Goal: Task Accomplishment & Management: Manage account settings

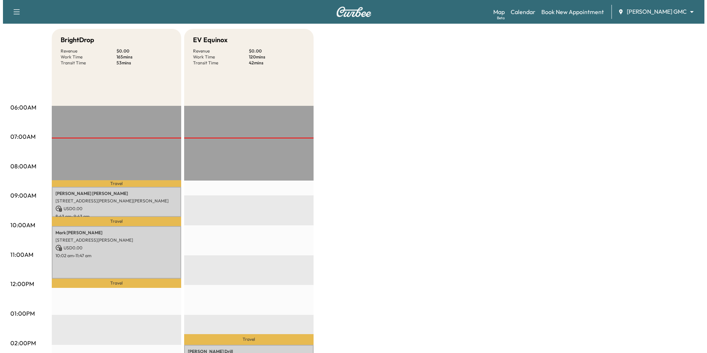
scroll to position [111, 0]
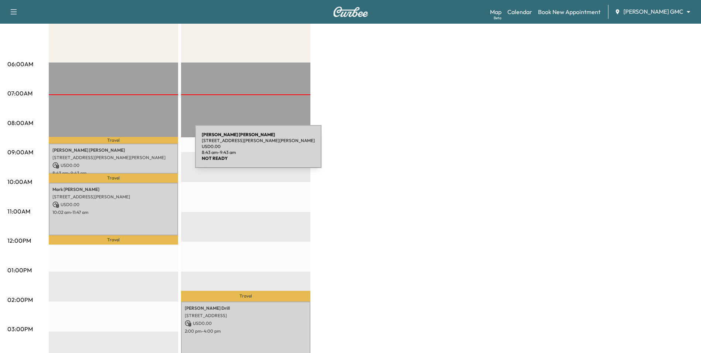
click at [140, 151] on p "[PERSON_NAME]" at bounding box center [113, 150] width 122 height 6
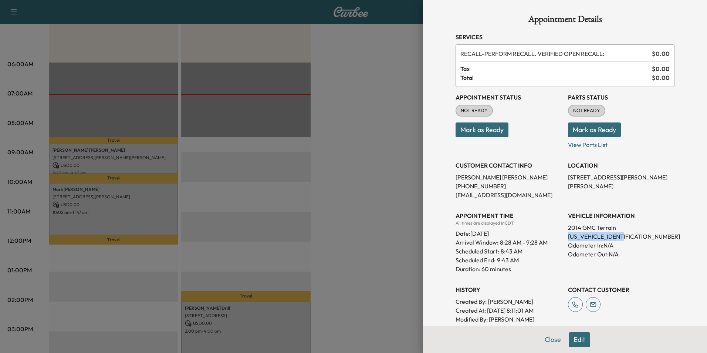
drag, startPoint x: 627, startPoint y: 235, endPoint x: 560, endPoint y: 236, distance: 66.2
click at [560, 236] on div "Appointment Status NOT READY Mark as Ready Parts Status NOT READY Mark as Ready…" at bounding box center [564, 209] width 219 height 245
drag, startPoint x: 560, startPoint y: 236, endPoint x: 565, endPoint y: 235, distance: 4.6
drag, startPoint x: 565, startPoint y: 235, endPoint x: 542, endPoint y: 267, distance: 39.7
click at [542, 267] on p "Duration: 60 minutes" at bounding box center [508, 268] width 106 height 9
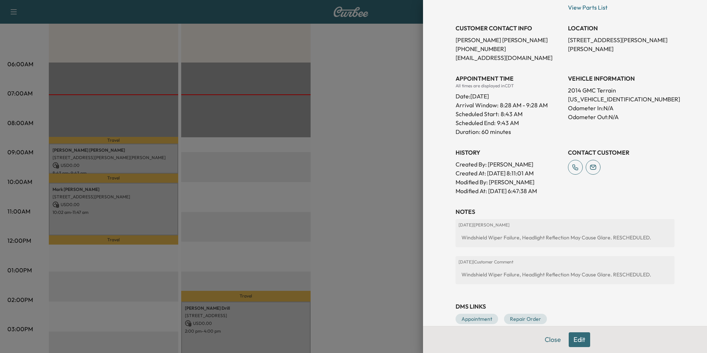
scroll to position [148, 0]
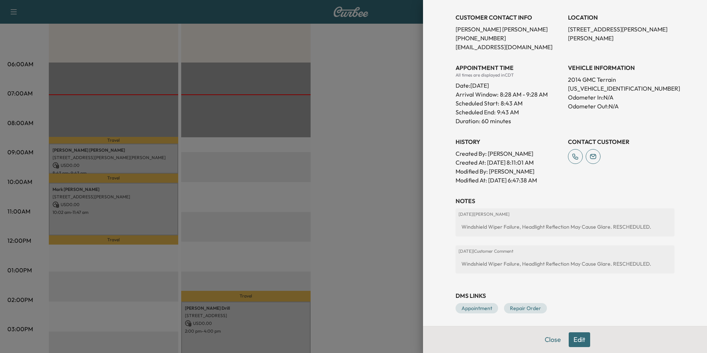
click at [374, 242] on div at bounding box center [353, 176] width 707 height 353
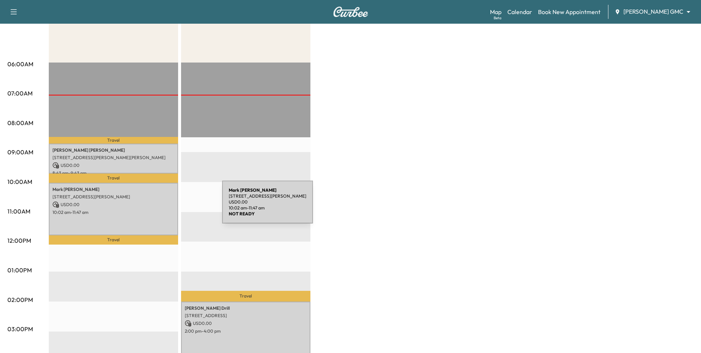
click at [167, 206] on p "USD 0.00" at bounding box center [113, 204] width 122 height 7
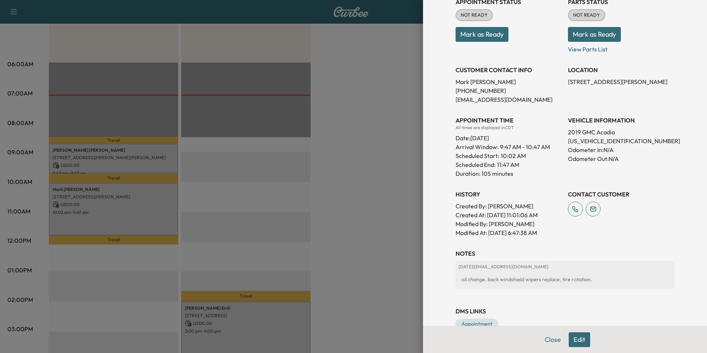
scroll to position [131, 0]
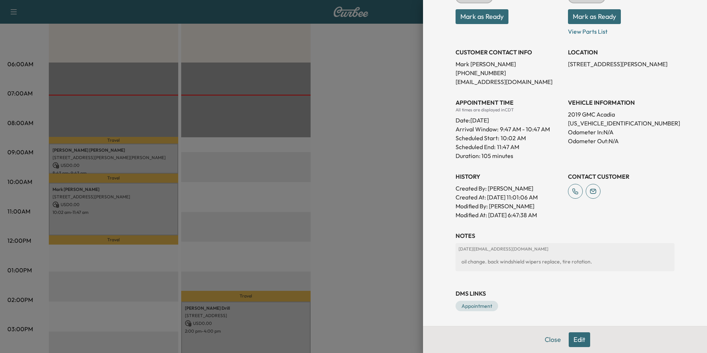
click at [374, 218] on div at bounding box center [353, 176] width 707 height 353
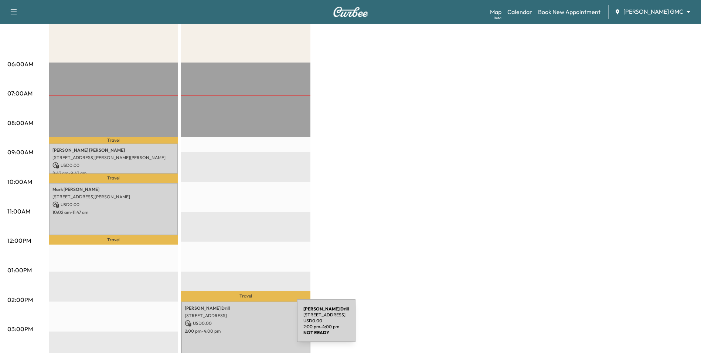
click at [241, 328] on p "2:00 pm - 4:00 pm" at bounding box center [246, 331] width 122 height 6
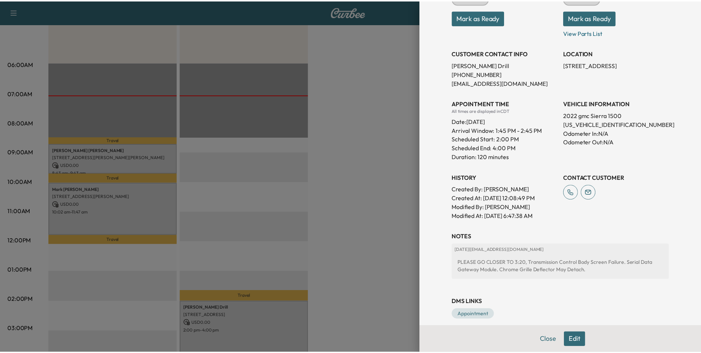
scroll to position [129, 0]
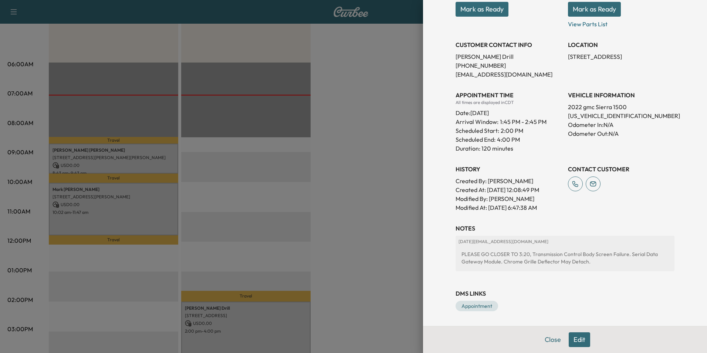
click at [380, 242] on div at bounding box center [353, 176] width 707 height 353
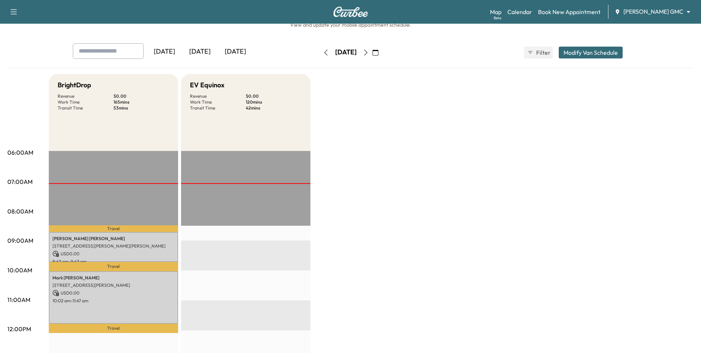
scroll to position [0, 0]
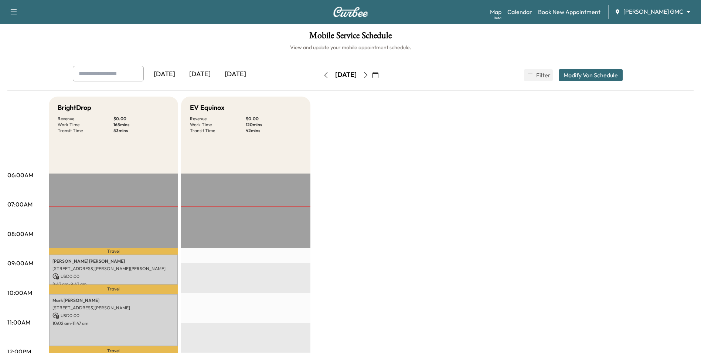
click at [369, 76] on icon "button" at bounding box center [366, 75] width 6 height 6
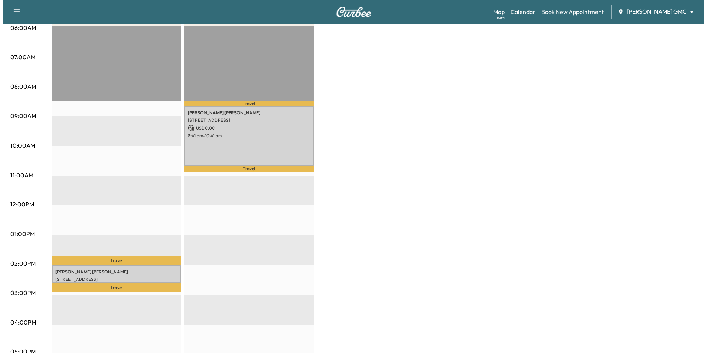
scroll to position [148, 0]
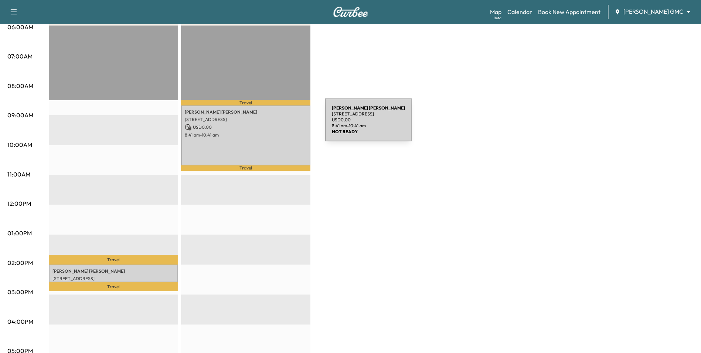
click at [268, 128] on p "USD 0.00" at bounding box center [246, 127] width 122 height 7
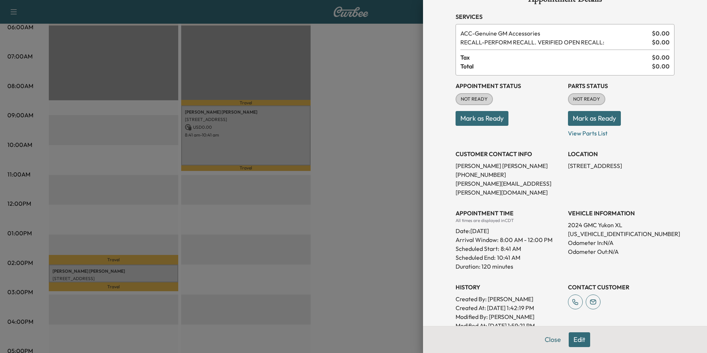
scroll to position [0, 0]
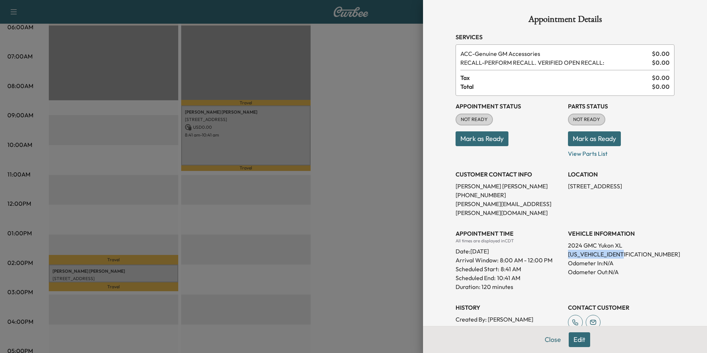
drag, startPoint x: 560, startPoint y: 244, endPoint x: 620, endPoint y: 248, distance: 60.0
click at [620, 248] on div "Appointment Status NOT READY Mark as Ready Parts Status NOT READY Mark as Ready…" at bounding box center [564, 223] width 219 height 254
drag, startPoint x: 620, startPoint y: 248, endPoint x: 600, endPoint y: 244, distance: 20.7
copy p "[US_VEHICLE_IDENTIFICATION_NUMBER]"
click at [356, 154] on div at bounding box center [353, 176] width 707 height 353
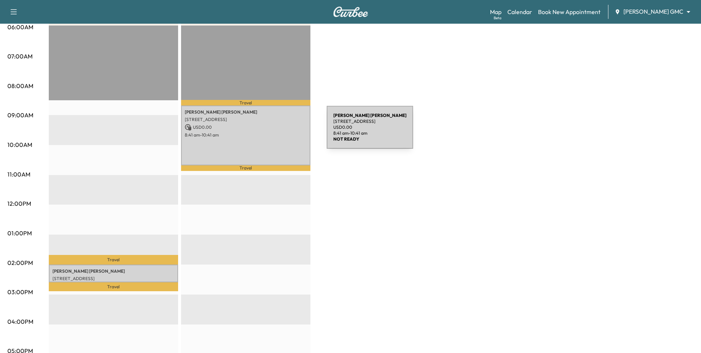
click at [267, 132] on p "8:41 am - 10:41 am" at bounding box center [246, 135] width 122 height 6
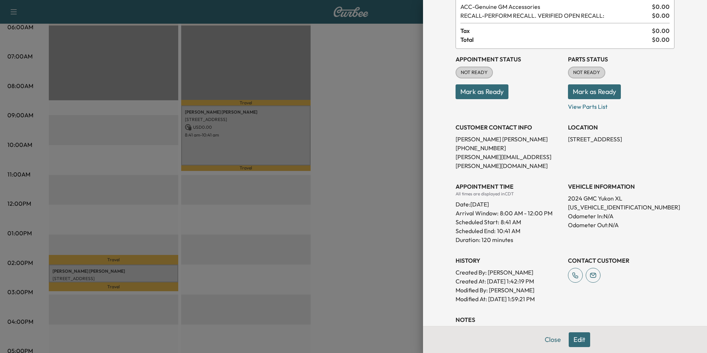
scroll to position [94, 0]
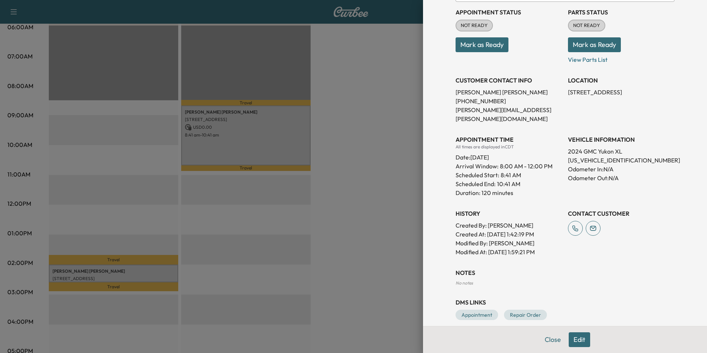
click at [574, 340] on button "Edit" at bounding box center [579, 339] width 21 height 15
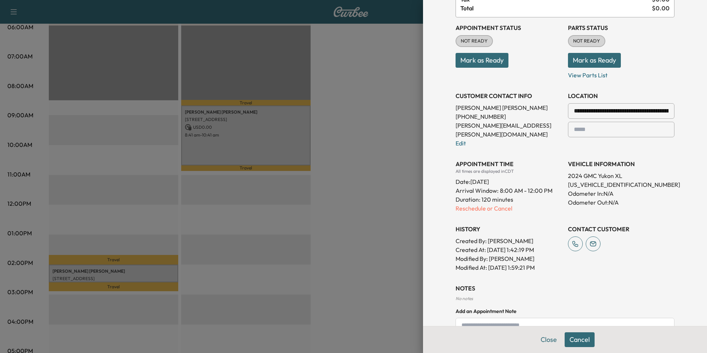
click at [482, 318] on textarea at bounding box center [564, 328] width 219 height 21
click at [520, 318] on textarea "**********" at bounding box center [564, 328] width 219 height 21
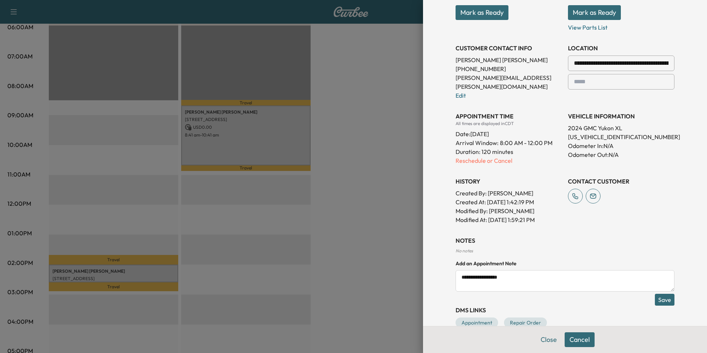
scroll to position [149, 0]
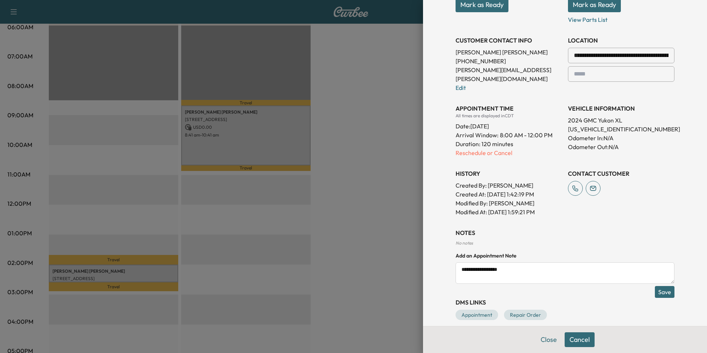
type textarea "**********"
click at [661, 286] on button "Save" at bounding box center [665, 292] width 20 height 12
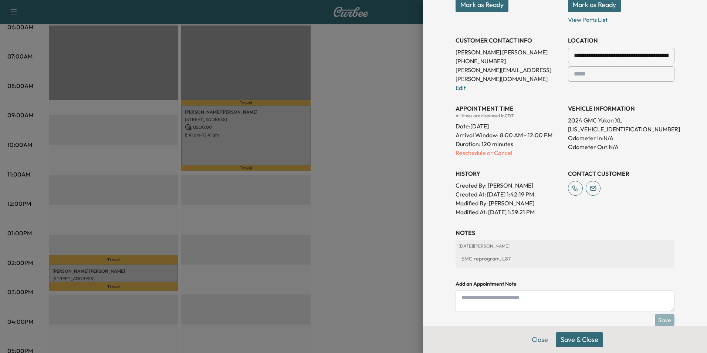
click at [580, 341] on button "Save & Close" at bounding box center [579, 339] width 47 height 15
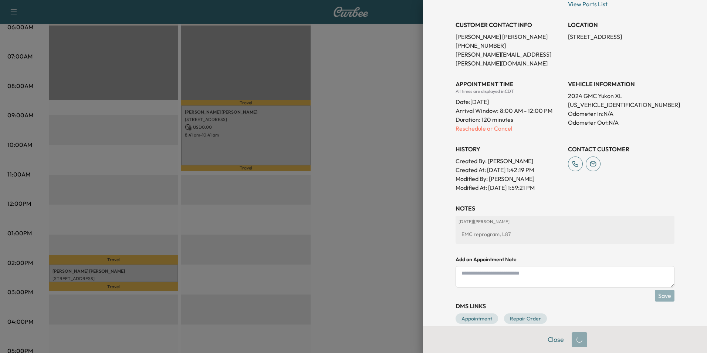
scroll to position [134, 0]
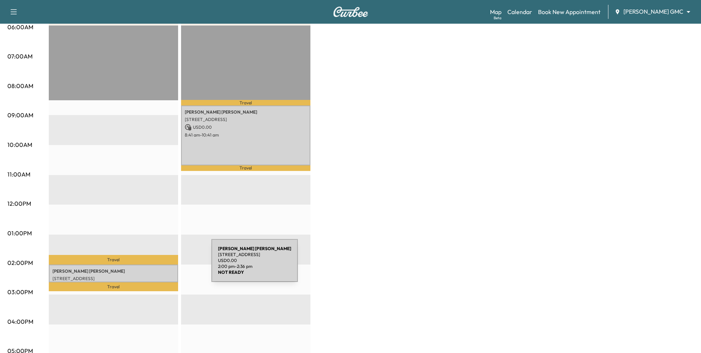
click at [156, 265] on div "[PERSON_NAME] [STREET_ADDRESS] USD 0.00 2:00 pm - 2:36 pm" at bounding box center [113, 273] width 129 height 18
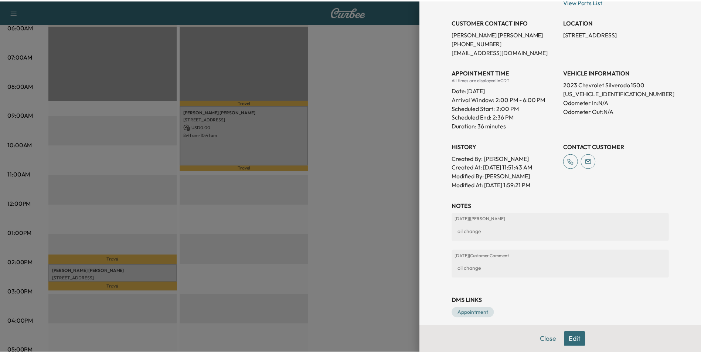
scroll to position [150, 0]
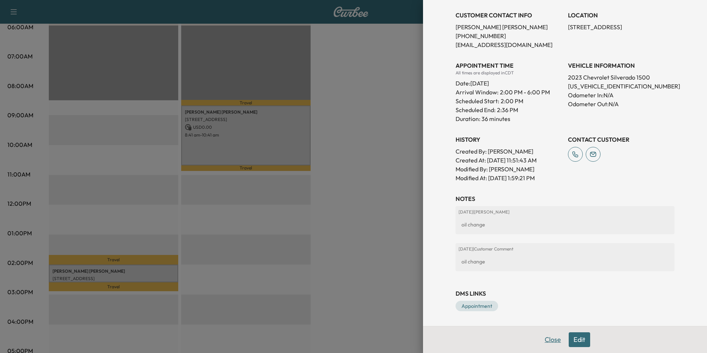
click at [549, 339] on button "Close" at bounding box center [553, 339] width 26 height 15
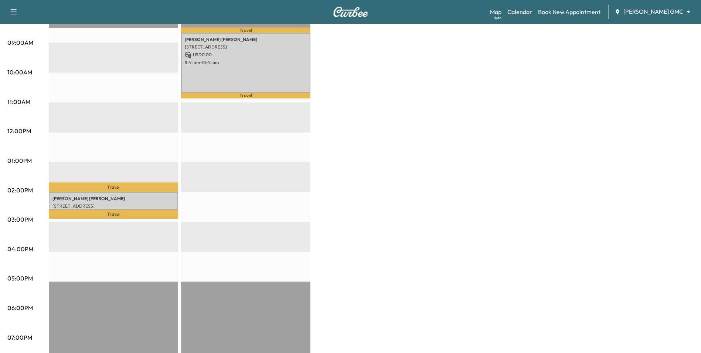
scroll to position [222, 0]
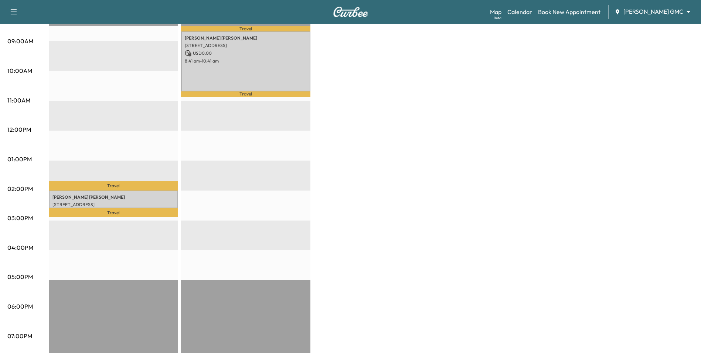
click at [655, 7] on div "Map Beta Calendar Book New Appointment [PERSON_NAME] GMC ******** ​" at bounding box center [592, 12] width 205 height 14
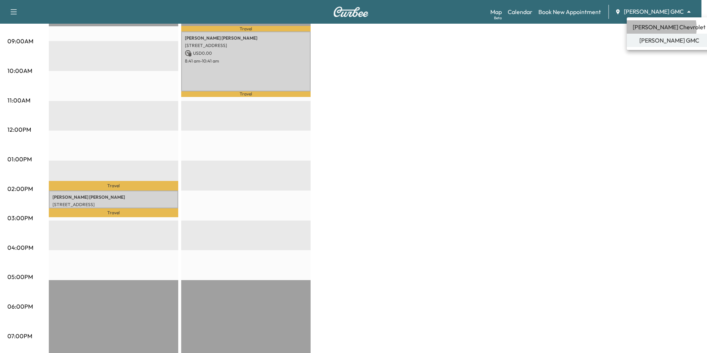
click at [654, 28] on span "[PERSON_NAME] Chevrolet" at bounding box center [668, 27] width 73 height 9
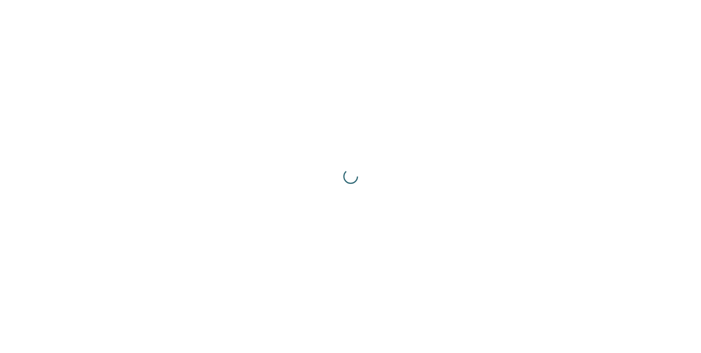
scroll to position [0, 0]
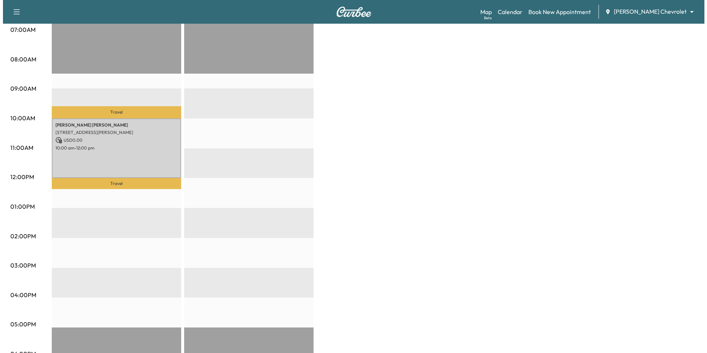
scroll to position [185, 0]
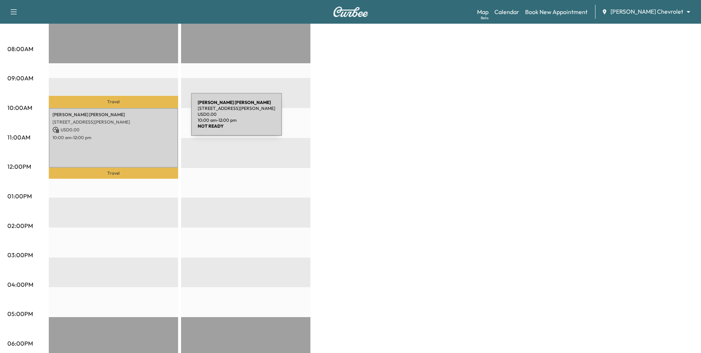
click at [135, 121] on p "[STREET_ADDRESS][PERSON_NAME]" at bounding box center [113, 122] width 122 height 6
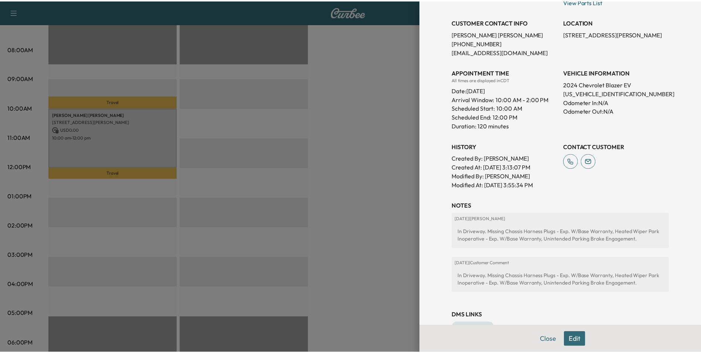
scroll to position [174, 0]
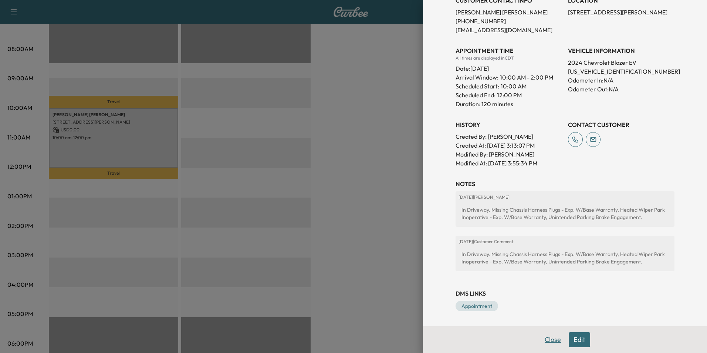
click at [549, 342] on button "Close" at bounding box center [553, 339] width 26 height 15
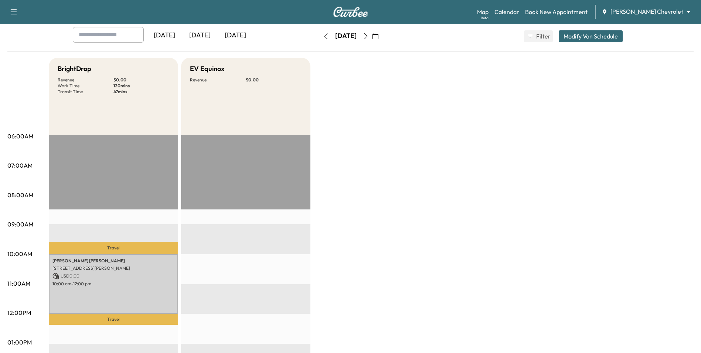
scroll to position [0, 0]
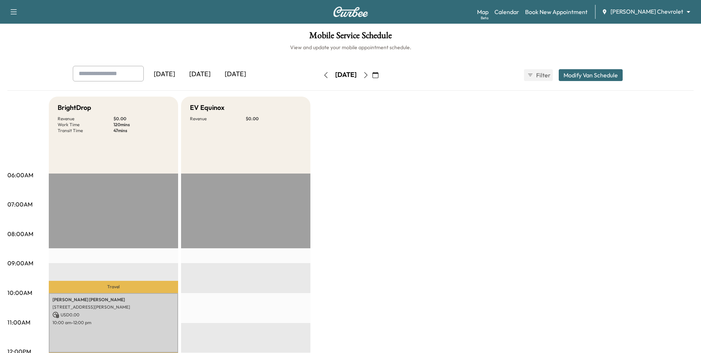
click at [369, 78] on icon "button" at bounding box center [366, 75] width 6 height 6
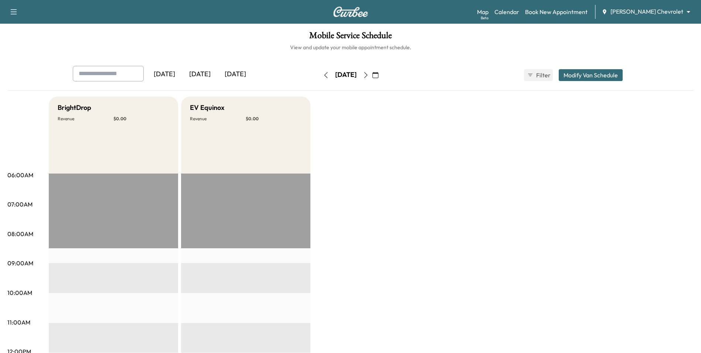
click at [369, 75] on icon "button" at bounding box center [366, 75] width 6 height 6
click at [369, 77] on icon "button" at bounding box center [366, 75] width 6 height 6
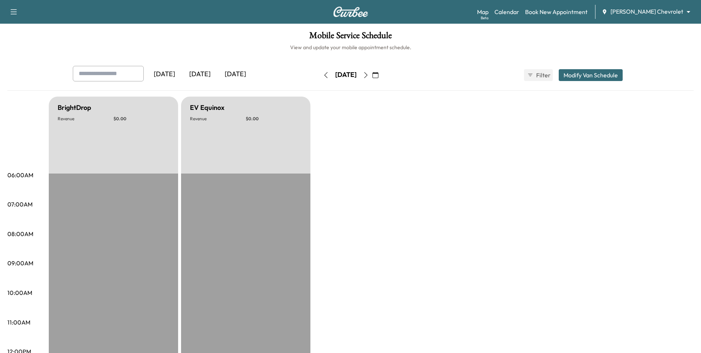
click at [369, 77] on icon "button" at bounding box center [366, 75] width 6 height 6
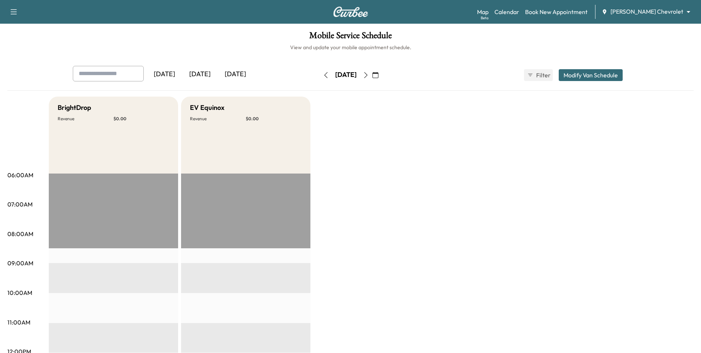
click at [382, 77] on button "button" at bounding box center [375, 75] width 13 height 12
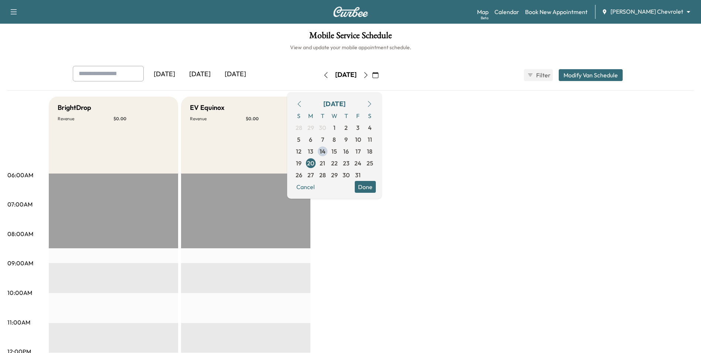
click at [369, 77] on icon "button" at bounding box center [366, 75] width 6 height 6
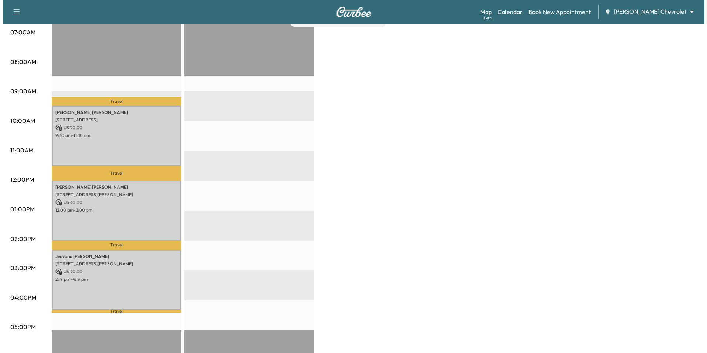
scroll to position [185, 0]
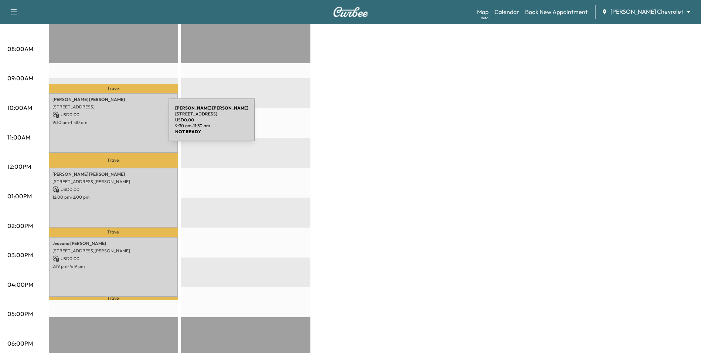
click at [115, 125] on div "[PERSON_NAME] [STREET_ADDRESS] USD 0.00 9:30 am - 11:30 am" at bounding box center [113, 123] width 129 height 60
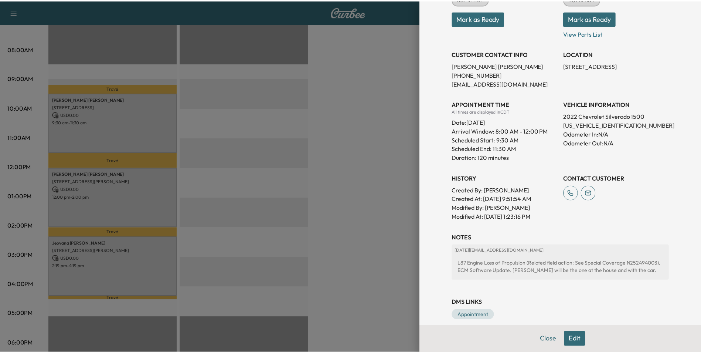
scroll to position [121, 0]
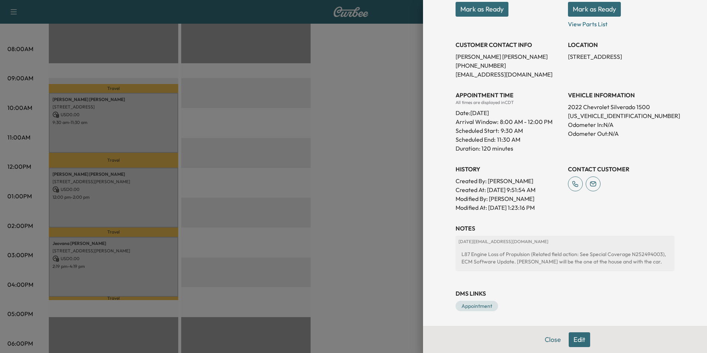
click at [393, 264] on div at bounding box center [353, 176] width 707 height 353
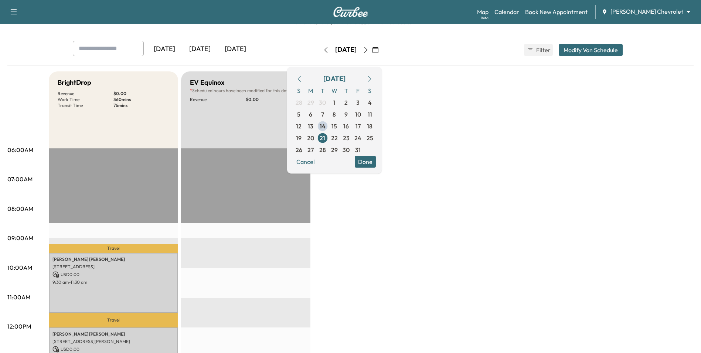
scroll to position [0, 0]
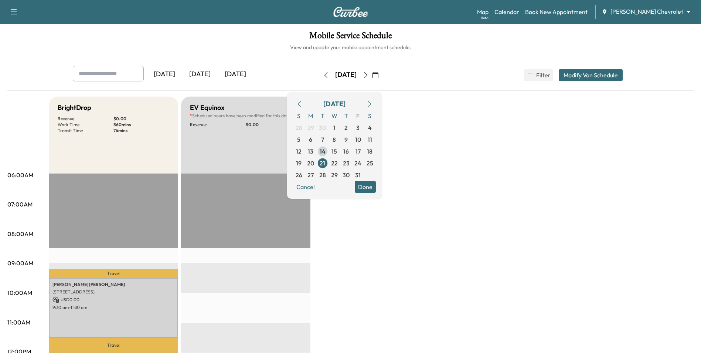
click at [326, 151] on span "14" at bounding box center [323, 151] width 6 height 9
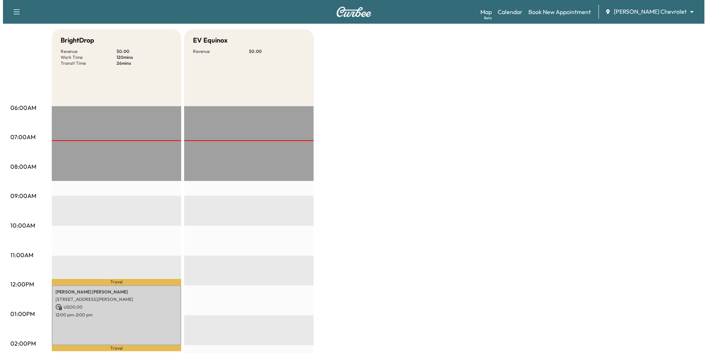
scroll to position [222, 0]
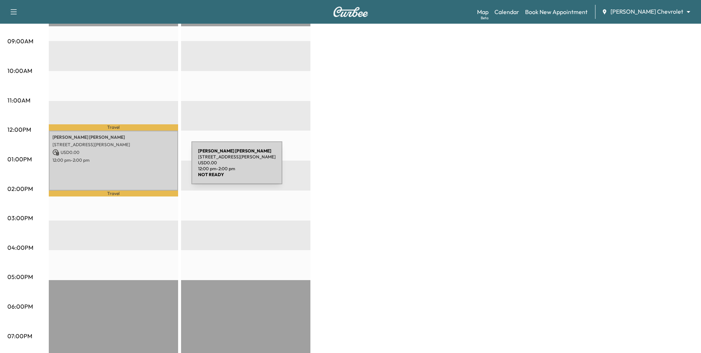
click at [136, 167] on div "[PERSON_NAME] [STREET_ADDRESS][PERSON_NAME] USD 0.00 12:00 pm - 2:00 pm" at bounding box center [113, 160] width 129 height 60
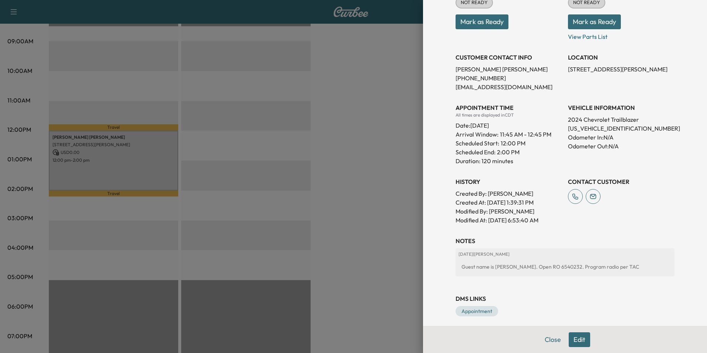
scroll to position [113, 0]
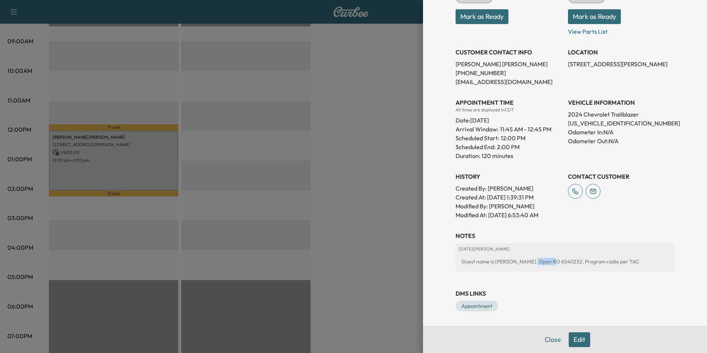
drag, startPoint x: 544, startPoint y: 262, endPoint x: 525, endPoint y: 263, distance: 18.5
click at [525, 263] on div "Guest name is [PERSON_NAME]. Open RO 6540232. Program radio per TAC" at bounding box center [564, 261] width 213 height 13
drag, startPoint x: 525, startPoint y: 263, endPoint x: 529, endPoint y: 261, distance: 3.8
copy div "6540232"
click at [398, 142] on div at bounding box center [353, 176] width 707 height 353
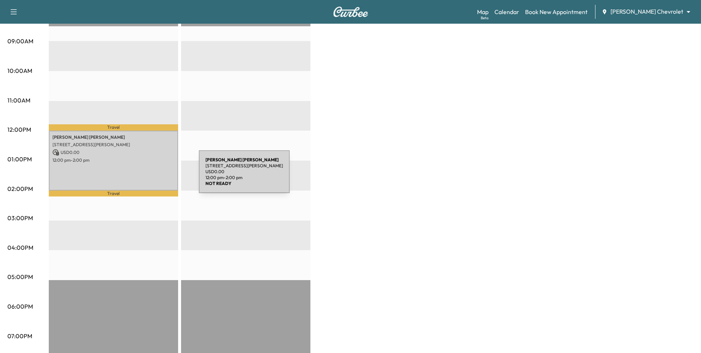
click at [143, 176] on div "[PERSON_NAME] [STREET_ADDRESS][PERSON_NAME] USD 0.00 12:00 pm - 2:00 pm" at bounding box center [113, 160] width 129 height 60
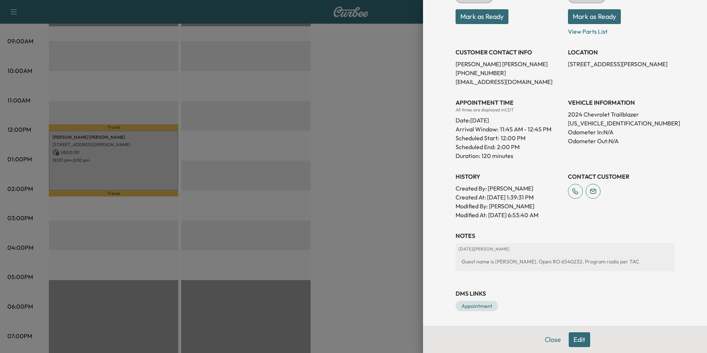
click at [351, 198] on div at bounding box center [353, 176] width 707 height 353
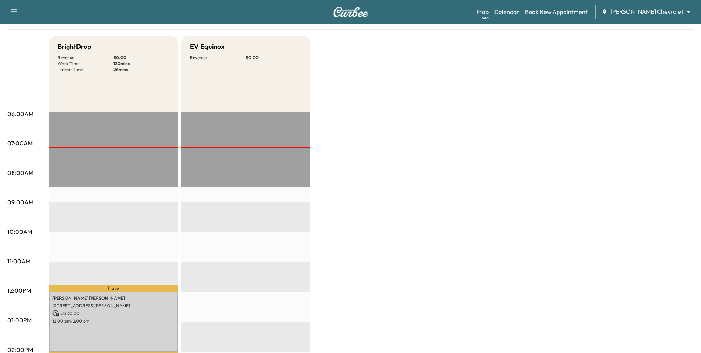
scroll to position [0, 0]
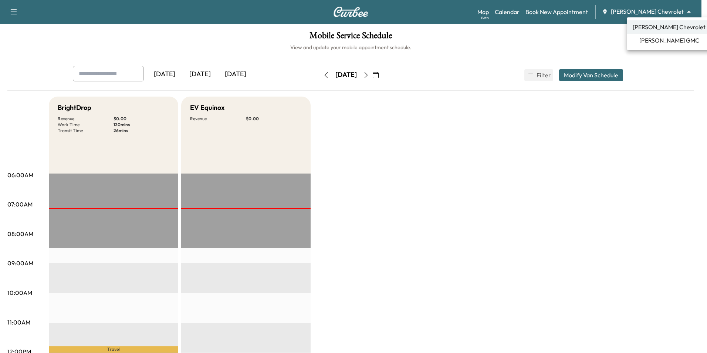
click at [666, 8] on body "Support Log Out Map Beta Calendar Book New Appointment [PERSON_NAME] Chevrolet …" at bounding box center [353, 176] width 707 height 353
click at [662, 40] on span "[PERSON_NAME] GMC" at bounding box center [669, 40] width 60 height 9
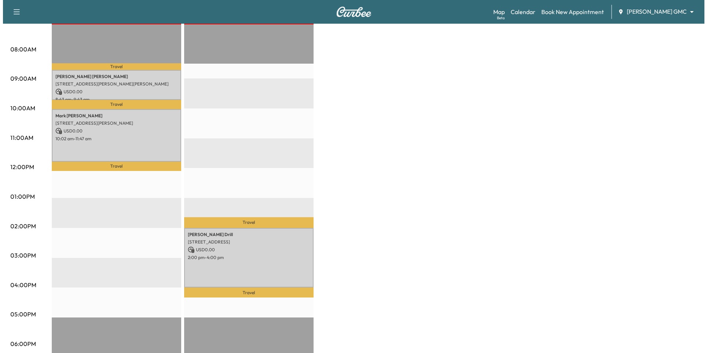
scroll to position [185, 0]
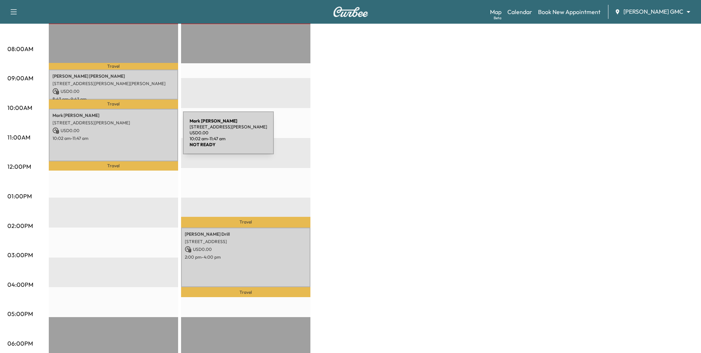
click at [128, 137] on p "10:02 am - 11:47 am" at bounding box center [113, 138] width 122 height 6
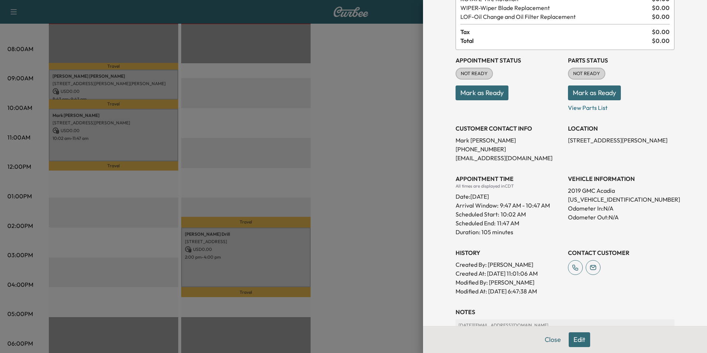
scroll to position [131, 0]
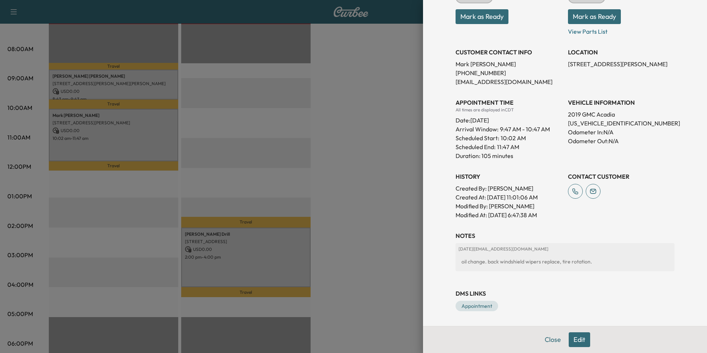
click at [323, 272] on div at bounding box center [353, 176] width 707 height 353
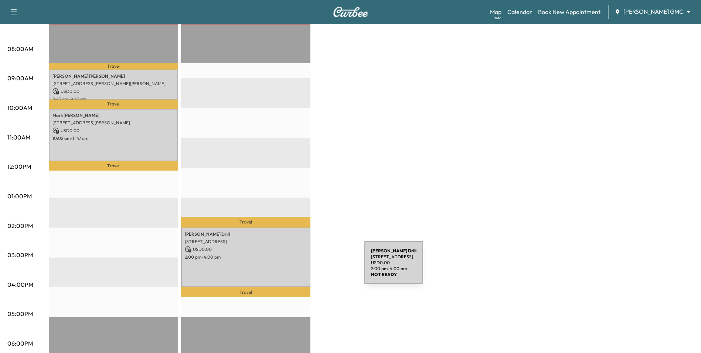
click at [290, 254] on p "2:00 pm - 4:00 pm" at bounding box center [246, 257] width 122 height 6
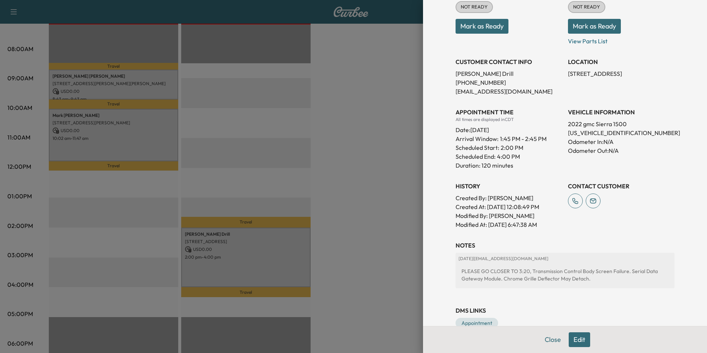
scroll to position [129, 0]
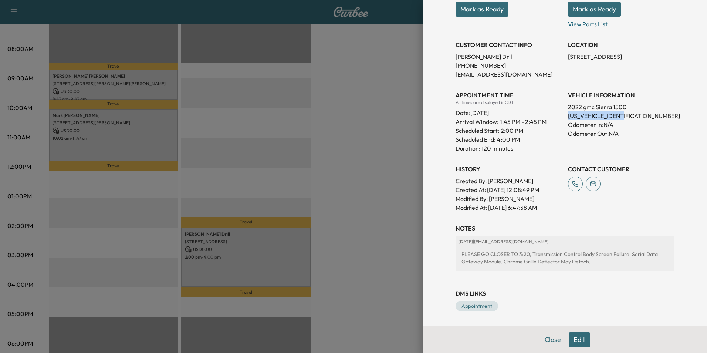
drag, startPoint x: 629, startPoint y: 113, endPoint x: 563, endPoint y: 115, distance: 66.2
click at [568, 115] on p "[US_VEHICLE_IDENTIFICATION_NUMBER]" at bounding box center [621, 115] width 106 height 9
copy p "[US_VEHICLE_IDENTIFICATION_NUMBER]"
click at [381, 272] on div at bounding box center [353, 176] width 707 height 353
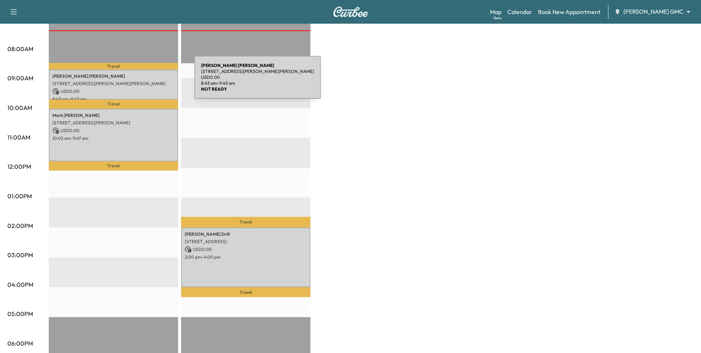
click at [139, 82] on p "[STREET_ADDRESS][PERSON_NAME][PERSON_NAME]" at bounding box center [113, 84] width 122 height 6
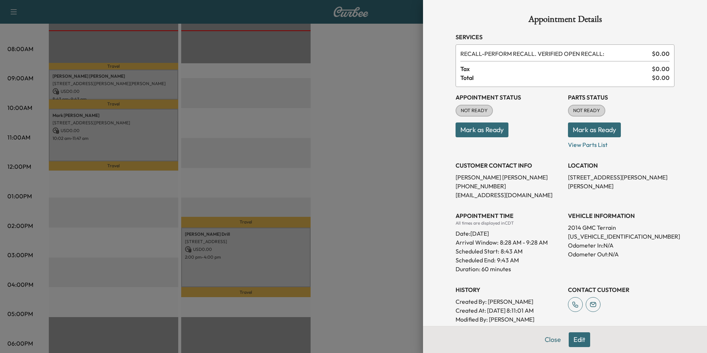
click at [139, 82] on div at bounding box center [353, 176] width 707 height 353
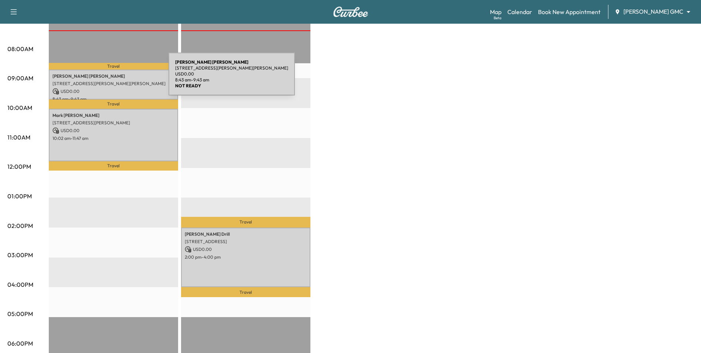
click at [114, 78] on div "[PERSON_NAME] [STREET_ADDRESS][PERSON_NAME][PERSON_NAME] USD 0.00 8:43 am - 9:4…" at bounding box center [113, 84] width 129 height 30
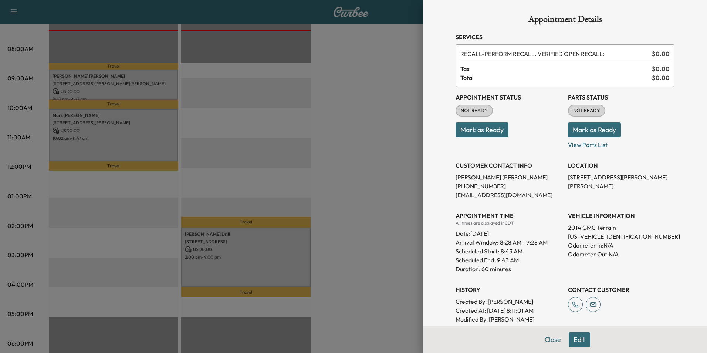
click at [377, 251] on div at bounding box center [353, 176] width 707 height 353
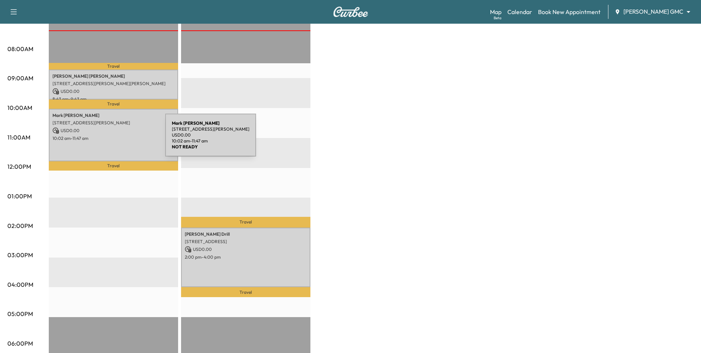
click at [110, 139] on p "10:02 am - 11:47 am" at bounding box center [113, 138] width 122 height 6
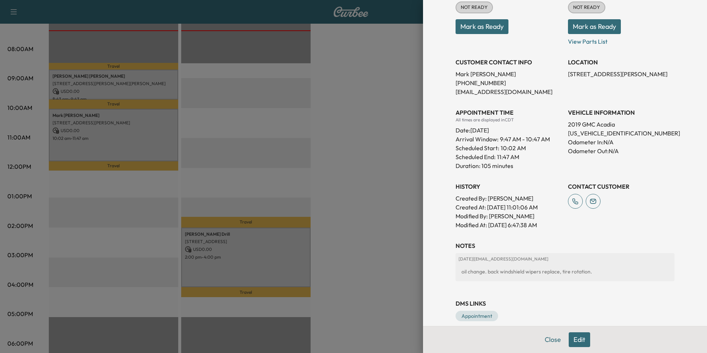
scroll to position [131, 0]
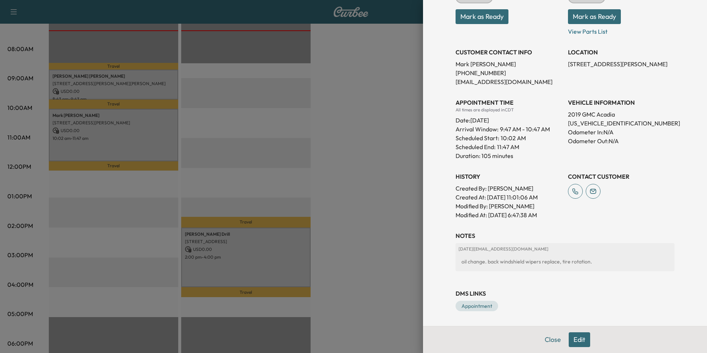
click at [369, 112] on div at bounding box center [353, 176] width 707 height 353
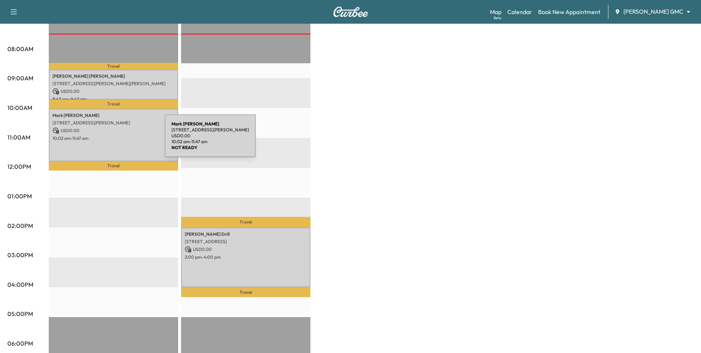
click at [109, 140] on div "[PERSON_NAME] [STREET_ADDRESS][PERSON_NAME] USD 0.00 10:02 am - 11:47 am" at bounding box center [113, 135] width 129 height 52
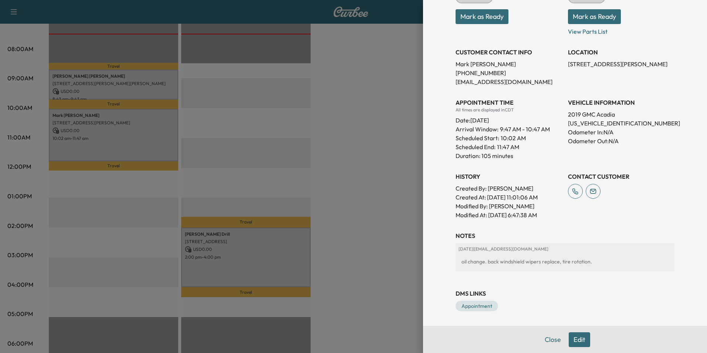
click at [365, 180] on div at bounding box center [353, 176] width 707 height 353
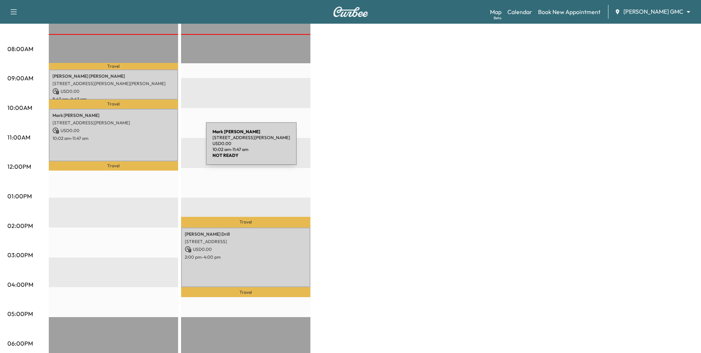
click at [150, 148] on div "[PERSON_NAME] [STREET_ADDRESS][PERSON_NAME] USD 0.00 10:02 am - 11:47 am" at bounding box center [113, 135] width 129 height 52
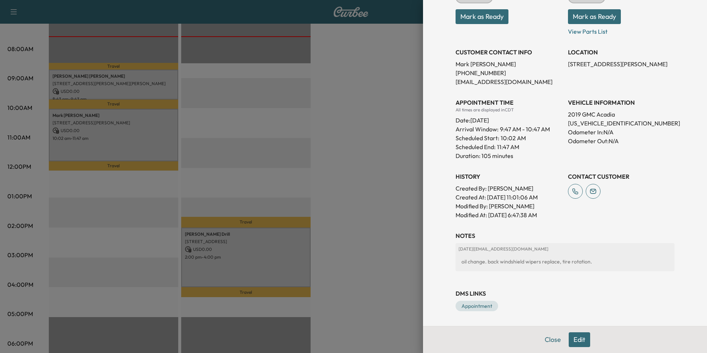
click at [367, 66] on div at bounding box center [353, 176] width 707 height 353
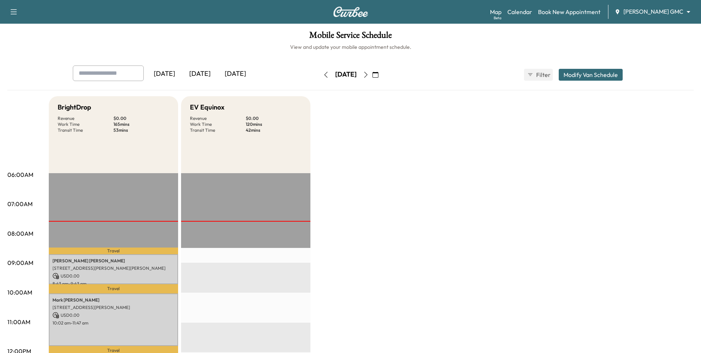
scroll to position [0, 0]
click at [369, 77] on icon "button" at bounding box center [366, 75] width 6 height 6
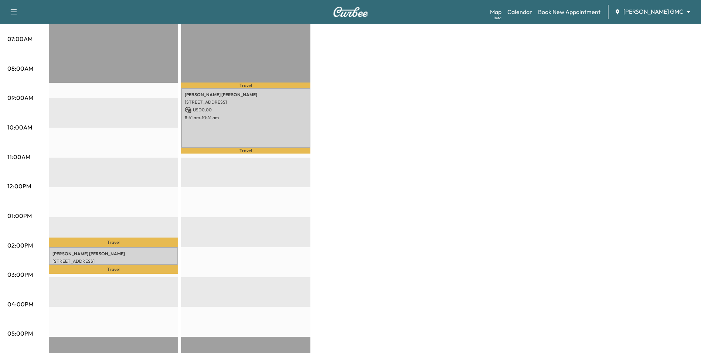
scroll to position [185, 0]
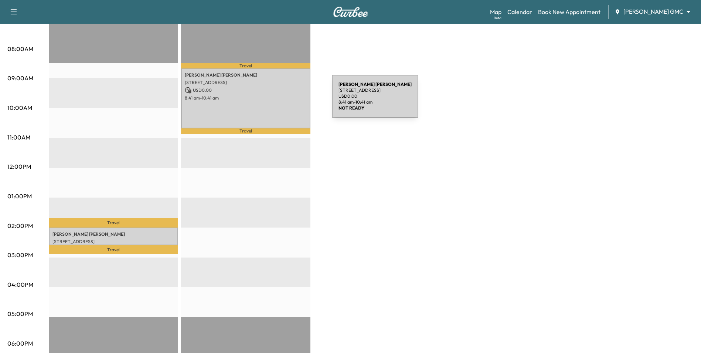
click at [276, 101] on div "[PERSON_NAME] [STREET_ADDRESS] USD 0.00 8:41 am - 10:41 am" at bounding box center [245, 98] width 129 height 60
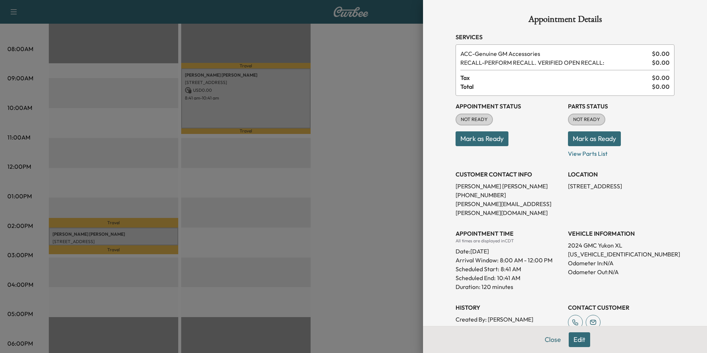
click at [382, 158] on div at bounding box center [353, 176] width 707 height 353
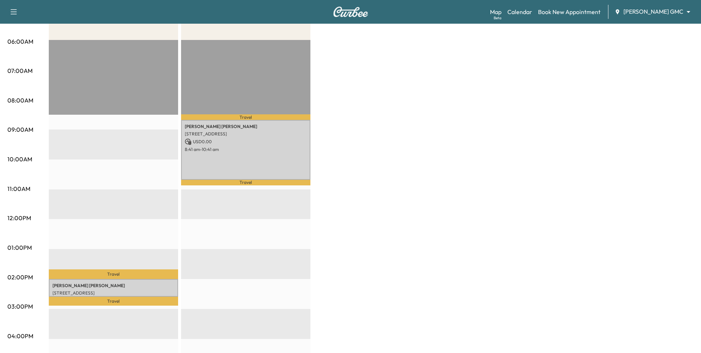
scroll to position [111, 0]
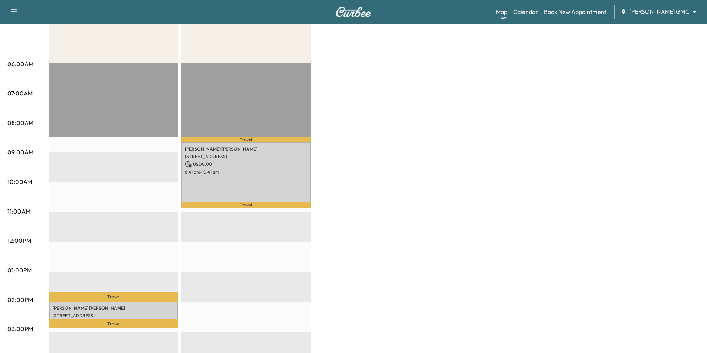
click at [635, 16] on body "Support Log Out Map Beta Calendar Book New Appointment [PERSON_NAME] GMC ******…" at bounding box center [353, 65] width 707 height 353
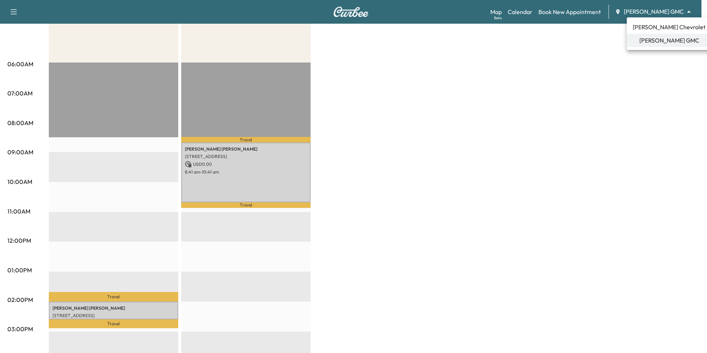
click at [641, 27] on span "[PERSON_NAME] Chevrolet" at bounding box center [668, 27] width 73 height 9
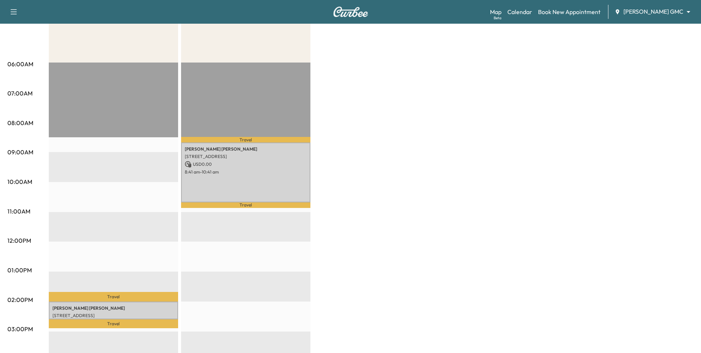
scroll to position [0, 0]
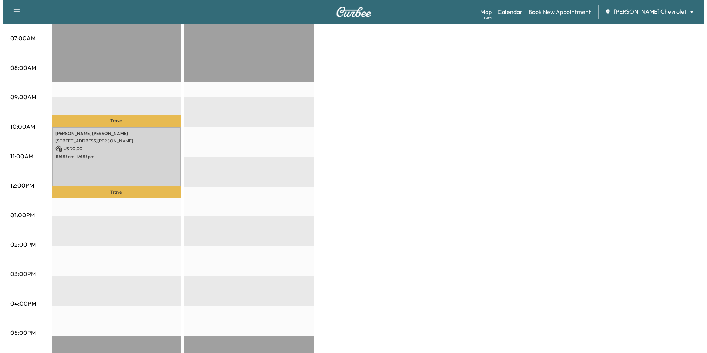
scroll to position [185, 0]
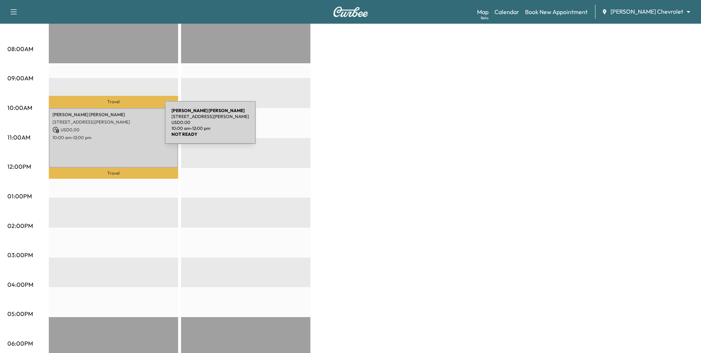
click at [109, 127] on p "USD 0.00" at bounding box center [113, 129] width 122 height 7
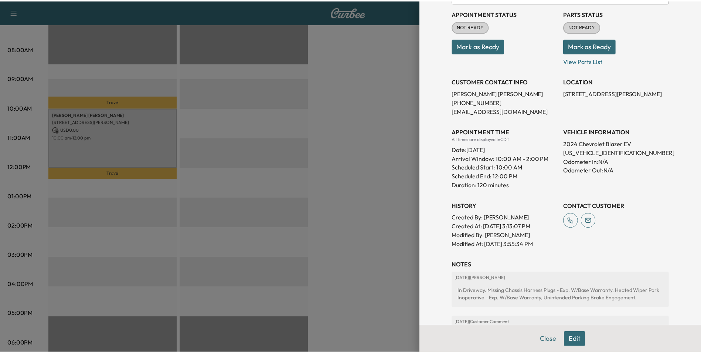
scroll to position [37, 0]
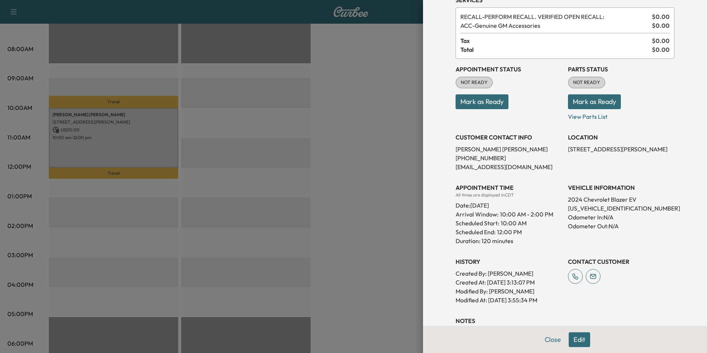
click at [388, 251] on div at bounding box center [353, 176] width 707 height 353
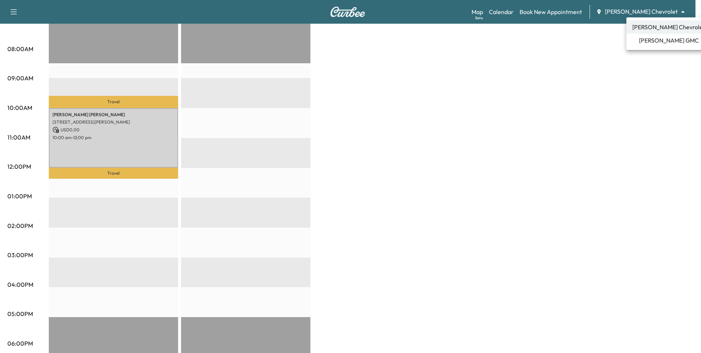
click at [615, 50] on div at bounding box center [353, 176] width 707 height 353
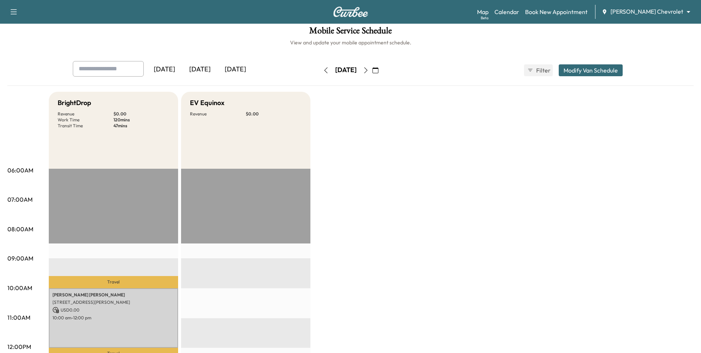
scroll to position [0, 0]
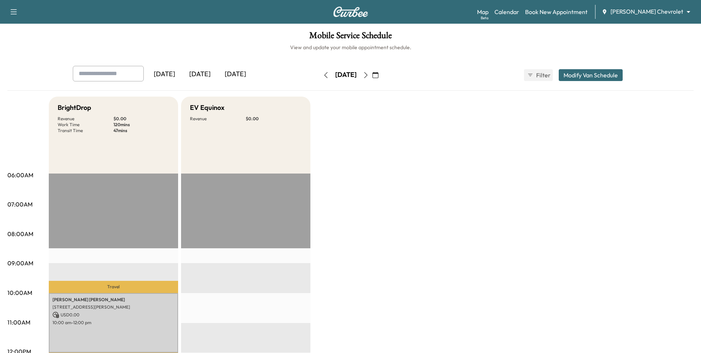
click at [379, 75] on icon "button" at bounding box center [376, 75] width 6 height 6
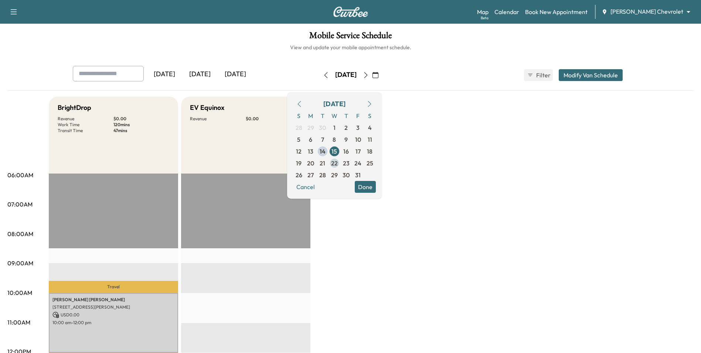
click at [340, 163] on span "22" at bounding box center [335, 163] width 12 height 12
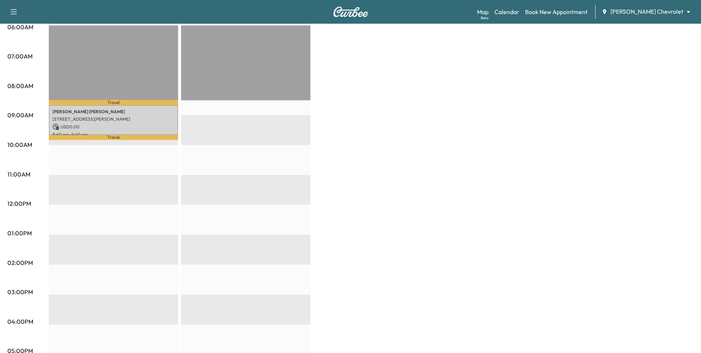
scroll to position [185, 0]
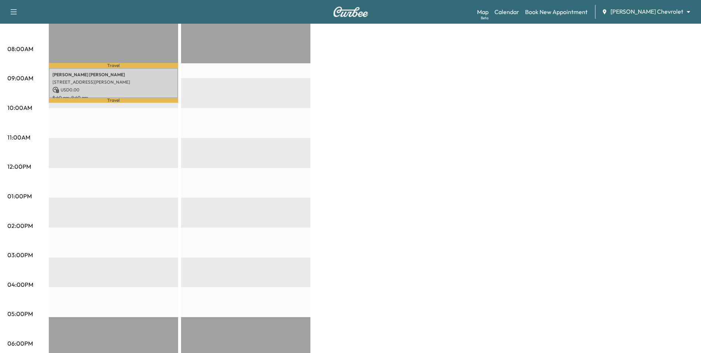
click at [664, 17] on div "Map Beta Calendar Book New Appointment [PERSON_NAME] Chevrolet ******** ​" at bounding box center [586, 12] width 218 height 14
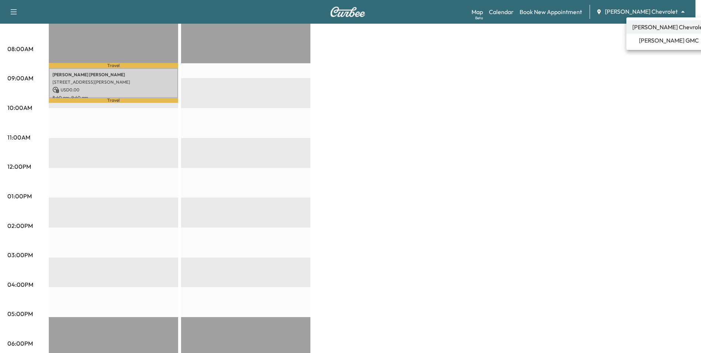
click at [559, 101] on div at bounding box center [353, 176] width 707 height 353
click at [646, 40] on span "[PERSON_NAME] GMC" at bounding box center [669, 40] width 60 height 9
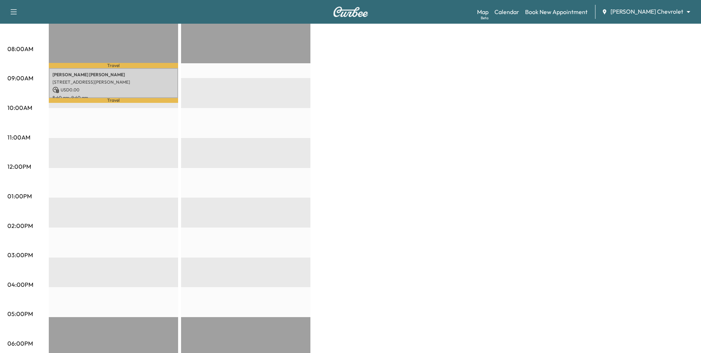
scroll to position [0, 0]
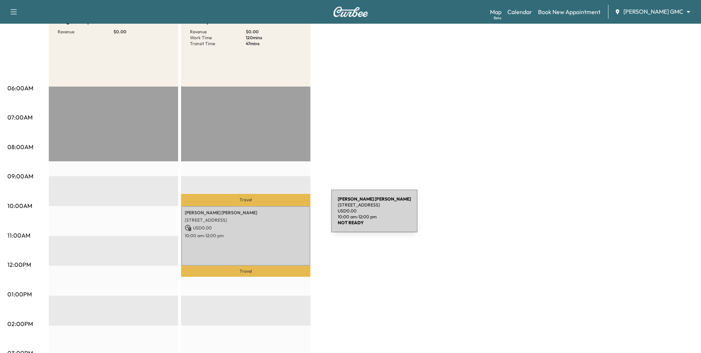
scroll to position [74, 0]
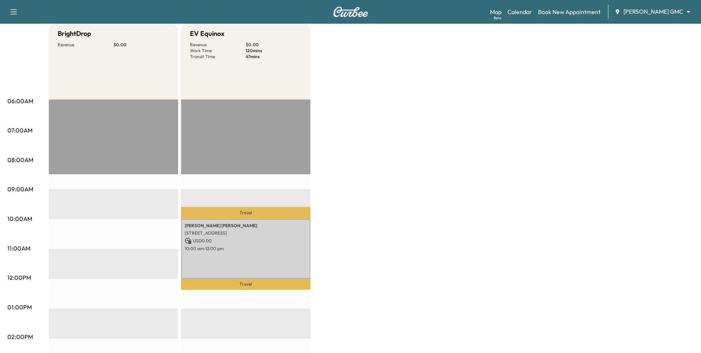
click at [654, 11] on body "Support Log Out Map Beta Calendar Book New Appointment [PERSON_NAME] GMC ******…" at bounding box center [350, 102] width 701 height 353
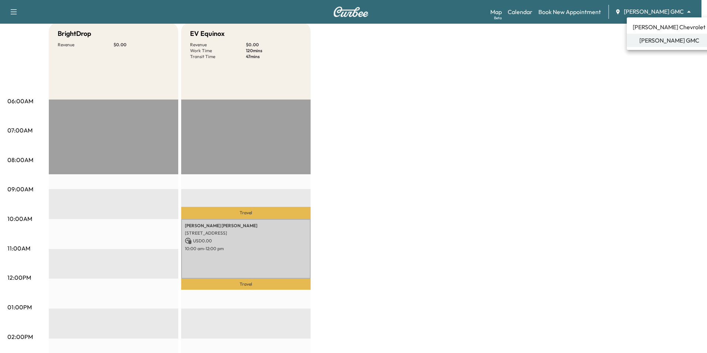
click at [439, 125] on div at bounding box center [353, 176] width 707 height 353
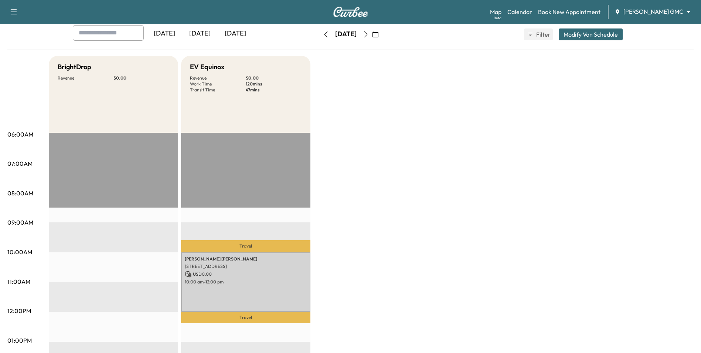
scroll to position [0, 0]
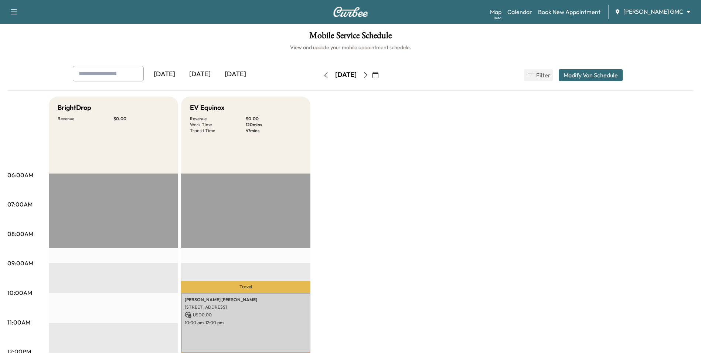
click at [369, 75] on icon "button" at bounding box center [366, 75] width 6 height 6
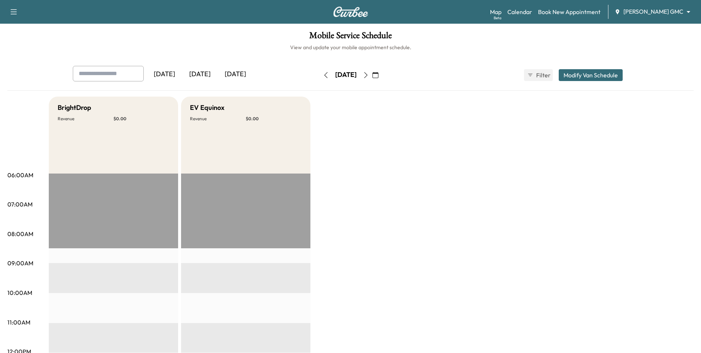
click at [369, 77] on icon "button" at bounding box center [366, 75] width 6 height 6
click at [369, 73] on icon "button" at bounding box center [366, 75] width 6 height 6
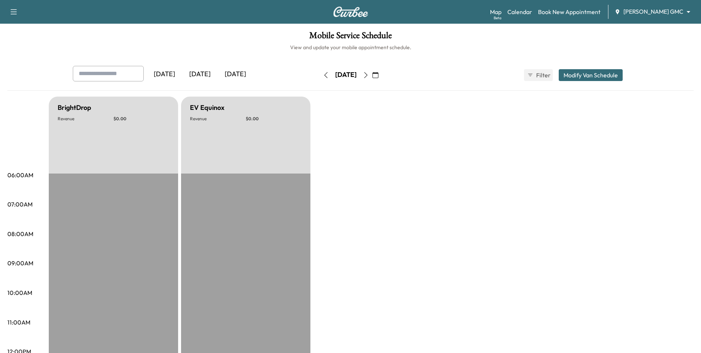
click at [369, 74] on icon "button" at bounding box center [366, 75] width 6 height 6
click at [323, 76] on icon "button" at bounding box center [326, 75] width 6 height 6
click at [320, 76] on button "button" at bounding box center [326, 75] width 13 height 12
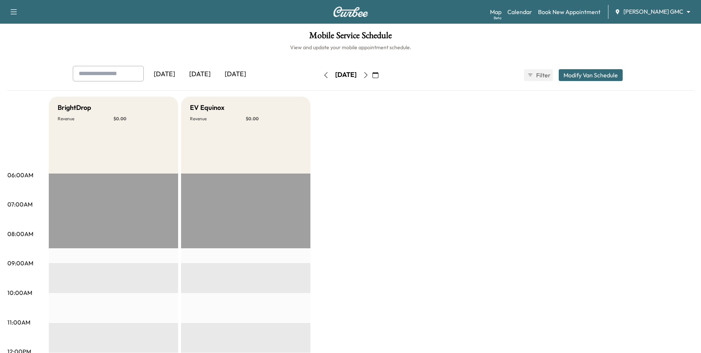
click at [323, 76] on icon "button" at bounding box center [326, 75] width 6 height 6
click at [658, 13] on body "Support Log Out Map Beta Calendar Book New Appointment [PERSON_NAME] GMC ******…" at bounding box center [353, 176] width 707 height 353
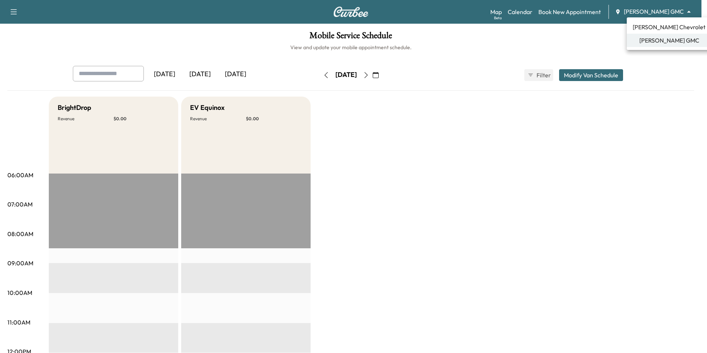
click at [656, 28] on span "[PERSON_NAME] Chevrolet" at bounding box center [668, 27] width 73 height 9
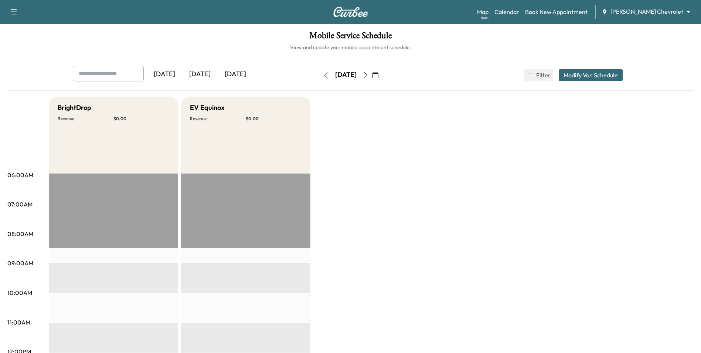
click at [323, 75] on icon "button" at bounding box center [326, 75] width 6 height 6
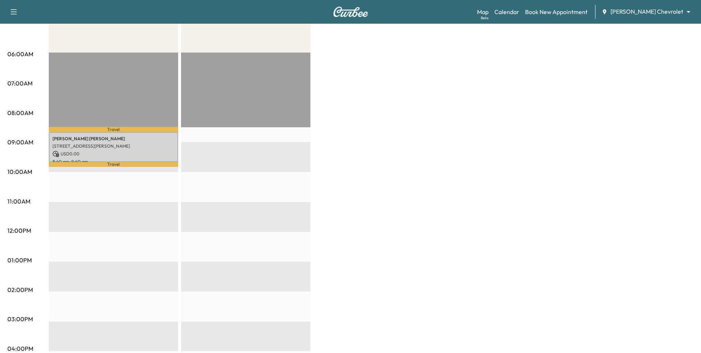
scroll to position [37, 0]
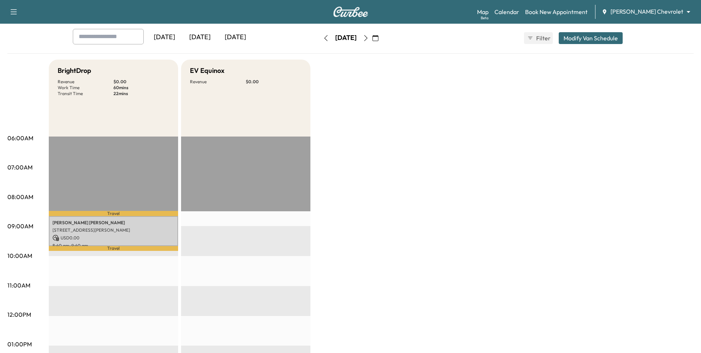
click at [323, 36] on icon "button" at bounding box center [326, 38] width 6 height 6
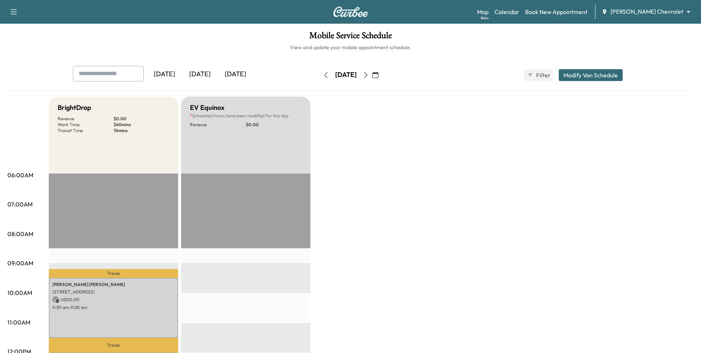
click at [324, 74] on icon "button" at bounding box center [325, 75] width 3 height 6
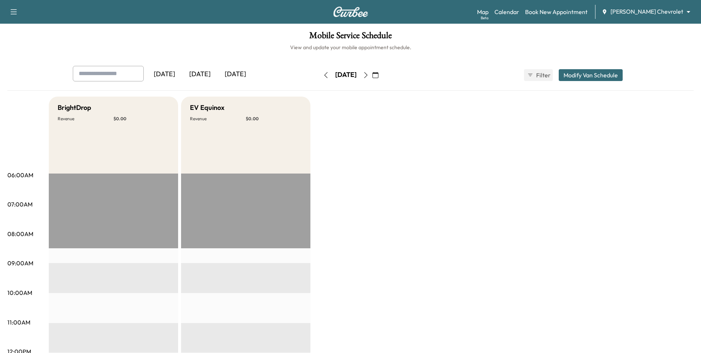
click at [323, 73] on icon "button" at bounding box center [326, 75] width 6 height 6
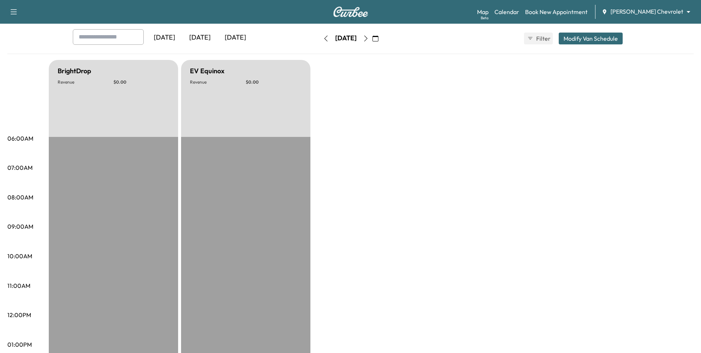
scroll to position [37, 0]
click at [379, 36] on icon "button" at bounding box center [376, 38] width 6 height 6
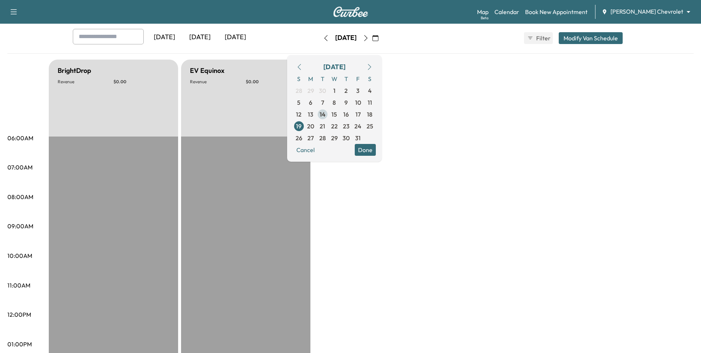
click at [326, 118] on span "14" at bounding box center [323, 114] width 6 height 9
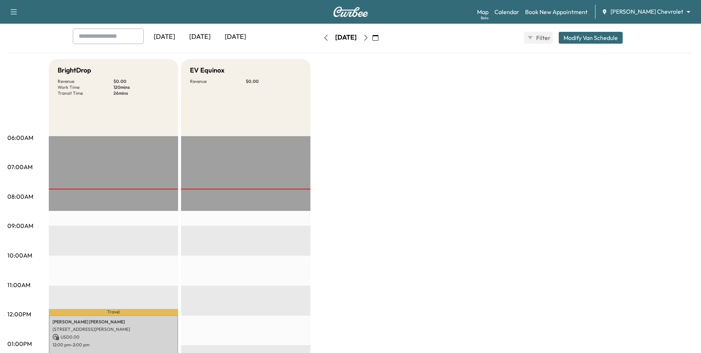
scroll to position [37, 0]
click at [655, 11] on body "Support Log Out Map Beta Calendar Book New Appointment [PERSON_NAME] Chevrolet …" at bounding box center [350, 139] width 701 height 353
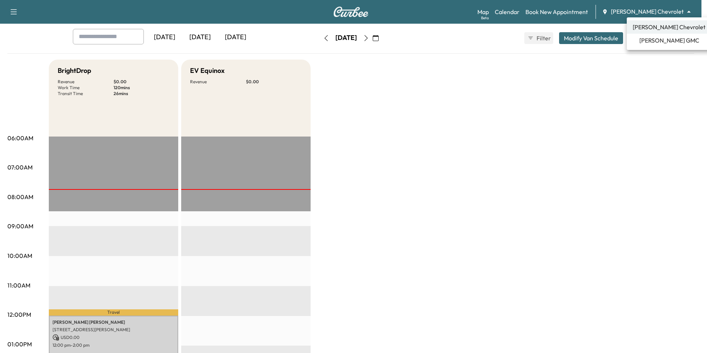
click at [647, 41] on span "[PERSON_NAME] GMC" at bounding box center [669, 40] width 60 height 9
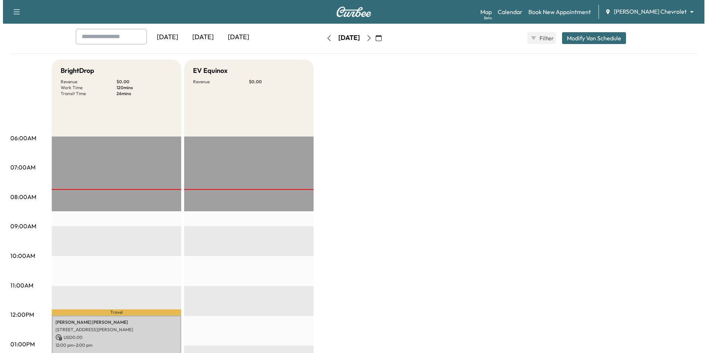
scroll to position [0, 0]
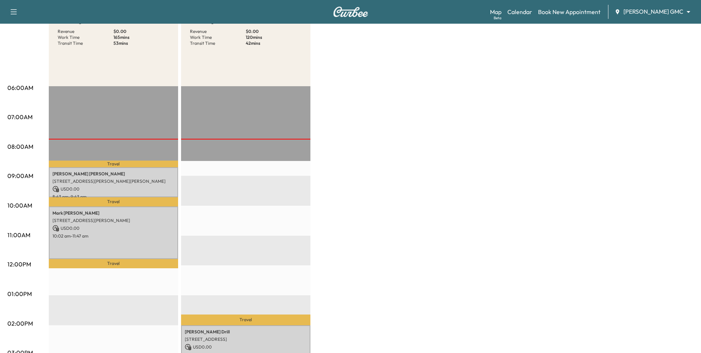
scroll to position [111, 0]
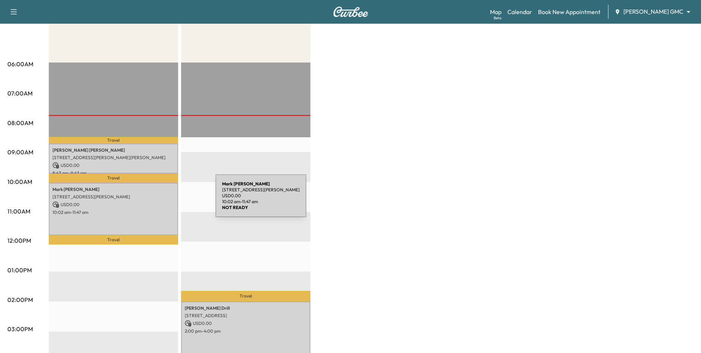
click at [155, 201] on p "USD 0.00" at bounding box center [113, 204] width 122 height 7
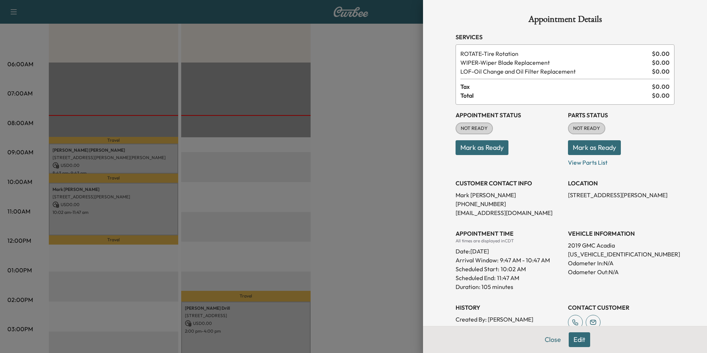
click at [413, 269] on div at bounding box center [353, 176] width 707 height 353
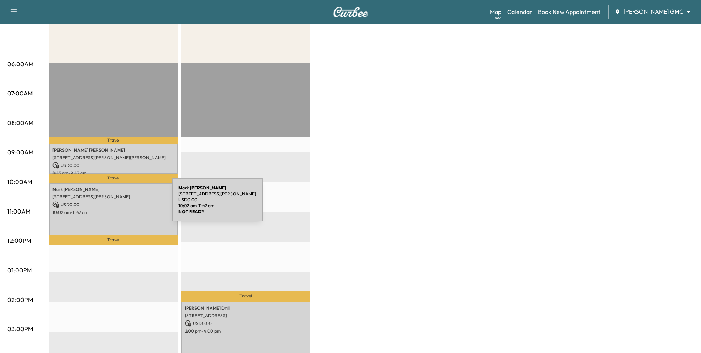
click at [121, 210] on p "10:02 am - 11:47 am" at bounding box center [113, 212] width 122 height 6
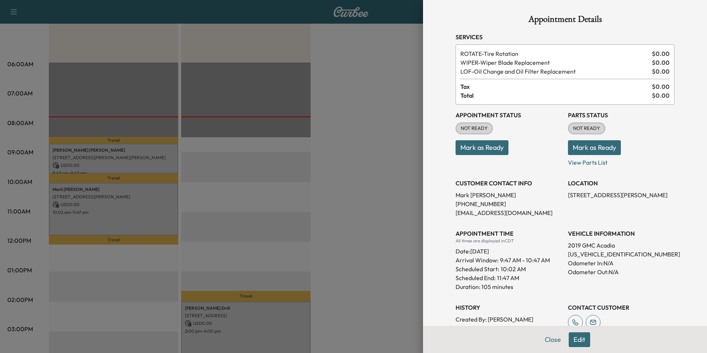
click at [364, 81] on div at bounding box center [353, 176] width 707 height 353
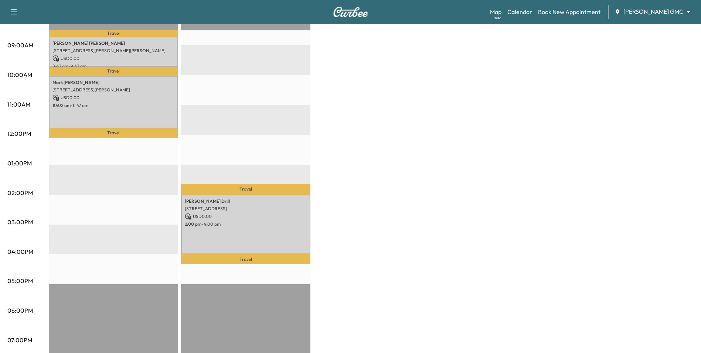
scroll to position [222, 0]
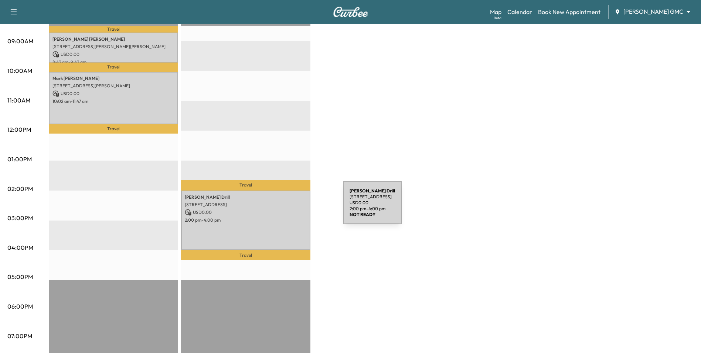
click at [288, 209] on p "USD 0.00" at bounding box center [246, 212] width 122 height 7
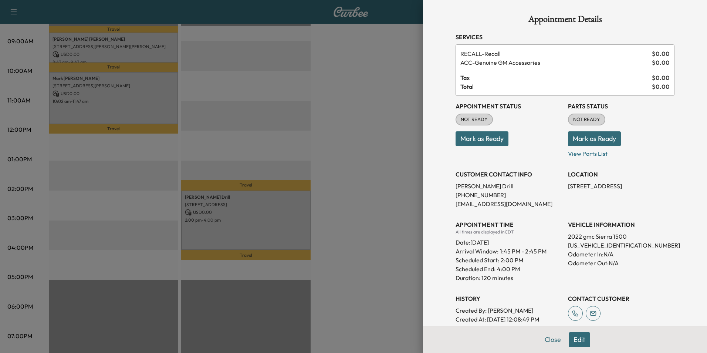
click at [550, 339] on button "Close" at bounding box center [553, 339] width 26 height 15
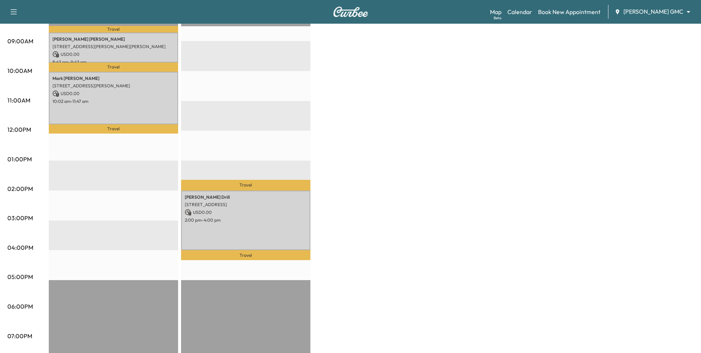
click at [339, 186] on div "BrightDrop Revenue $ 0.00 Work Time 165 mins Transit Time 53 mins Travel [PERSO…" at bounding box center [371, 152] width 645 height 554
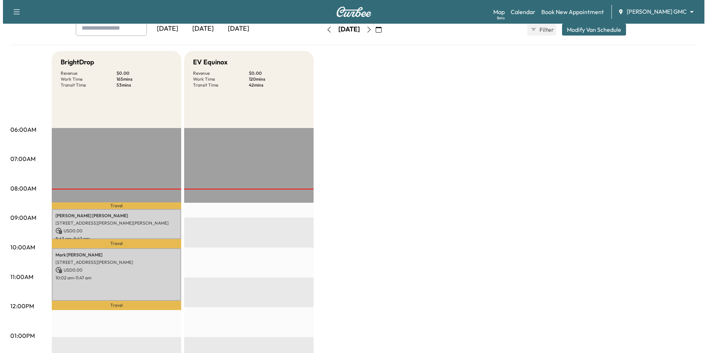
scroll to position [111, 0]
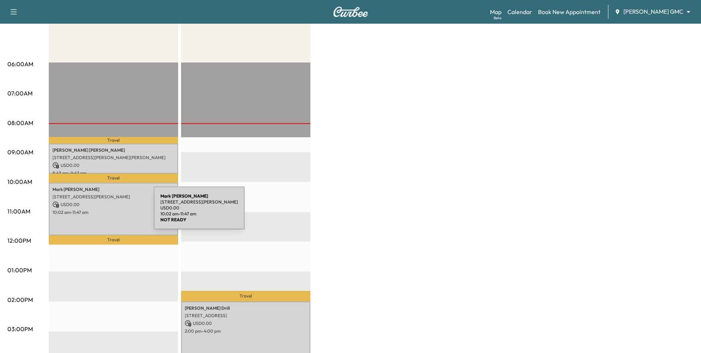
click at [98, 212] on p "10:02 am - 11:47 am" at bounding box center [113, 212] width 122 height 6
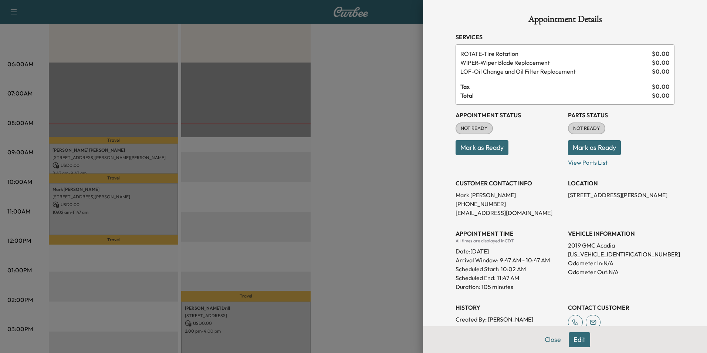
scroll to position [131, 0]
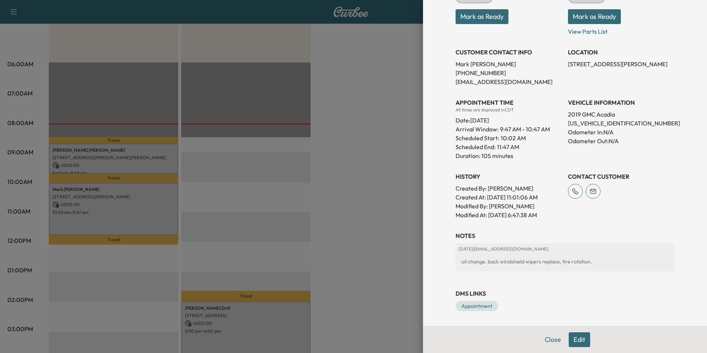
click at [232, 297] on div at bounding box center [353, 176] width 707 height 353
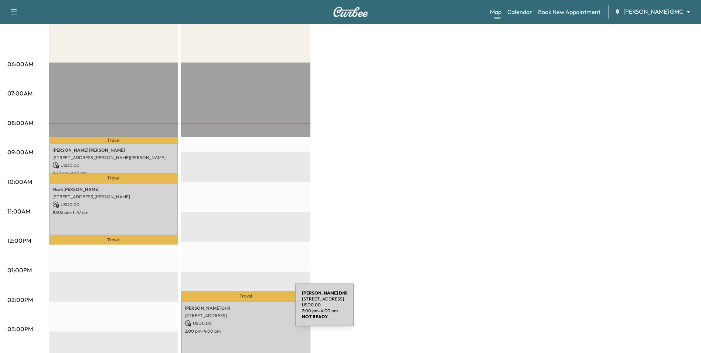
click at [240, 309] on div "[PERSON_NAME] Drill [STREET_ADDRESS] USD 0.00 2:00 pm - 4:00 pm" at bounding box center [245, 331] width 129 height 60
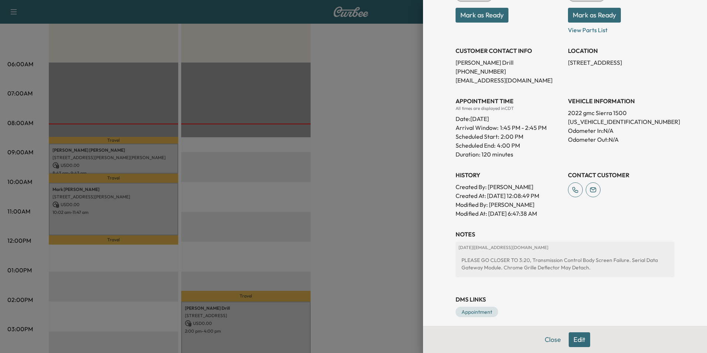
scroll to position [129, 0]
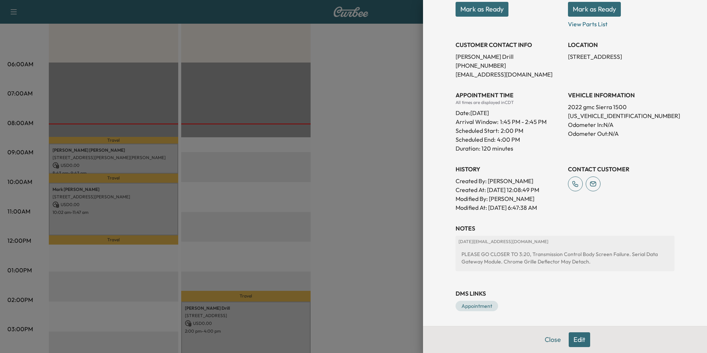
click at [380, 241] on div at bounding box center [353, 176] width 707 height 353
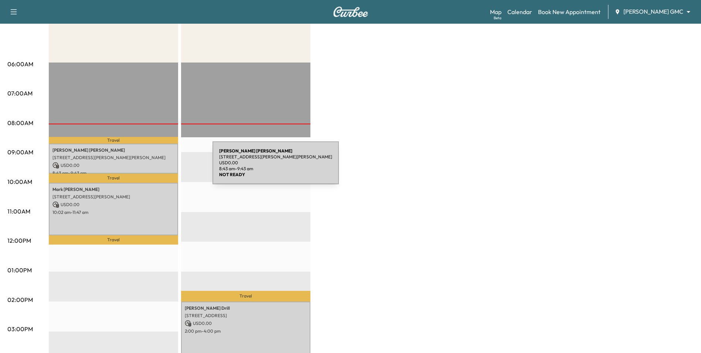
click at [158, 167] on p "USD 0.00" at bounding box center [113, 165] width 122 height 7
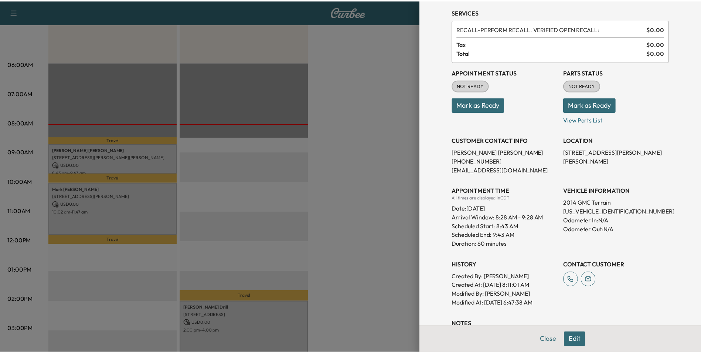
scroll to position [111, 0]
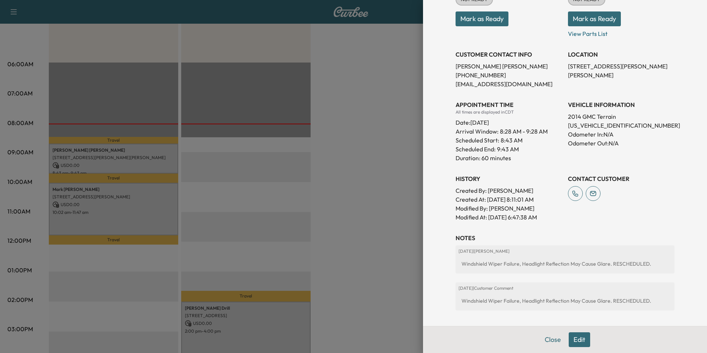
click at [385, 216] on div at bounding box center [353, 176] width 707 height 353
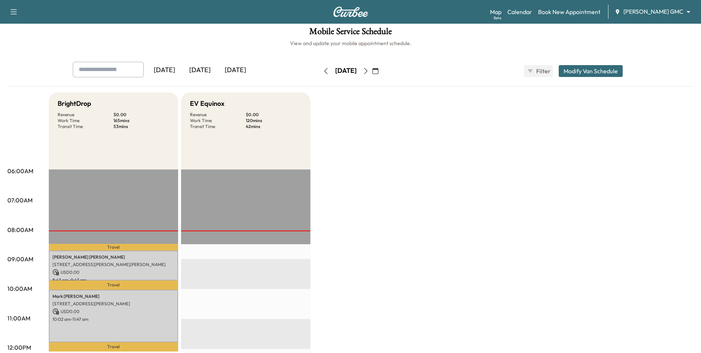
scroll to position [0, 0]
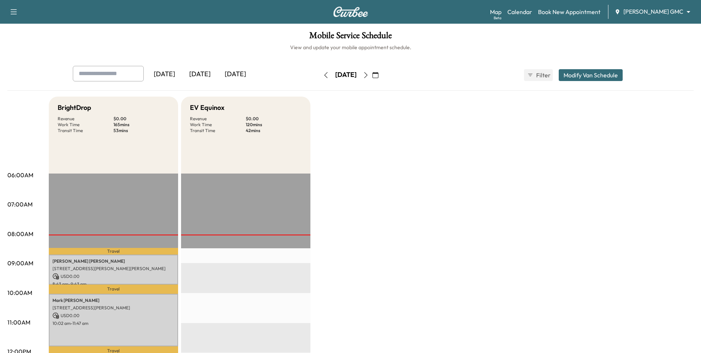
click at [372, 77] on button "button" at bounding box center [366, 75] width 13 height 12
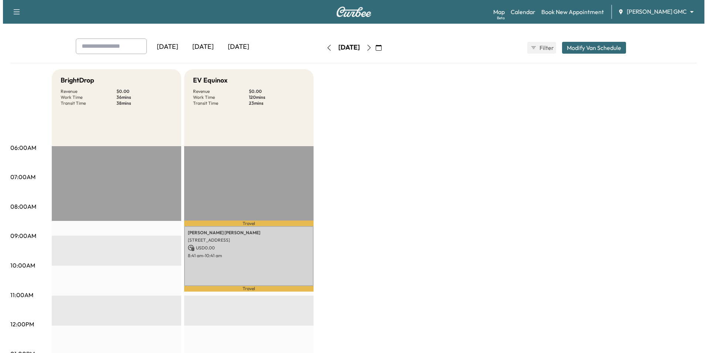
scroll to position [74, 0]
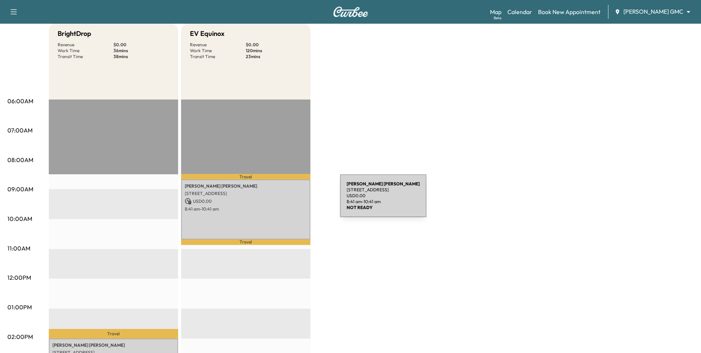
click at [272, 198] on p "USD 0.00" at bounding box center [246, 201] width 122 height 7
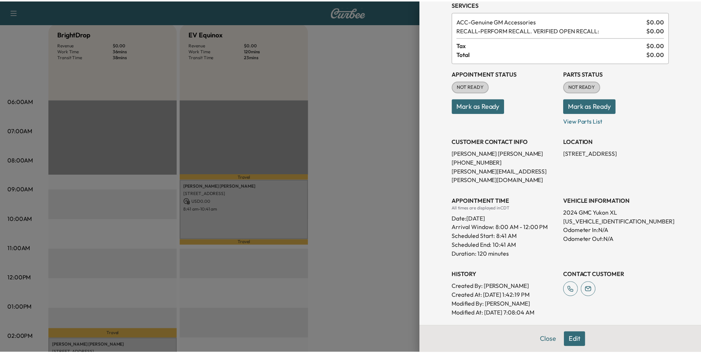
scroll to position [122, 0]
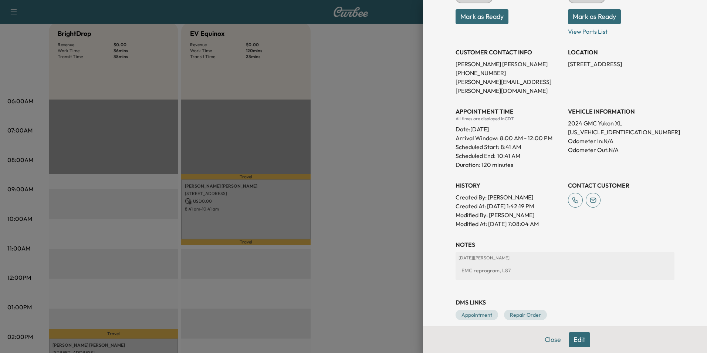
drag, startPoint x: 365, startPoint y: 239, endPoint x: 348, endPoint y: 244, distance: 17.9
click at [366, 239] on div at bounding box center [353, 176] width 707 height 353
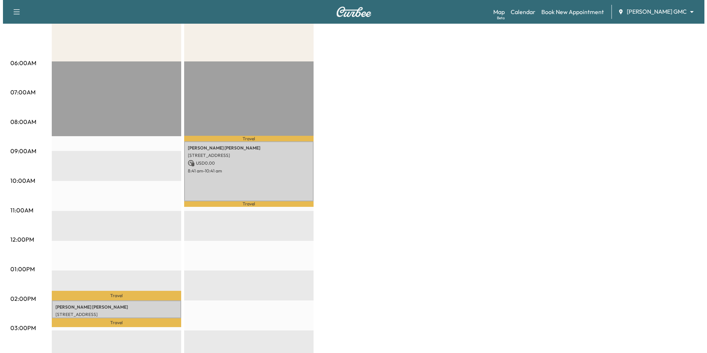
scroll to position [148, 0]
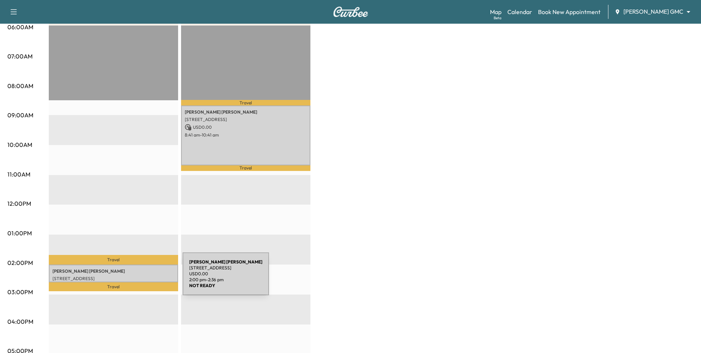
click at [127, 278] on p "[STREET_ADDRESS]" at bounding box center [113, 278] width 122 height 6
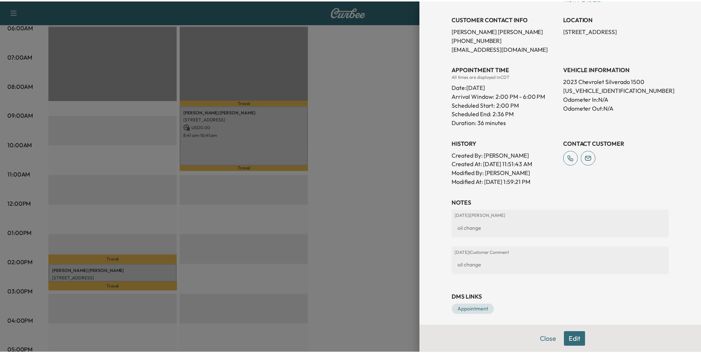
scroll to position [150, 0]
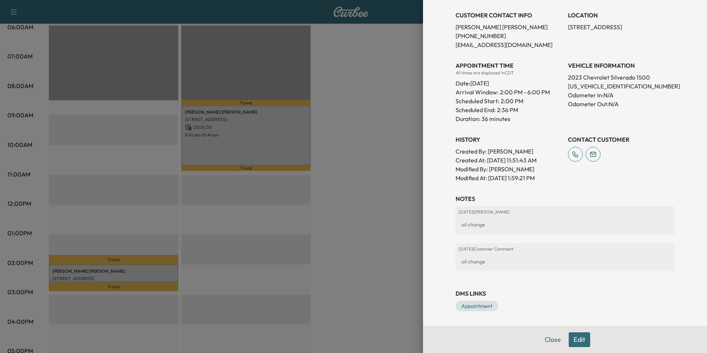
click at [380, 237] on div at bounding box center [353, 176] width 707 height 353
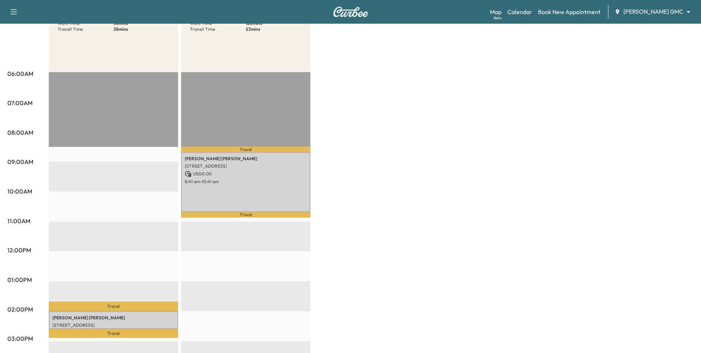
scroll to position [37, 0]
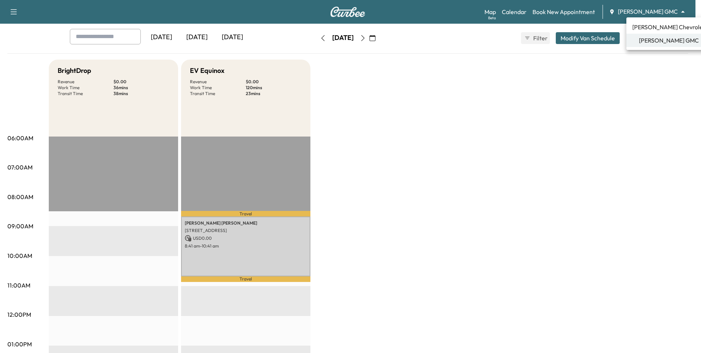
click at [661, 10] on body "Support Log Out Map Beta Calendar Book New Appointment [PERSON_NAME] GMC ******…" at bounding box center [350, 139] width 701 height 353
click at [663, 30] on span "[PERSON_NAME] Chevrolet" at bounding box center [668, 27] width 73 height 9
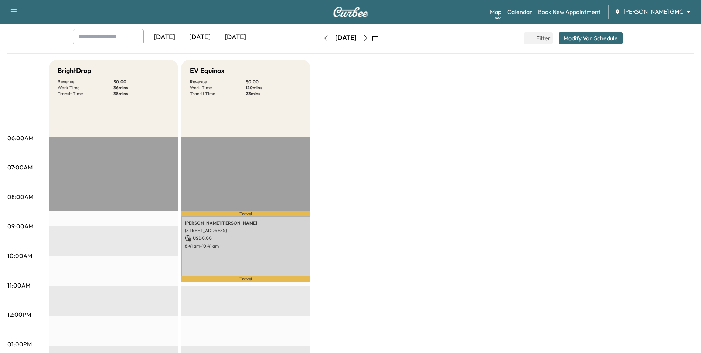
scroll to position [0, 0]
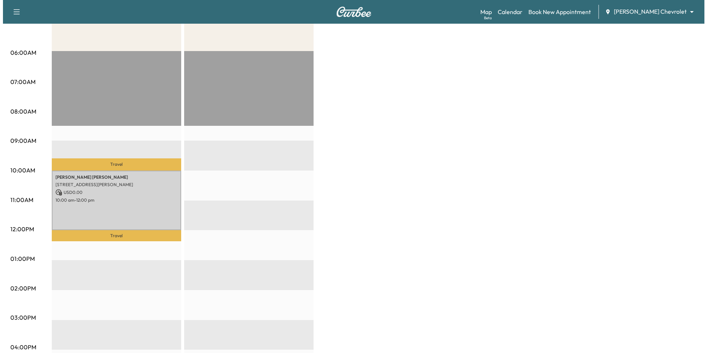
scroll to position [148, 0]
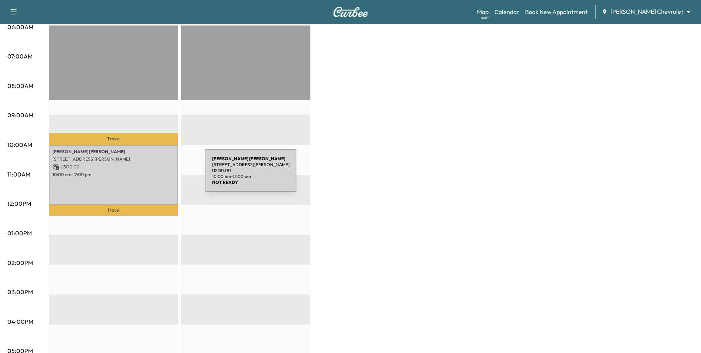
click at [150, 175] on p "10:00 am - 12:00 pm" at bounding box center [113, 175] width 122 height 6
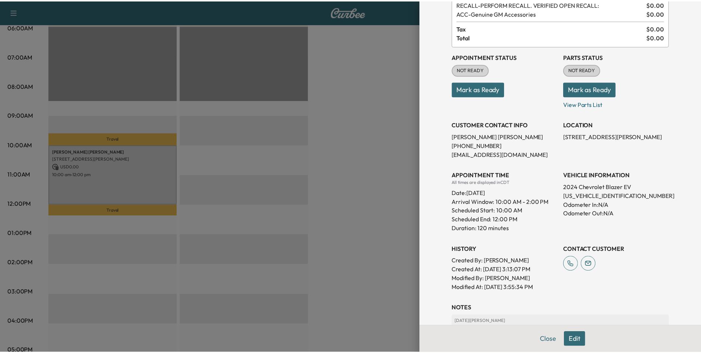
scroll to position [174, 0]
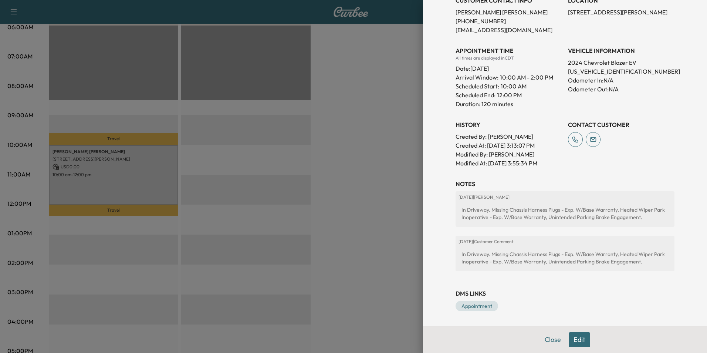
click at [344, 227] on div at bounding box center [353, 176] width 707 height 353
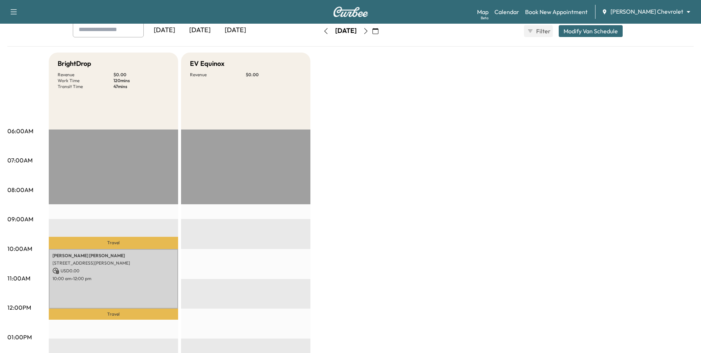
scroll to position [0, 0]
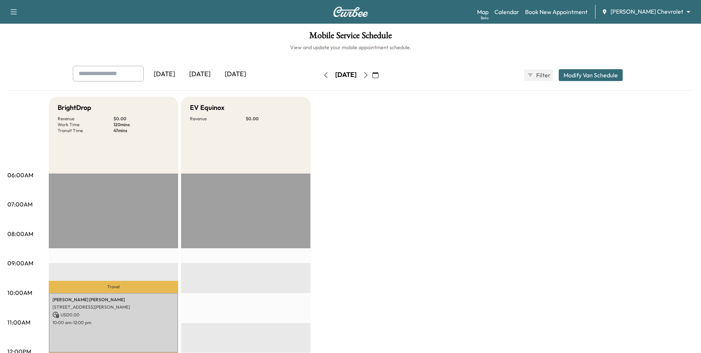
click at [367, 78] on icon "button" at bounding box center [365, 75] width 3 height 6
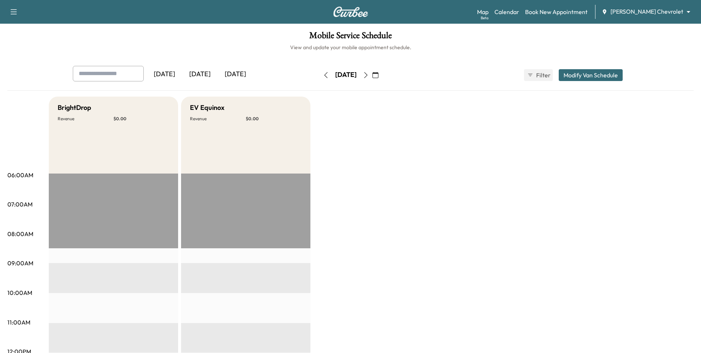
click at [369, 76] on icon "button" at bounding box center [366, 75] width 6 height 6
click at [320, 75] on button "button" at bounding box center [326, 75] width 13 height 12
click at [670, 11] on body "Support Log Out Map Beta Calendar Book New Appointment [PERSON_NAME] Chevrolet …" at bounding box center [350, 176] width 701 height 353
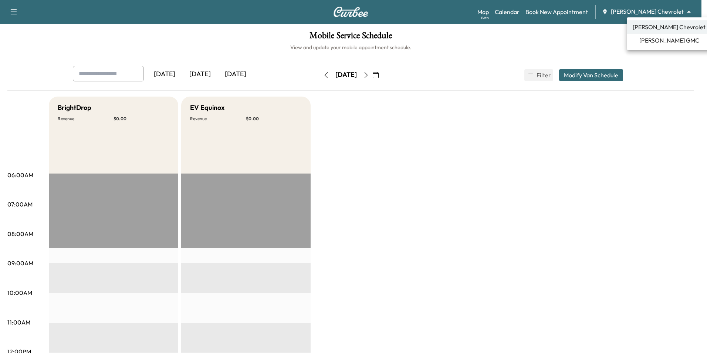
click at [665, 43] on span "[PERSON_NAME] GMC" at bounding box center [669, 40] width 60 height 9
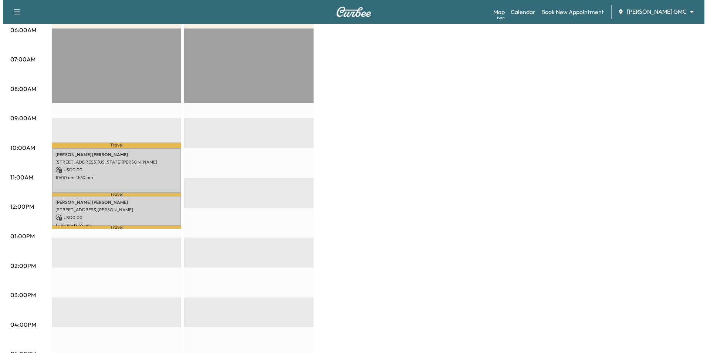
scroll to position [148, 0]
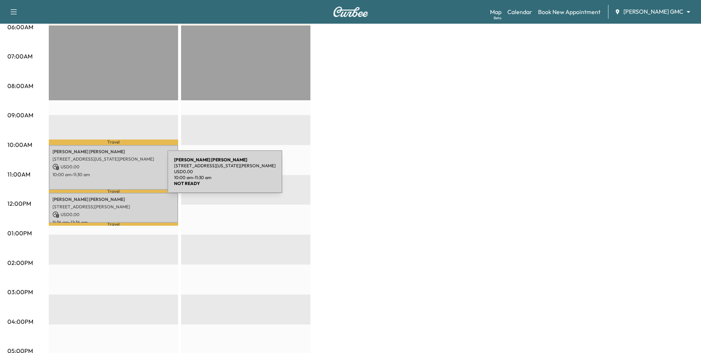
click at [121, 164] on p "USD 0.00" at bounding box center [113, 166] width 122 height 7
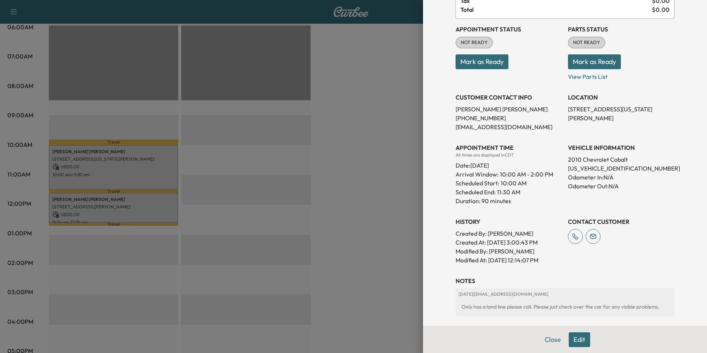
scroll to position [0, 0]
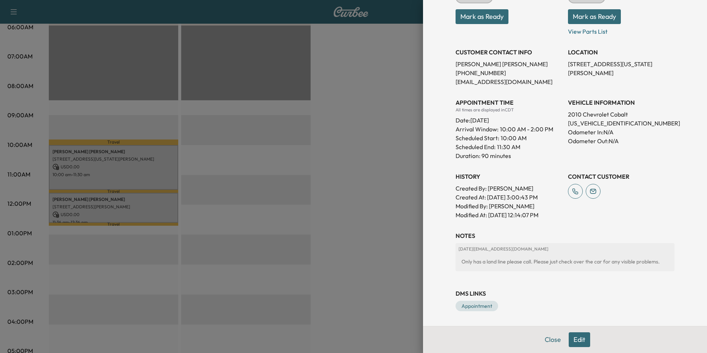
click at [577, 338] on button "Edit" at bounding box center [579, 339] width 21 height 15
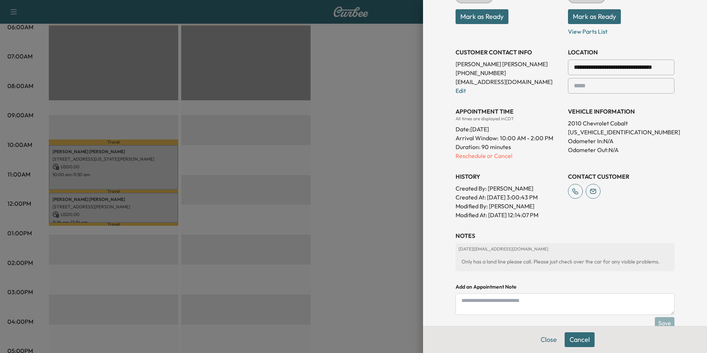
click at [510, 309] on textarea at bounding box center [564, 303] width 219 height 21
type textarea "**********"
click at [661, 320] on button "Save" at bounding box center [665, 323] width 20 height 12
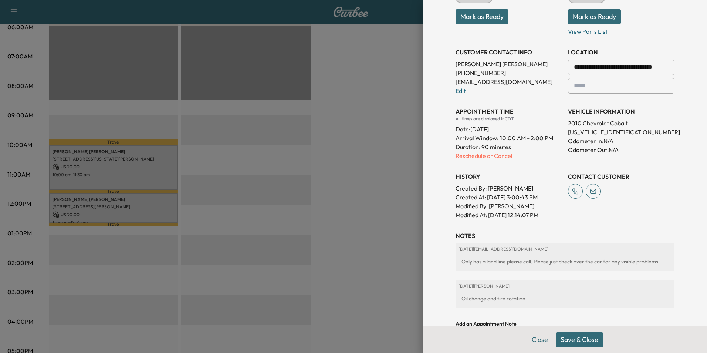
click at [581, 343] on button "Save & Close" at bounding box center [579, 339] width 47 height 15
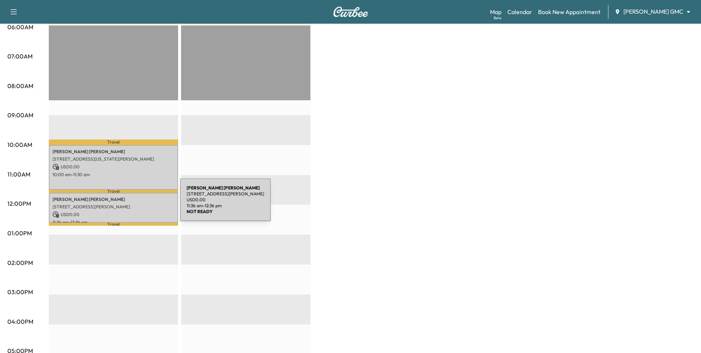
click at [125, 204] on p "[STREET_ADDRESS][PERSON_NAME]" at bounding box center [113, 207] width 122 height 6
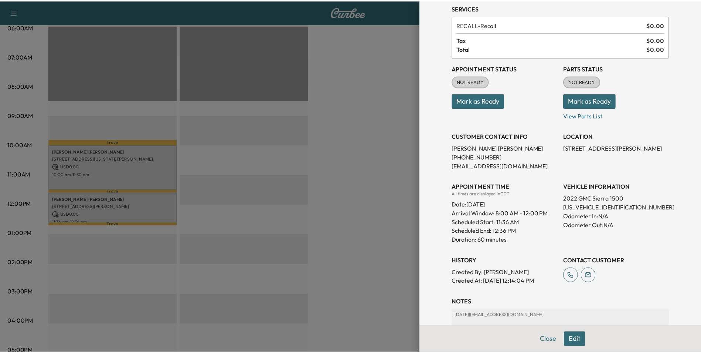
scroll to position [95, 0]
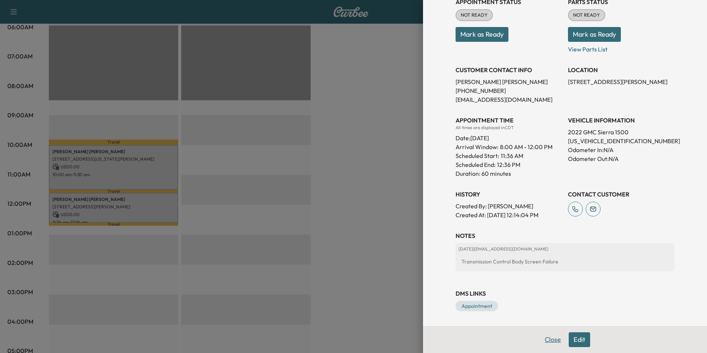
click at [554, 340] on button "Close" at bounding box center [553, 339] width 26 height 15
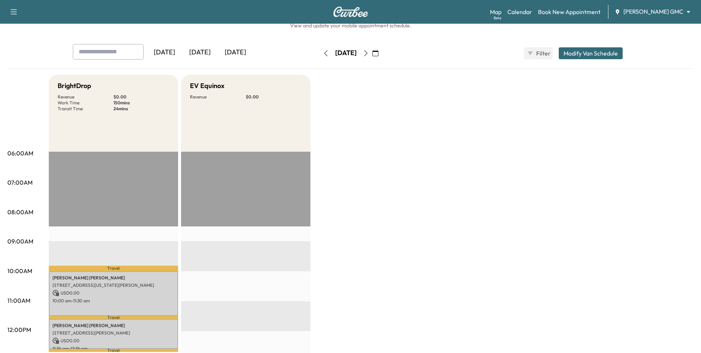
scroll to position [0, 0]
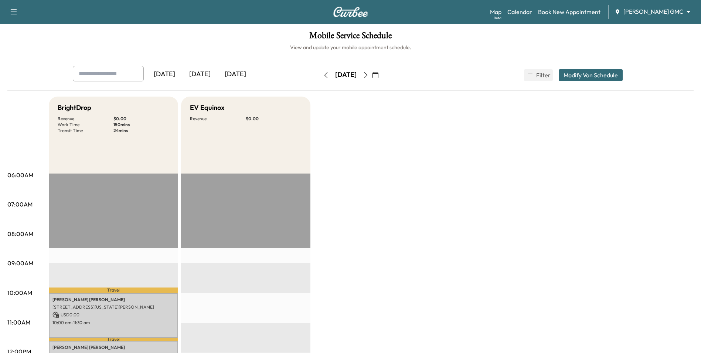
click at [369, 75] on icon "button" at bounding box center [366, 75] width 6 height 6
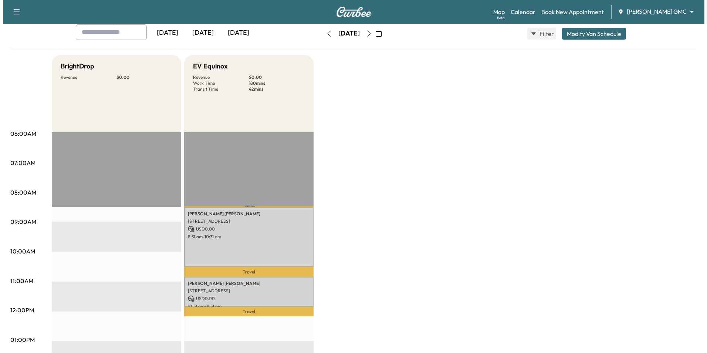
scroll to position [148, 0]
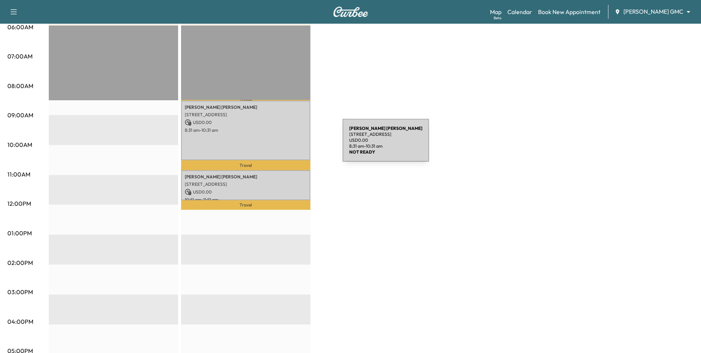
click at [287, 145] on div "[PERSON_NAME] [PERSON_NAME] [STREET_ADDRESS] USD 0.00 8:31 am - 10:31 am" at bounding box center [245, 131] width 129 height 60
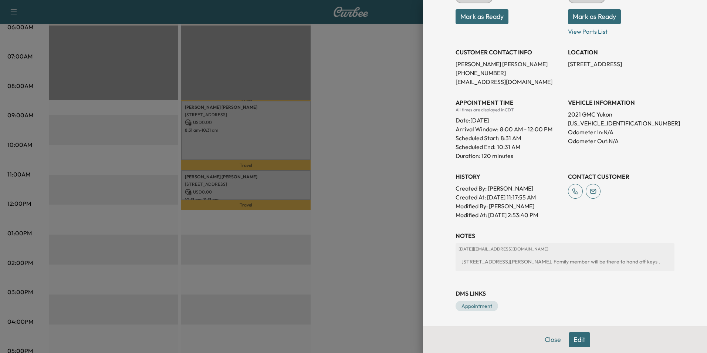
scroll to position [92, 0]
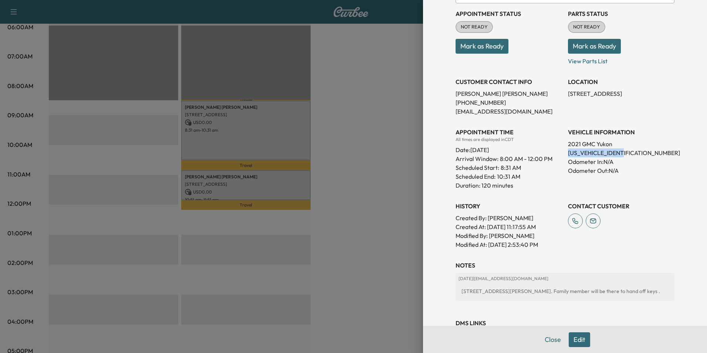
drag, startPoint x: 625, startPoint y: 155, endPoint x: 561, endPoint y: 154, distance: 63.9
click at [561, 154] on div "Appointment Status NOT READY Mark as Ready Parts Status NOT READY Mark as Ready…" at bounding box center [564, 125] width 219 height 245
drag, startPoint x: 561, startPoint y: 154, endPoint x: 566, endPoint y: 153, distance: 4.9
copy p "[US_VEHICLE_IDENTIFICATION_NUMBER]"
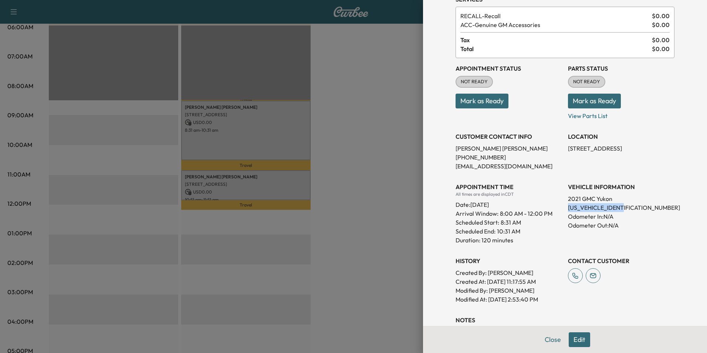
scroll to position [18, 0]
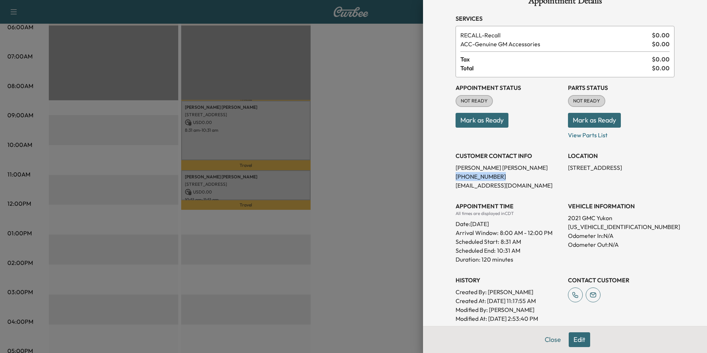
drag, startPoint x: 491, startPoint y: 174, endPoint x: 449, endPoint y: 178, distance: 41.2
click at [449, 178] on div "Appointment Details Services RECALL - Recall $ 0.00 ACC - Genuine GM Accessorie…" at bounding box center [565, 206] width 237 height 448
drag, startPoint x: 449, startPoint y: 178, endPoint x: 455, endPoint y: 177, distance: 5.3
copy p "[PHONE_NUMBER]"
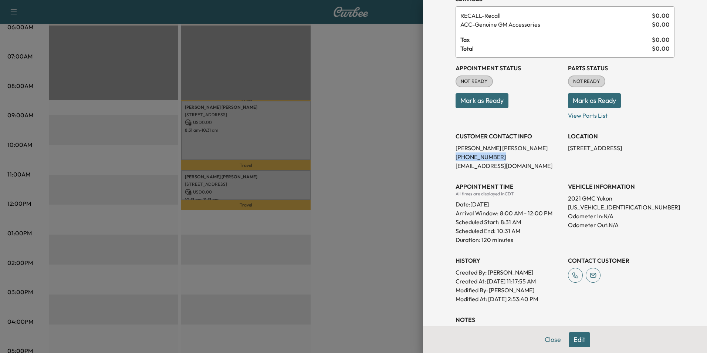
scroll to position [55, 0]
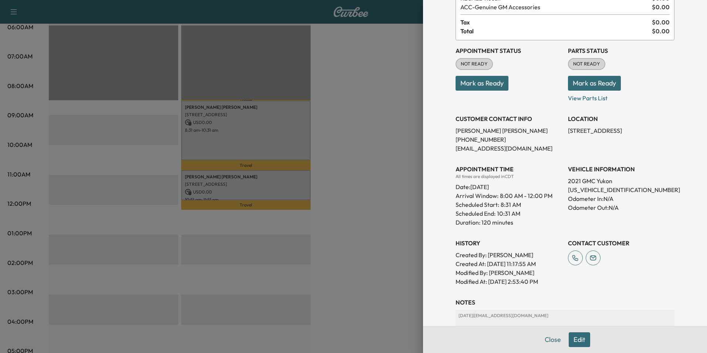
click at [538, 175] on div "All times are displayed in CDT" at bounding box center [508, 176] width 106 height 6
drag, startPoint x: 628, startPoint y: 188, endPoint x: 560, endPoint y: 191, distance: 67.7
click at [560, 191] on div "Appointment Status NOT READY Mark as Ready Parts Status NOT READY Mark as Ready…" at bounding box center [564, 162] width 219 height 245
drag, startPoint x: 560, startPoint y: 191, endPoint x: 565, endPoint y: 190, distance: 5.4
copy p "[US_VEHICLE_IDENTIFICATION_NUMBER]"
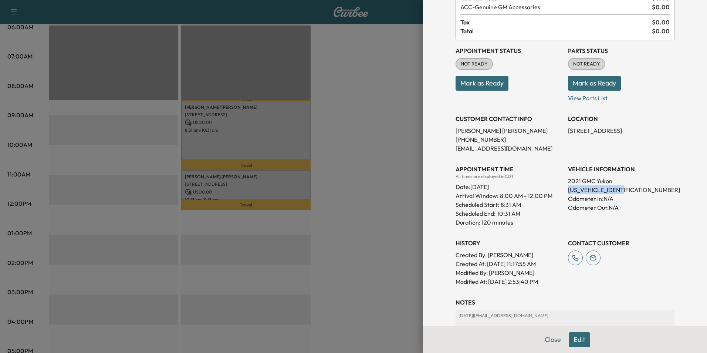
scroll to position [129, 0]
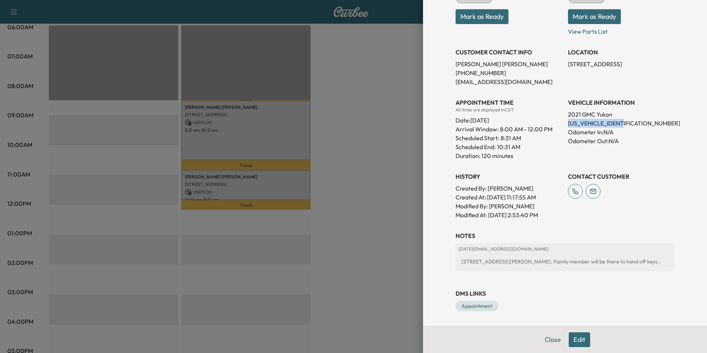
click at [577, 341] on button "Edit" at bounding box center [579, 339] width 21 height 15
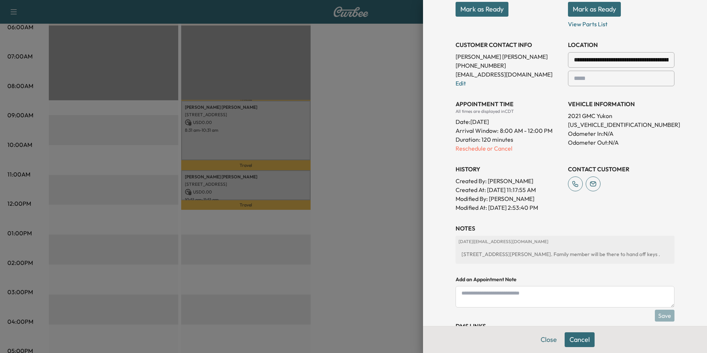
click at [556, 307] on textarea at bounding box center [564, 296] width 219 height 21
type textarea "*"
paste textarea "**********"
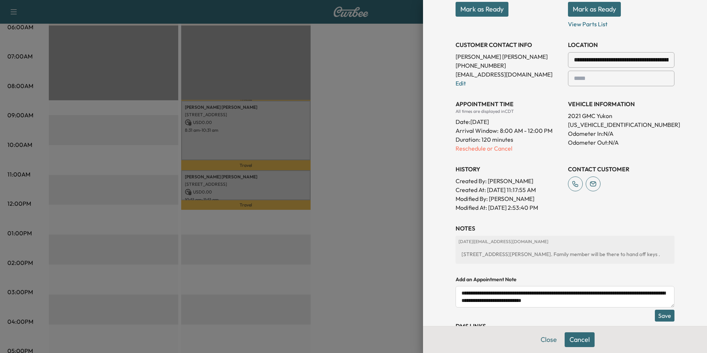
click at [603, 307] on textarea "**********" at bounding box center [564, 296] width 219 height 21
paste textarea "**********"
type textarea "**********"
click at [659, 319] on button "Save" at bounding box center [665, 315] width 20 height 12
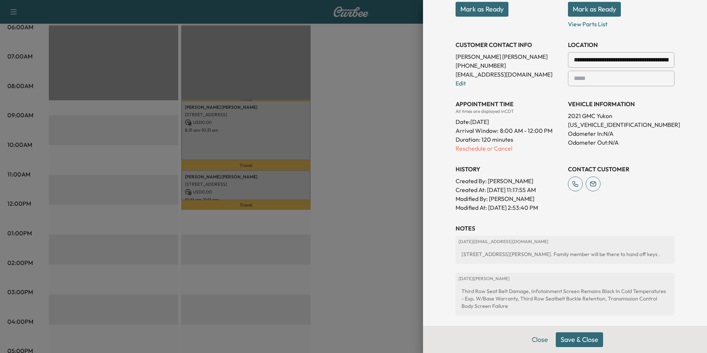
scroll to position [0, 0]
click at [370, 250] on div at bounding box center [353, 176] width 707 height 353
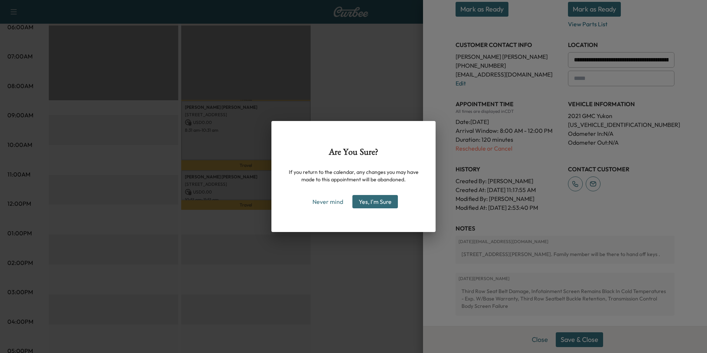
click at [372, 274] on div "Are You Sure? If you return to the calendar, any changes you may have made to t…" at bounding box center [353, 176] width 707 height 353
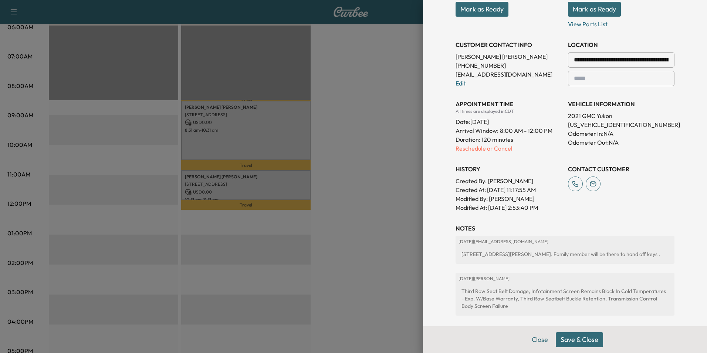
click at [579, 334] on button "Save & Close" at bounding box center [579, 339] width 47 height 15
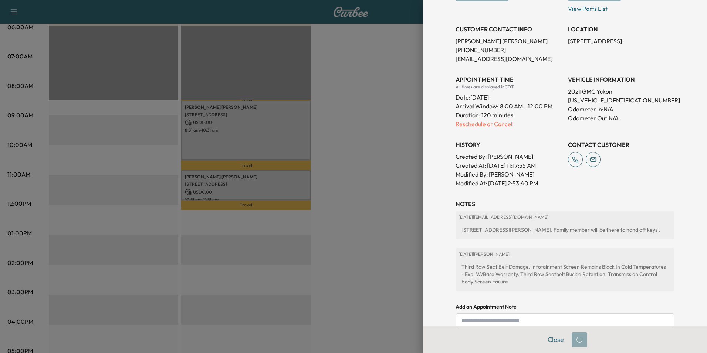
scroll to position [129, 0]
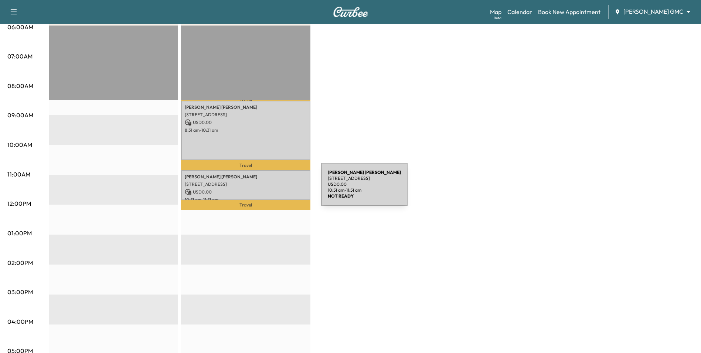
click at [266, 189] on p "USD 0.00" at bounding box center [246, 192] width 122 height 7
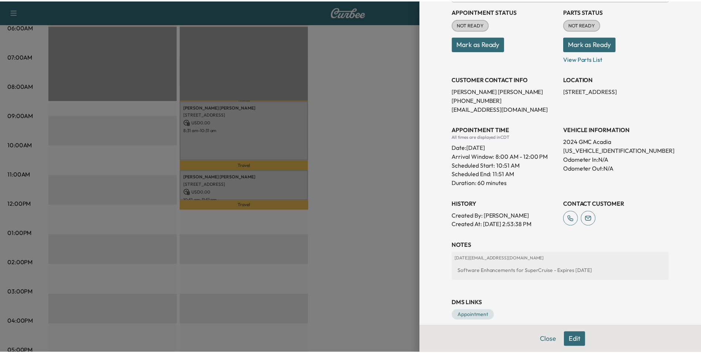
scroll to position [95, 0]
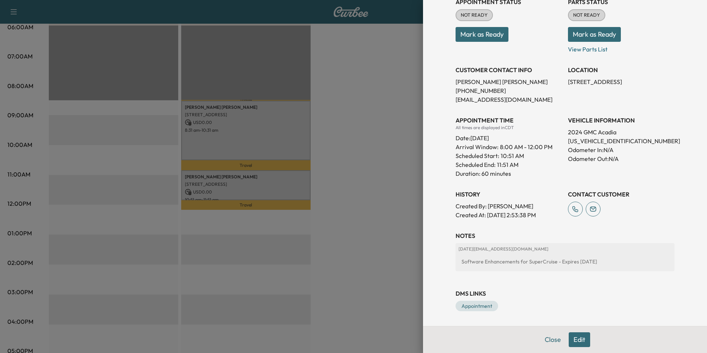
drag, startPoint x: 332, startPoint y: 261, endPoint x: 449, endPoint y: 289, distance: 120.7
click at [333, 262] on div at bounding box center [353, 176] width 707 height 353
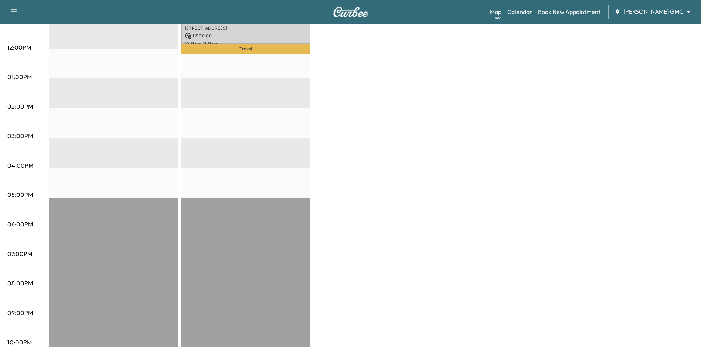
scroll to position [306, 0]
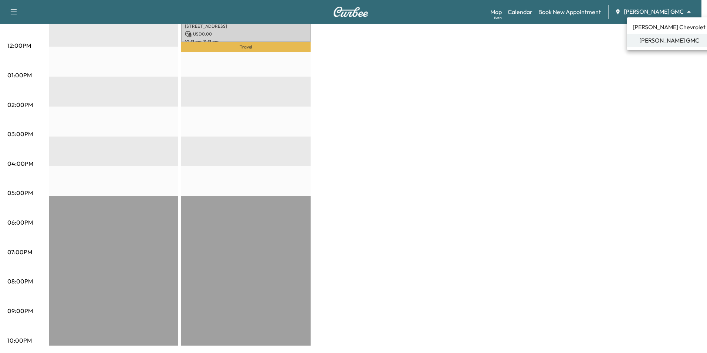
click at [655, 29] on span "[PERSON_NAME] Chevrolet" at bounding box center [668, 27] width 73 height 9
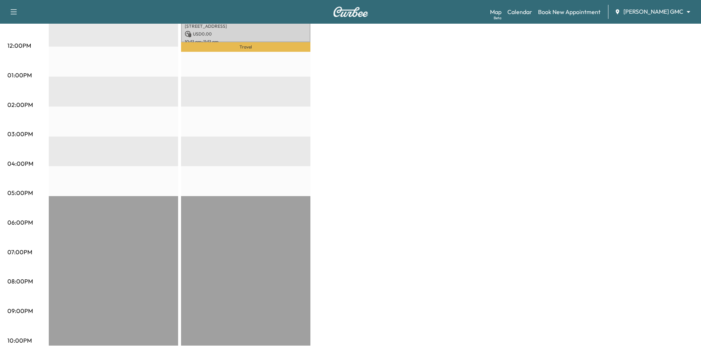
scroll to position [0, 0]
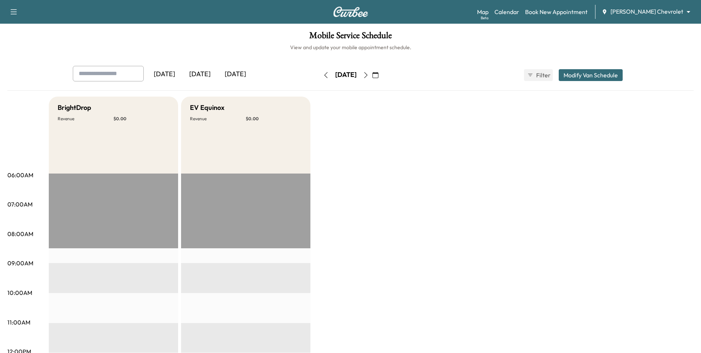
click at [369, 77] on icon "button" at bounding box center [366, 75] width 6 height 6
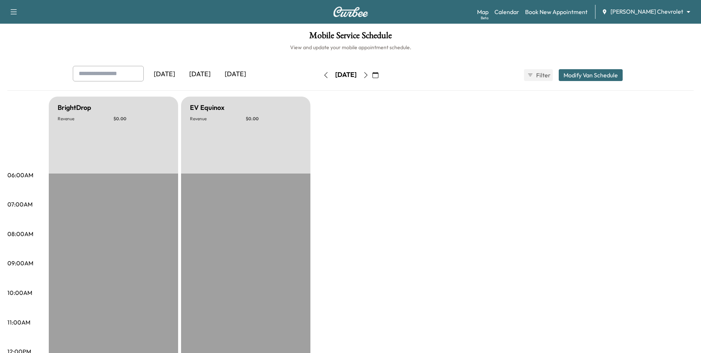
click at [369, 78] on icon "button" at bounding box center [366, 75] width 6 height 6
click at [369, 75] on icon "button" at bounding box center [366, 75] width 6 height 6
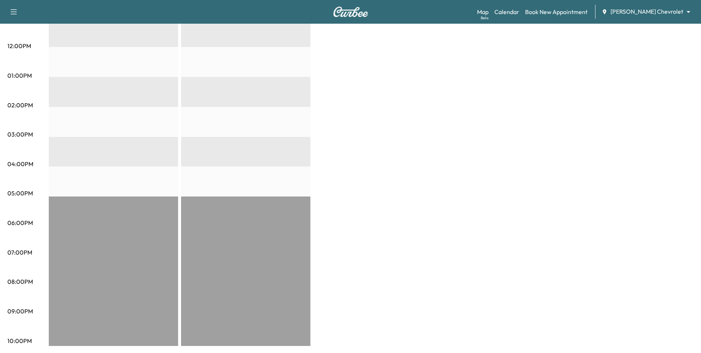
scroll to position [158, 0]
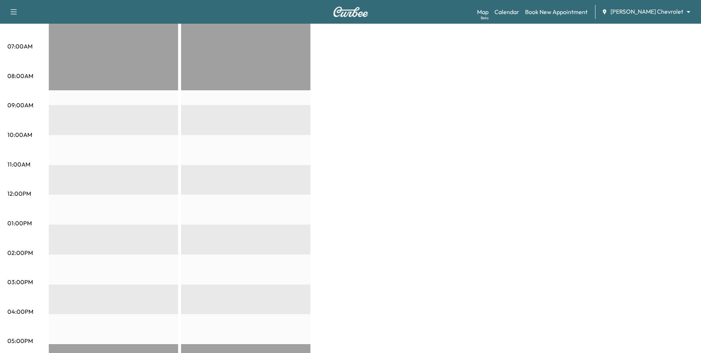
click at [644, 10] on body "Support Log Out Map Beta Calendar Book New Appointment [PERSON_NAME] Chevrolet …" at bounding box center [350, 18] width 701 height 353
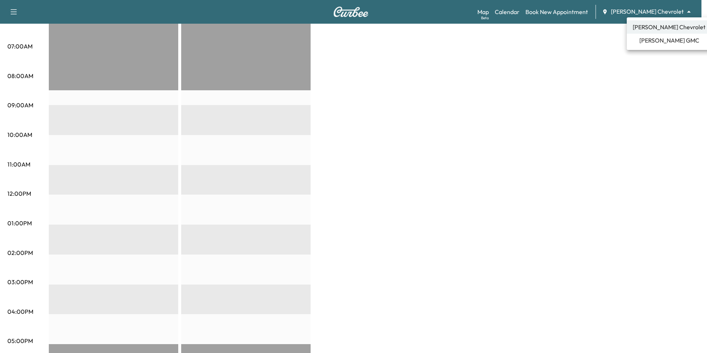
click at [648, 43] on span "[PERSON_NAME] GMC" at bounding box center [669, 40] width 60 height 9
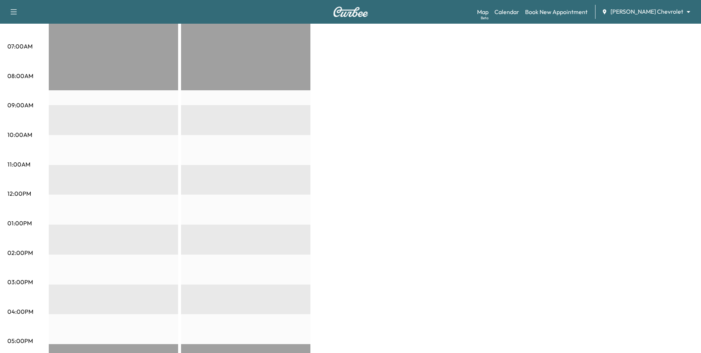
scroll to position [0, 0]
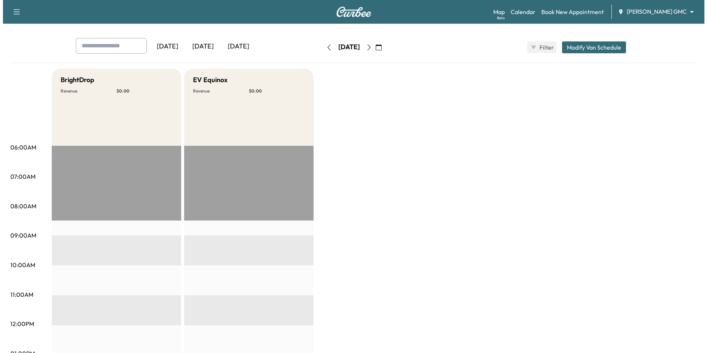
scroll to position [10, 0]
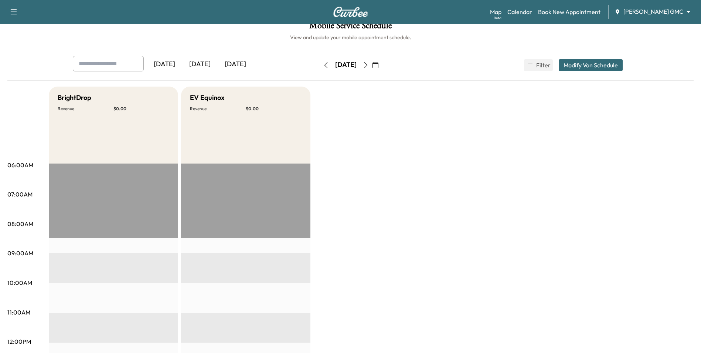
click at [593, 64] on button "Modify Van Schedule" at bounding box center [591, 65] width 64 height 12
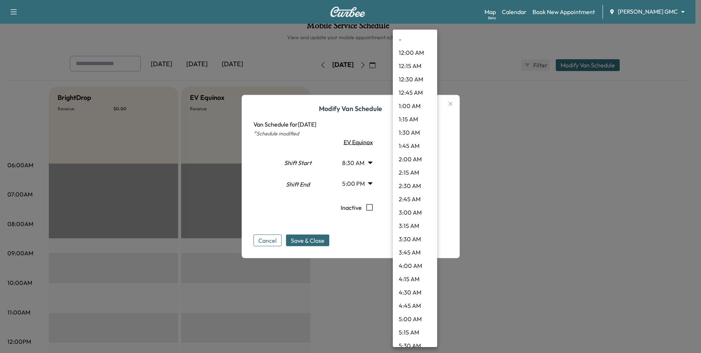
click at [425, 163] on body "Support Log Out Map Beta Calendar Book New Appointment [PERSON_NAME] GMC ******…" at bounding box center [350, 166] width 701 height 353
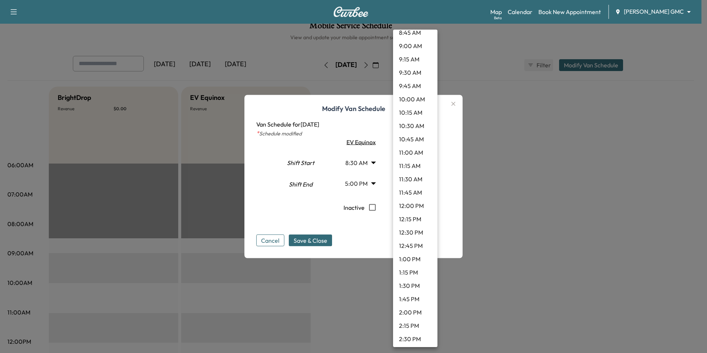
scroll to position [502, 0]
click at [415, 137] on li "11:00 AM" at bounding box center [415, 136] width 44 height 13
type input "**"
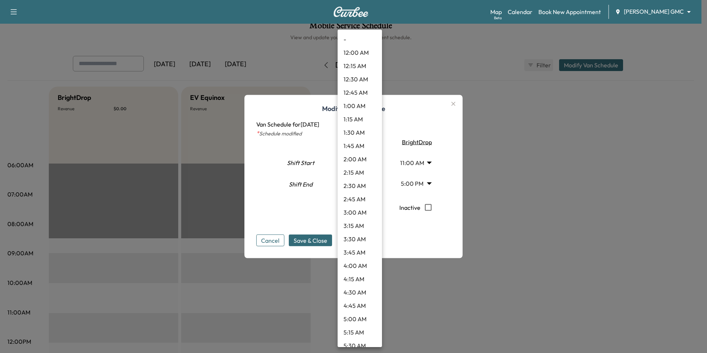
click at [370, 163] on body "Support Log Out Map Beta Calendar Book New Appointment [PERSON_NAME] GMC ******…" at bounding box center [353, 166] width 707 height 353
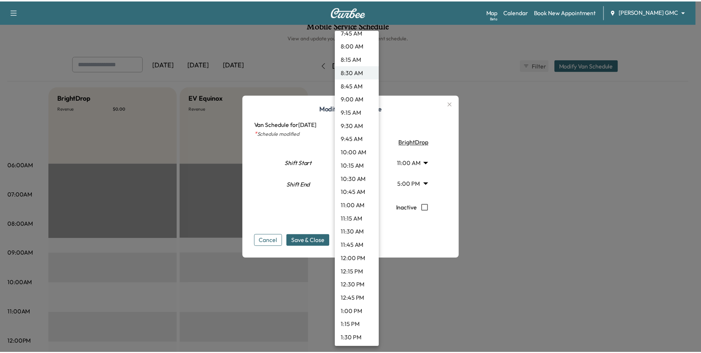
scroll to position [465, 0]
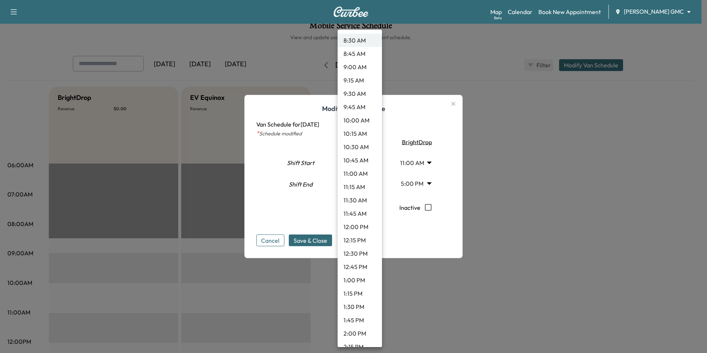
click at [358, 172] on li "11:00 AM" at bounding box center [359, 173] width 44 height 13
type input "**"
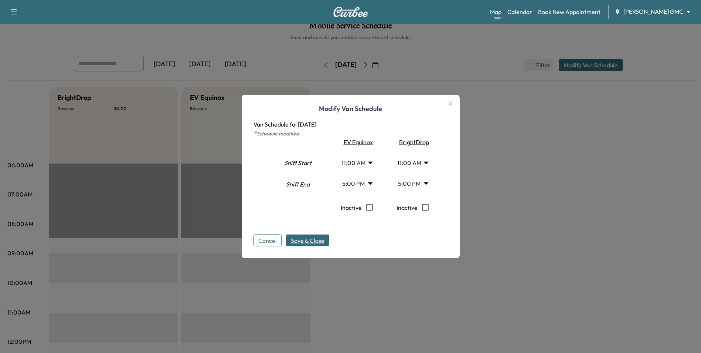
click at [325, 240] on span "Save & Close" at bounding box center [308, 240] width 34 height 9
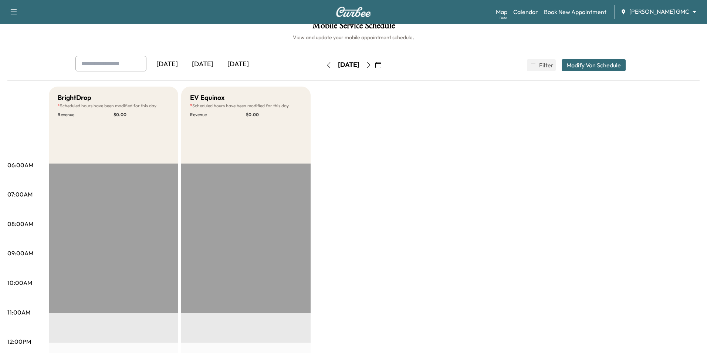
click at [646, 11] on body "Support Log Out Map Beta Calendar Book New Appointment [PERSON_NAME] GMC ******…" at bounding box center [353, 166] width 707 height 353
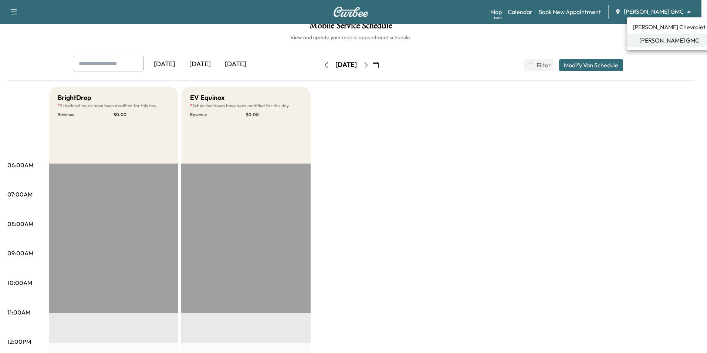
click at [649, 22] on li "[PERSON_NAME] Chevrolet" at bounding box center [669, 26] width 85 height 13
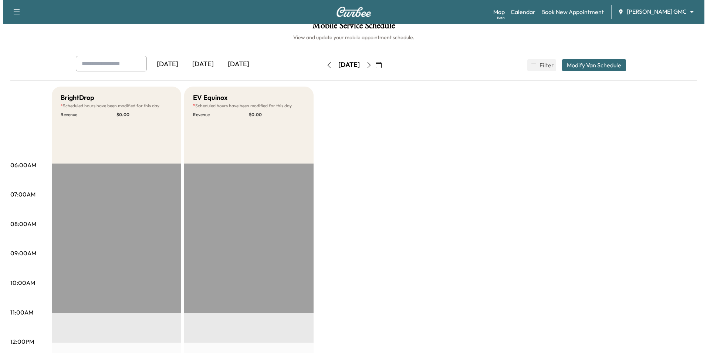
scroll to position [0, 0]
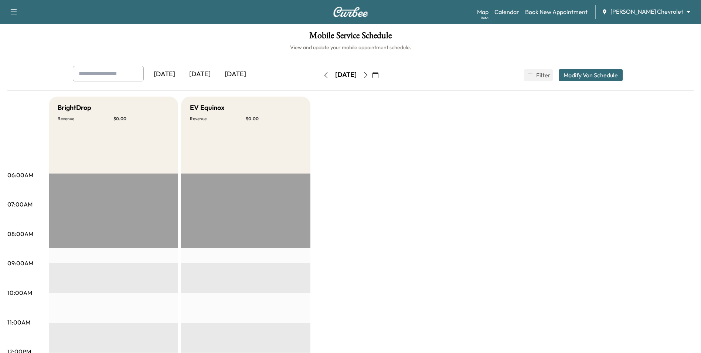
click at [590, 78] on button "Modify Van Schedule" at bounding box center [591, 75] width 64 height 12
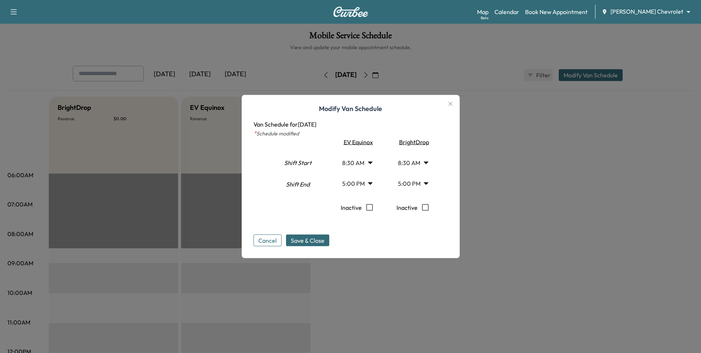
click at [371, 164] on body "Support Log Out Map Beta Calendar Book New Appointment [PERSON_NAME] Chevrolet …" at bounding box center [350, 176] width 701 height 353
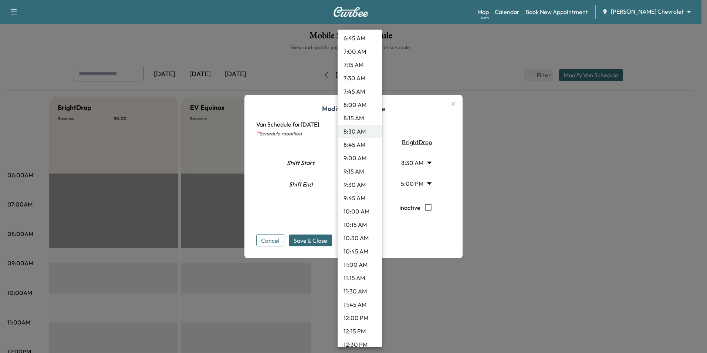
scroll to position [391, 0]
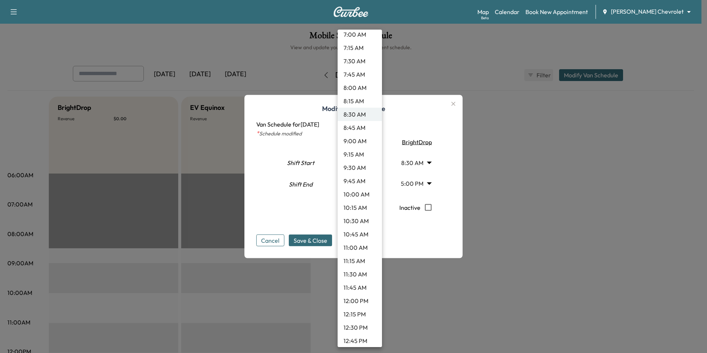
click at [361, 250] on li "11:00 AM" at bounding box center [359, 247] width 44 height 13
type input "**"
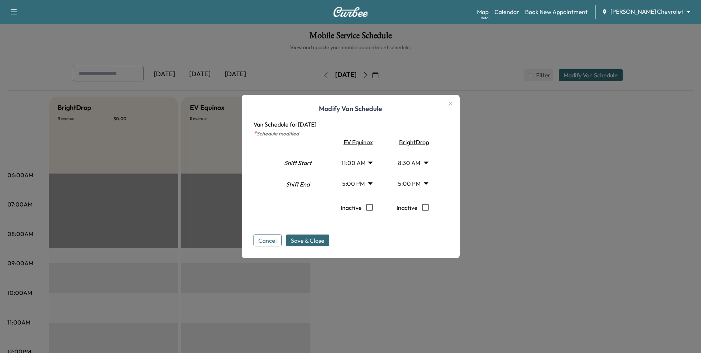
click at [428, 165] on body "Support Log Out Map Beta Calendar Book New Appointment [PERSON_NAME] Chevrolet …" at bounding box center [350, 176] width 701 height 353
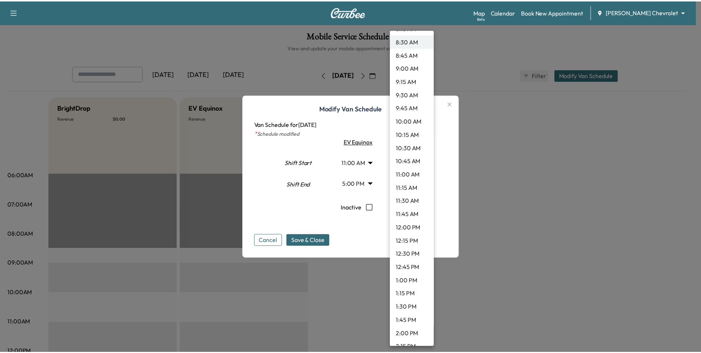
scroll to position [465, 0]
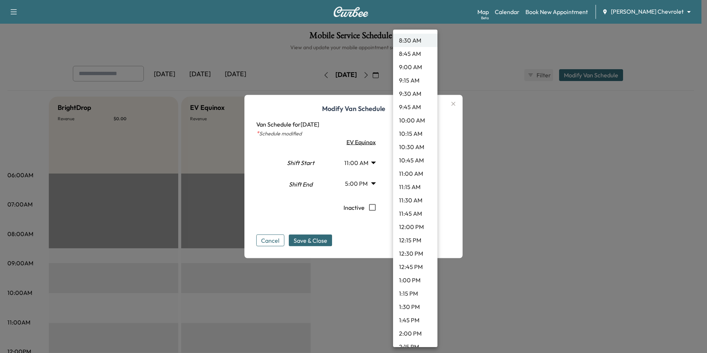
click at [413, 177] on li "11:00 AM" at bounding box center [415, 173] width 44 height 13
type input "**"
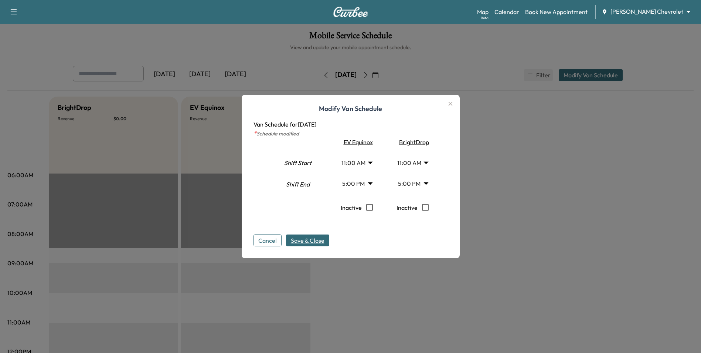
click at [307, 242] on span "Save & Close" at bounding box center [308, 240] width 34 height 9
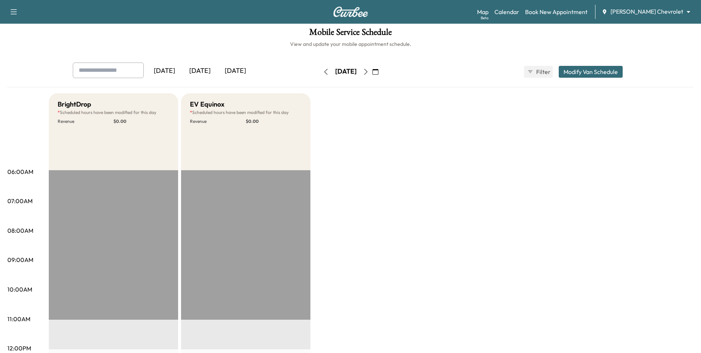
scroll to position [0, 0]
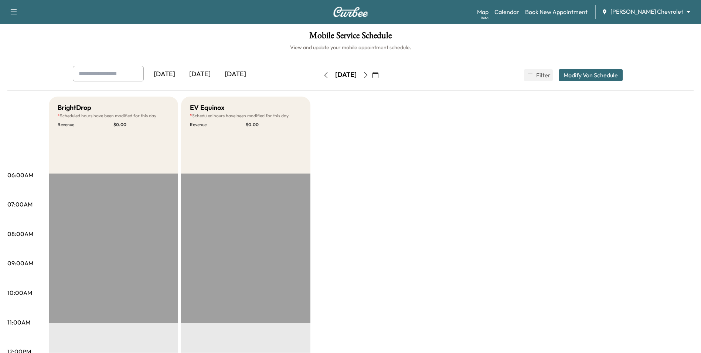
click at [367, 77] on icon "button" at bounding box center [365, 75] width 3 height 6
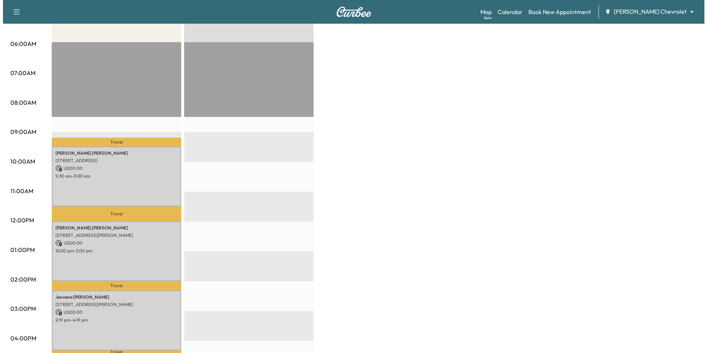
scroll to position [185, 0]
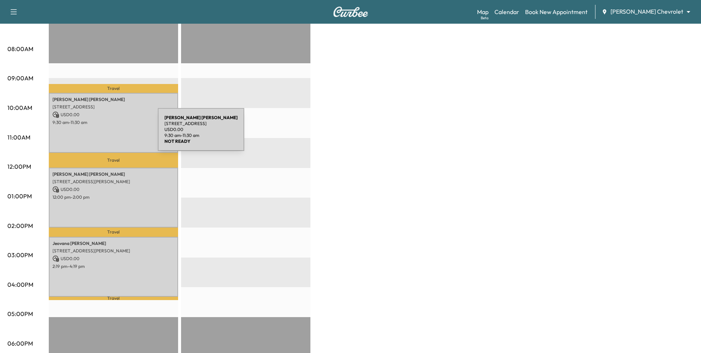
click at [102, 134] on div "[PERSON_NAME] [STREET_ADDRESS] USD 0.00 9:30 am - 11:30 am" at bounding box center [113, 123] width 129 height 60
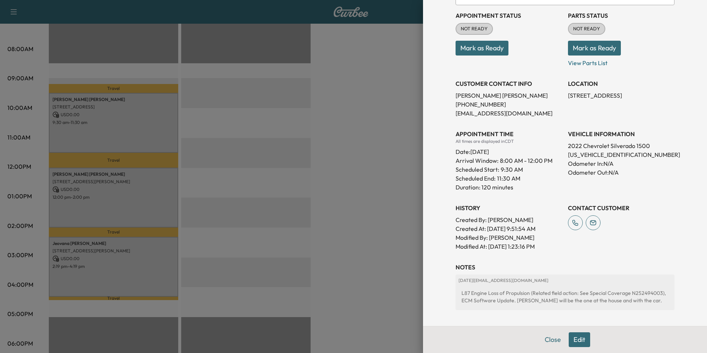
scroll to position [121, 0]
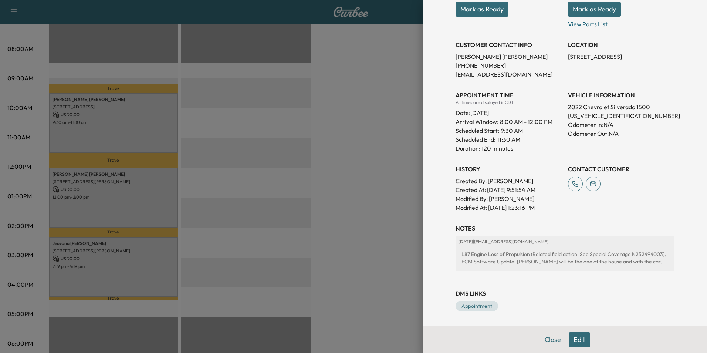
click at [122, 184] on div at bounding box center [353, 176] width 707 height 353
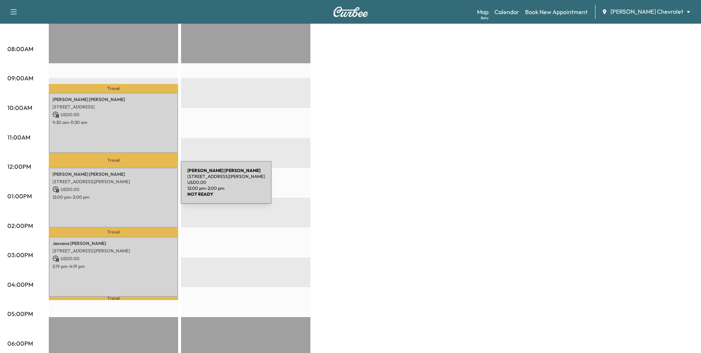
click at [125, 187] on p "USD 0.00" at bounding box center [113, 189] width 122 height 7
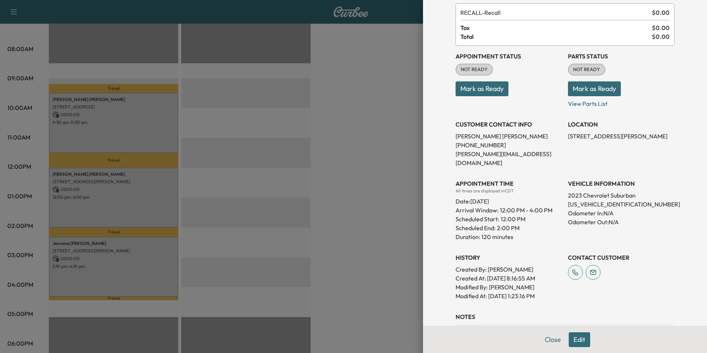
scroll to position [111, 0]
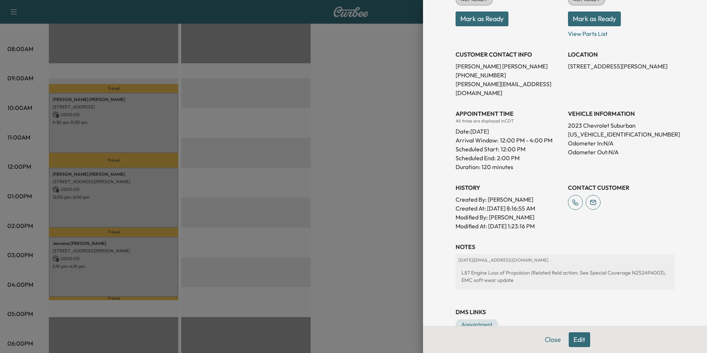
click at [139, 259] on div at bounding box center [353, 176] width 707 height 353
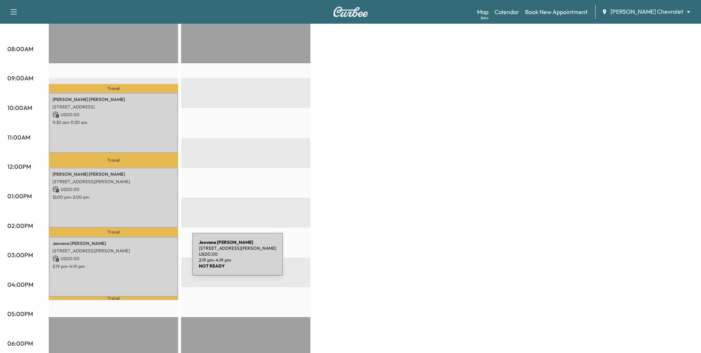
click at [137, 258] on p "USD 0.00" at bounding box center [113, 258] width 122 height 7
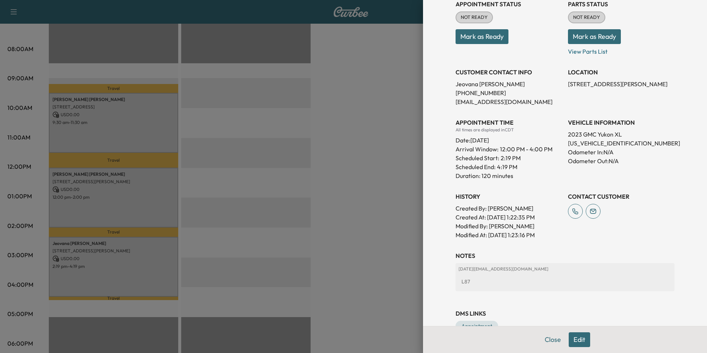
scroll to position [113, 0]
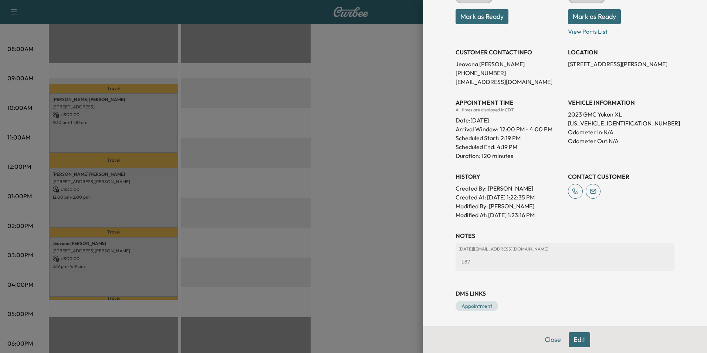
click at [573, 343] on button "Edit" at bounding box center [579, 339] width 21 height 15
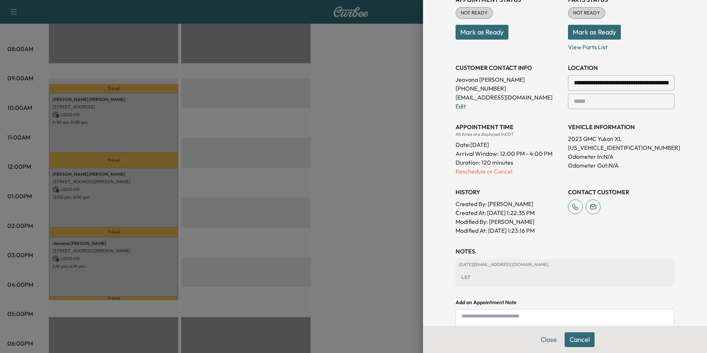
scroll to position [129, 0]
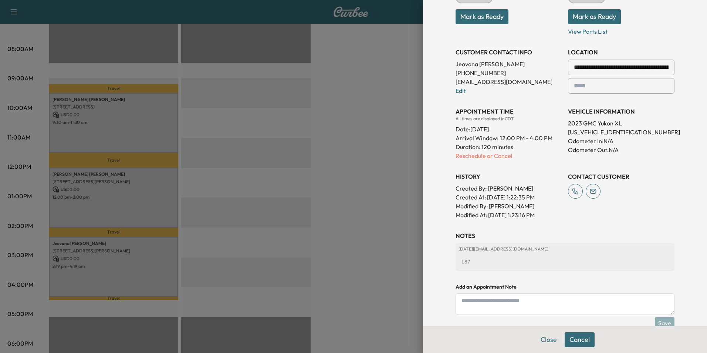
click at [569, 339] on button "Cancel" at bounding box center [579, 339] width 30 height 15
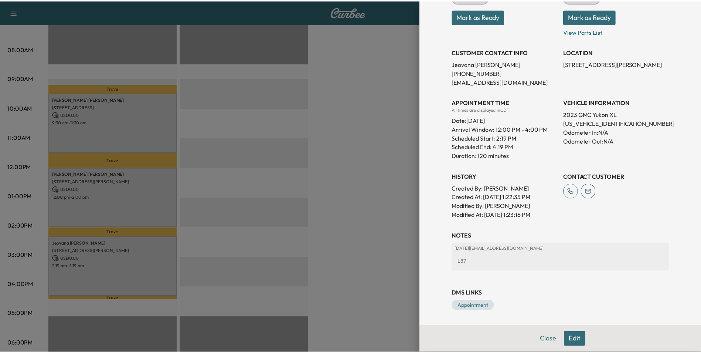
scroll to position [113, 0]
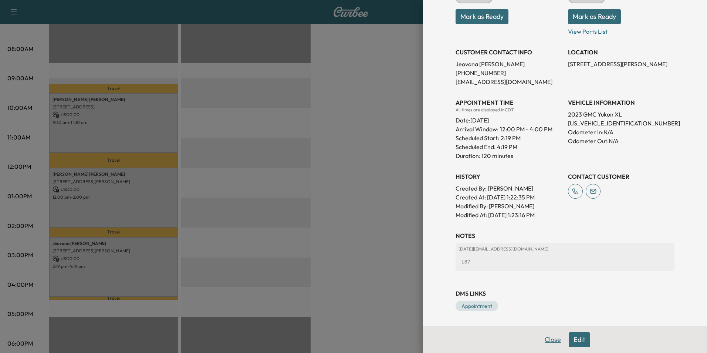
click at [547, 338] on button "Close" at bounding box center [553, 339] width 26 height 15
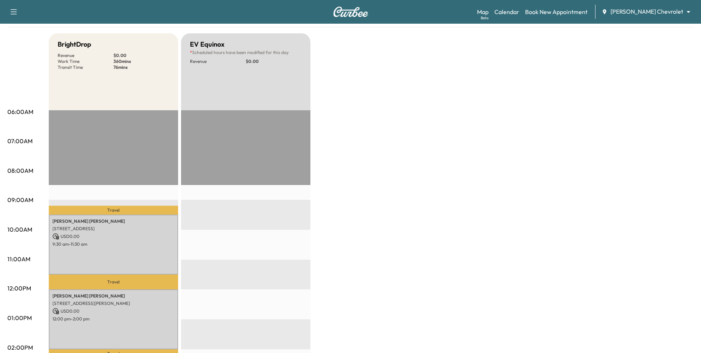
scroll to position [0, 0]
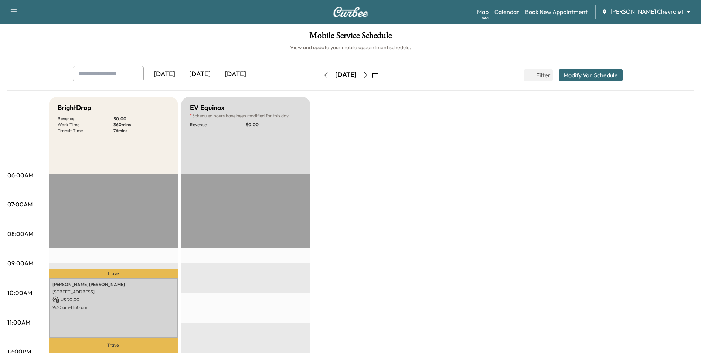
click at [369, 77] on icon "button" at bounding box center [366, 75] width 6 height 6
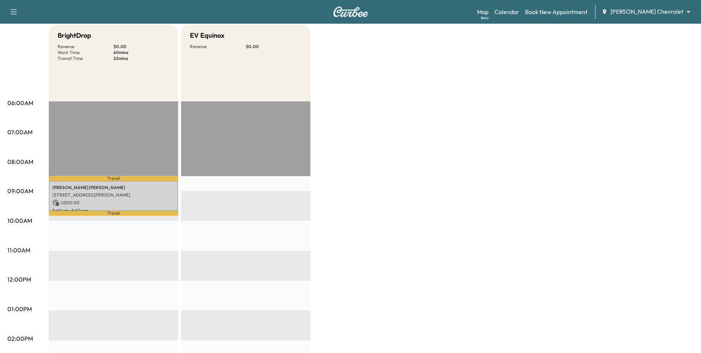
scroll to position [74, 0]
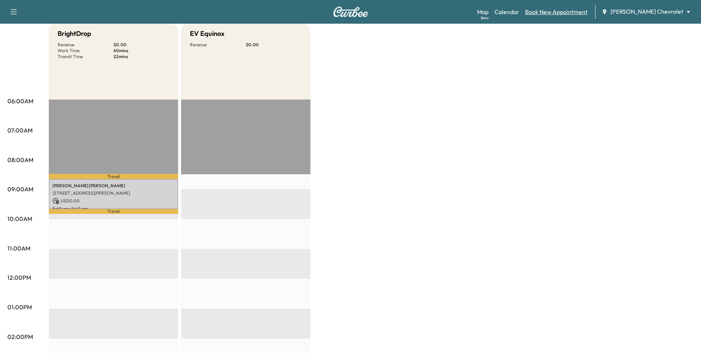
click at [584, 15] on link "Book New Appointment" at bounding box center [556, 11] width 62 height 9
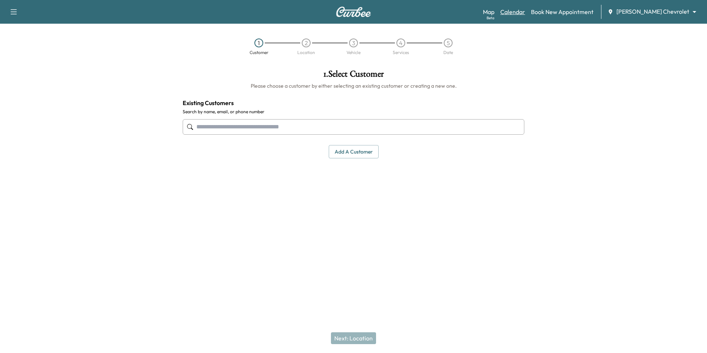
click at [525, 14] on link "Calendar" at bounding box center [512, 11] width 25 height 9
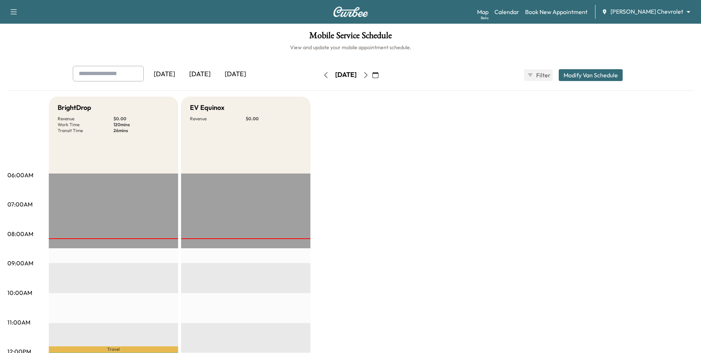
click at [379, 76] on icon "button" at bounding box center [376, 75] width 6 height 6
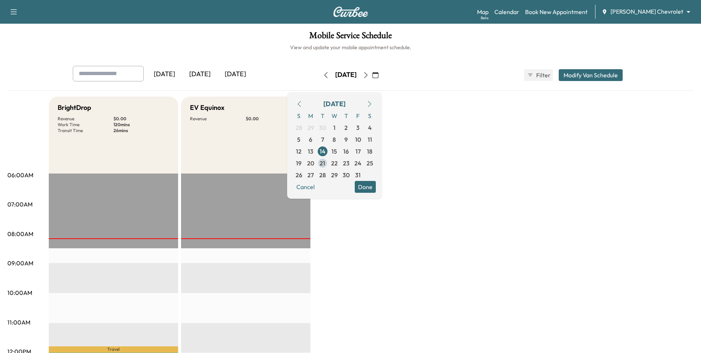
click at [329, 167] on span "21" at bounding box center [323, 163] width 12 height 12
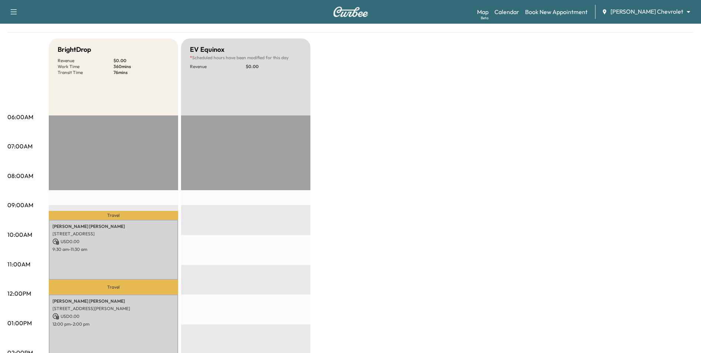
scroll to position [37, 0]
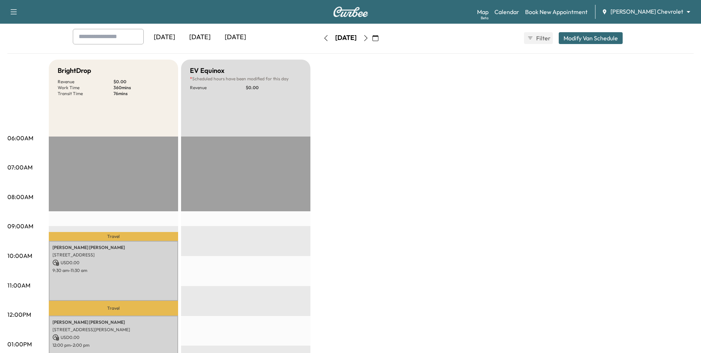
click at [369, 39] on icon "button" at bounding box center [366, 38] width 6 height 6
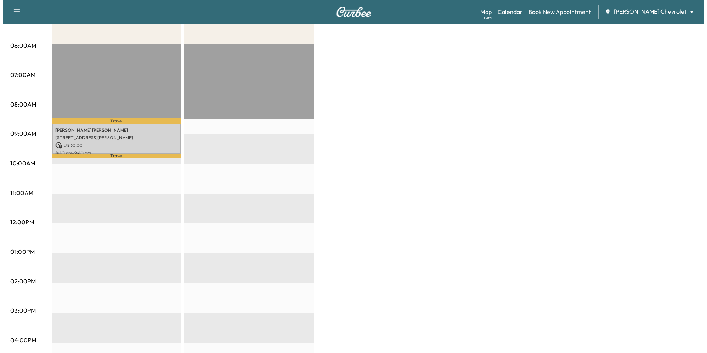
scroll to position [148, 0]
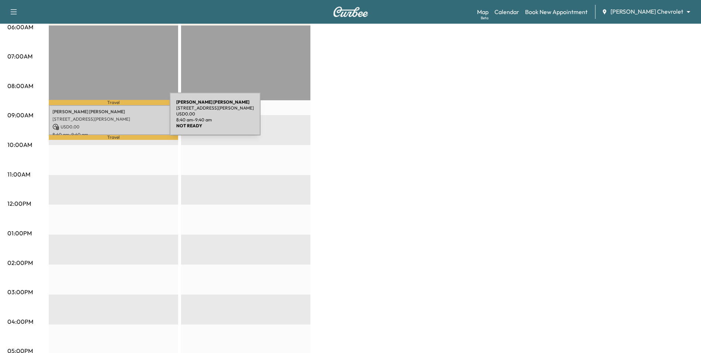
click at [115, 119] on p "[STREET_ADDRESS][PERSON_NAME]" at bounding box center [113, 119] width 122 height 6
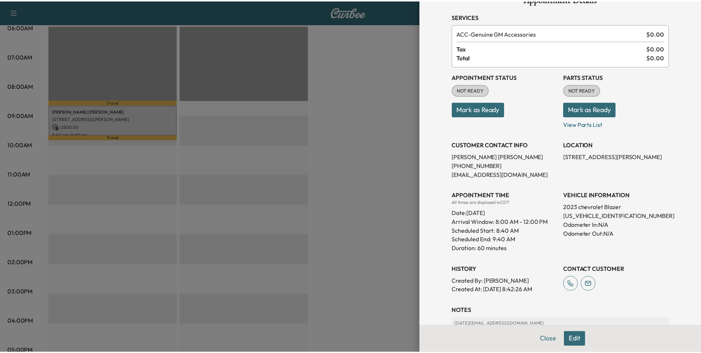
scroll to position [103, 0]
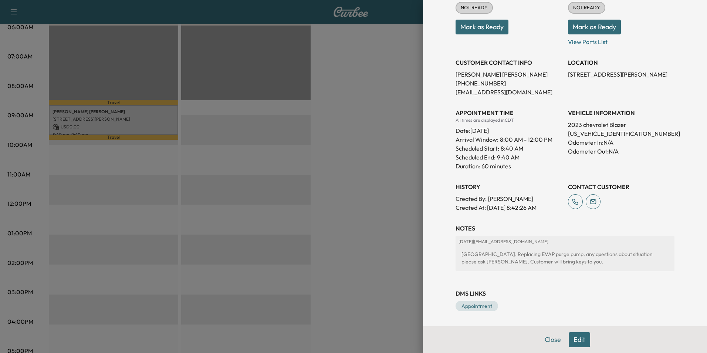
click at [395, 259] on div at bounding box center [353, 176] width 707 height 353
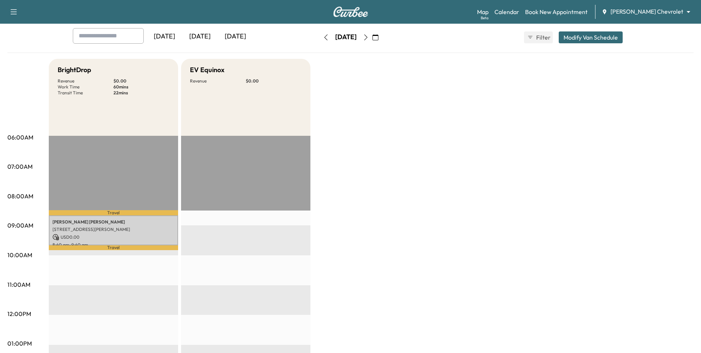
scroll to position [37, 0]
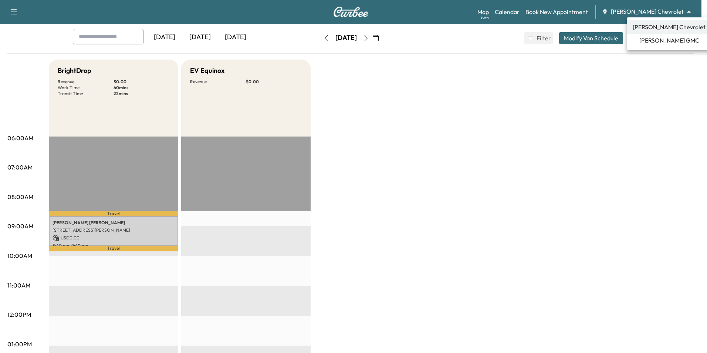
click at [651, 7] on body "Support Log Out Map Beta Calendar Book New Appointment [PERSON_NAME] Chevrolet …" at bounding box center [353, 139] width 707 height 353
click at [648, 41] on span "[PERSON_NAME] GMC" at bounding box center [669, 40] width 60 height 9
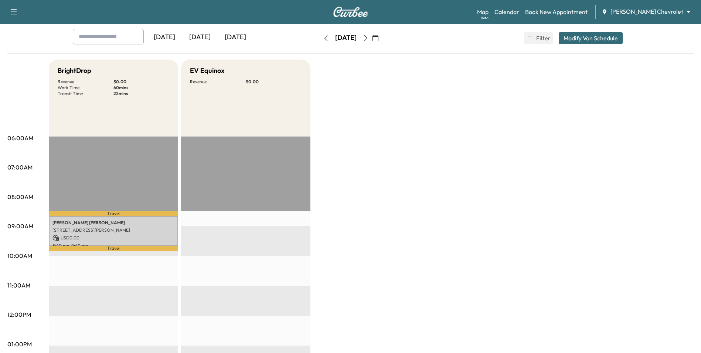
scroll to position [0, 0]
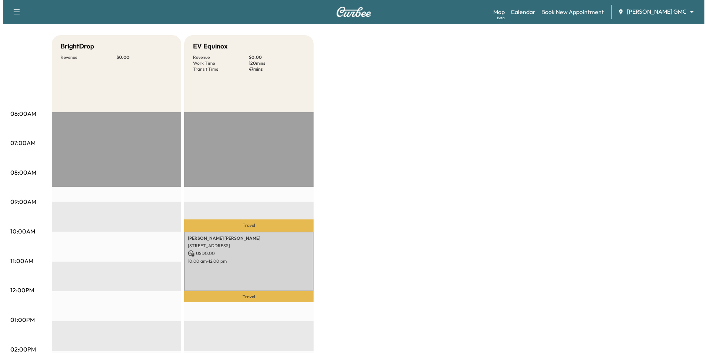
scroll to position [148, 0]
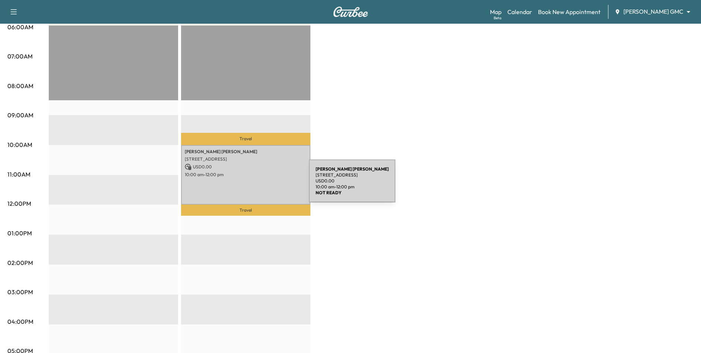
click at [254, 185] on div "[PERSON_NAME] [STREET_ADDRESS] USD 0.00 10:00 am - 12:00 pm" at bounding box center [245, 175] width 129 height 60
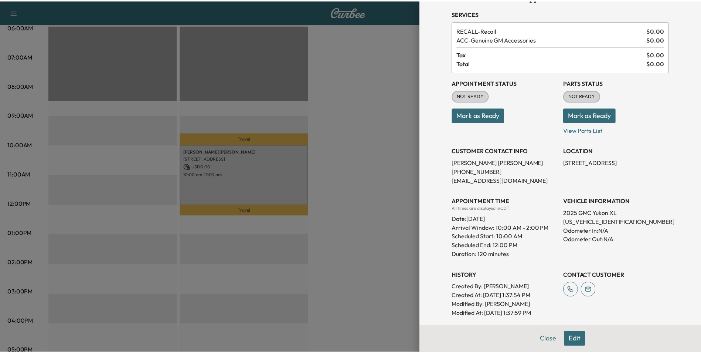
scroll to position [122, 0]
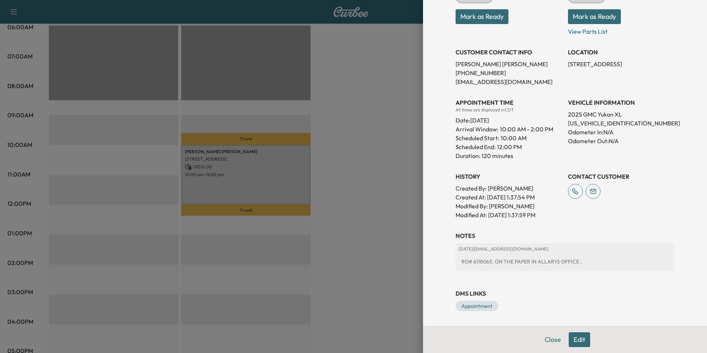
click at [340, 260] on div at bounding box center [353, 176] width 707 height 353
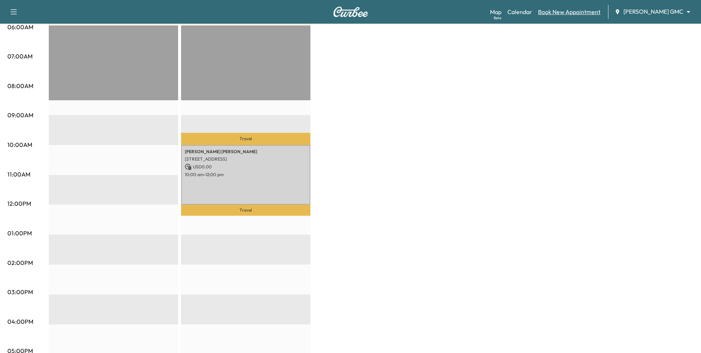
click at [573, 14] on link "Book New Appointment" at bounding box center [569, 11] width 62 height 9
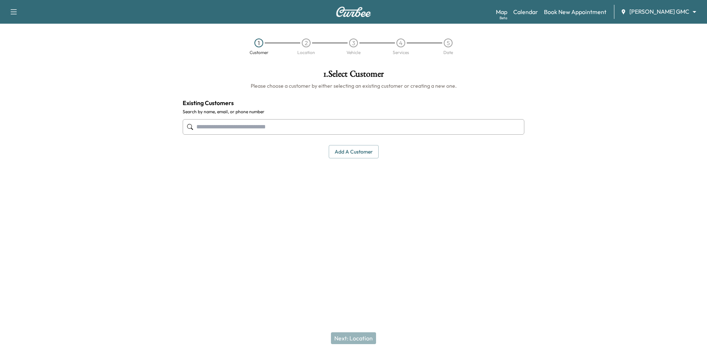
click at [575, 16] on link "Book New Appointment" at bounding box center [575, 11] width 62 height 9
click at [538, 11] on link "Calendar" at bounding box center [525, 11] width 25 height 9
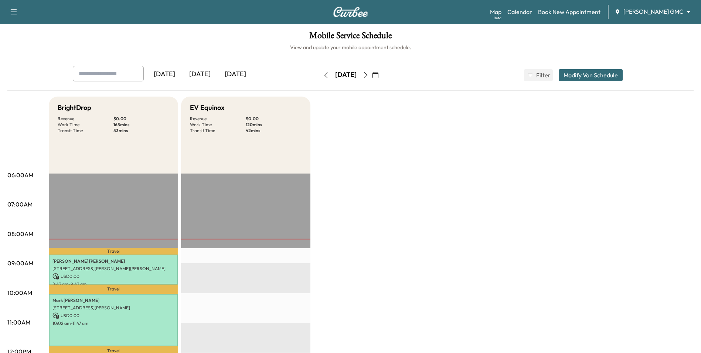
click at [382, 82] on div "[DATE] October 2025 S M T W T F S 28 29 30 1 2 3 4 5 6 7 8 9 10 11 12 13 14 15 …" at bounding box center [351, 75] width 62 height 24
click at [379, 77] on icon "button" at bounding box center [376, 75] width 6 height 6
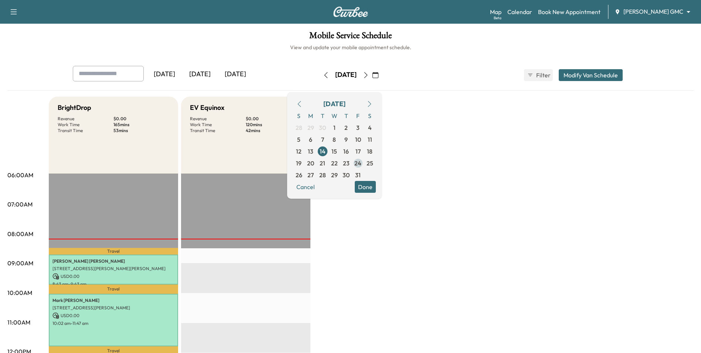
click at [362, 167] on span "24" at bounding box center [357, 163] width 7 height 9
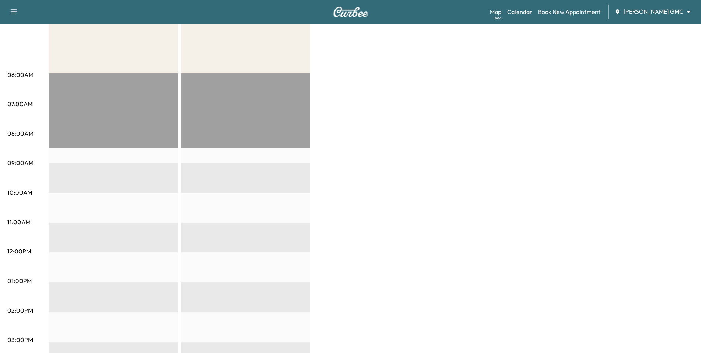
scroll to position [148, 0]
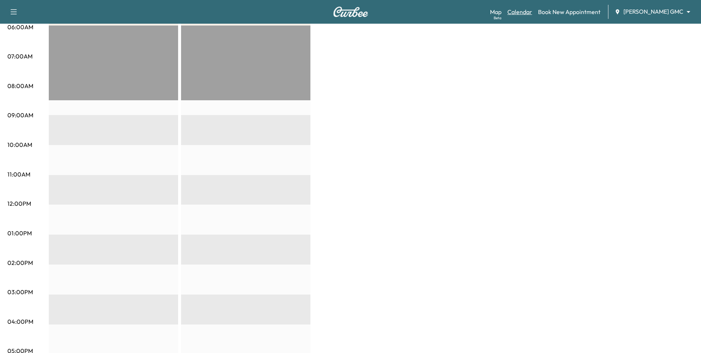
click at [532, 14] on link "Calendar" at bounding box center [520, 11] width 25 height 9
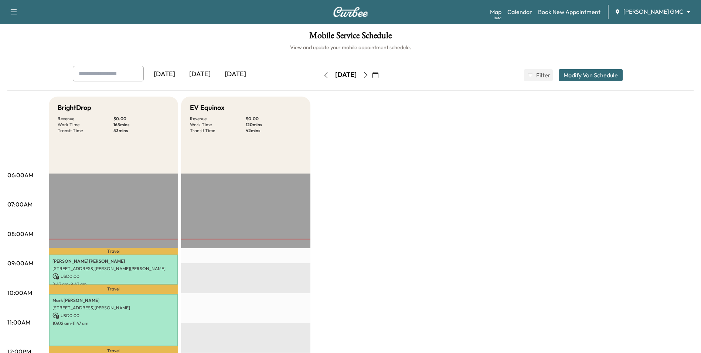
click at [382, 75] on button "button" at bounding box center [375, 75] width 13 height 12
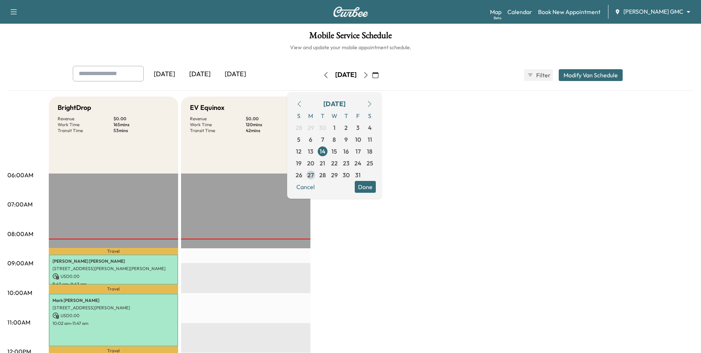
click at [314, 175] on span "27" at bounding box center [311, 174] width 6 height 9
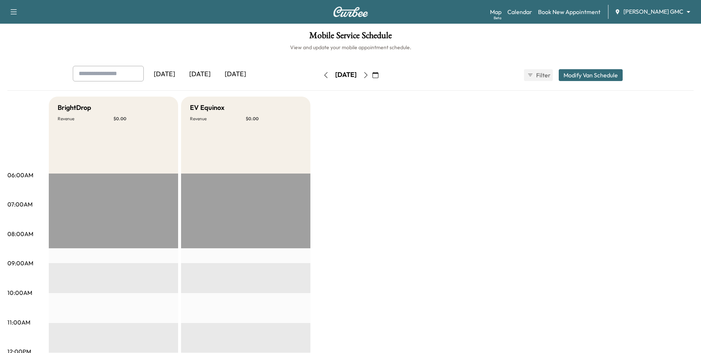
click at [382, 77] on button "button" at bounding box center [375, 75] width 13 height 12
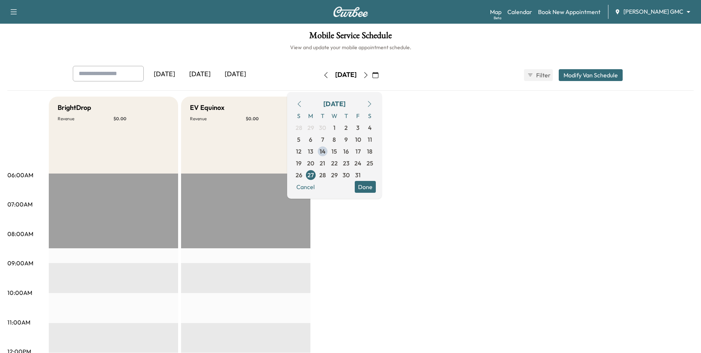
click at [372, 76] on button "button" at bounding box center [366, 75] width 13 height 12
click at [369, 77] on icon "button" at bounding box center [366, 75] width 6 height 6
click at [372, 79] on button "button" at bounding box center [366, 75] width 13 height 12
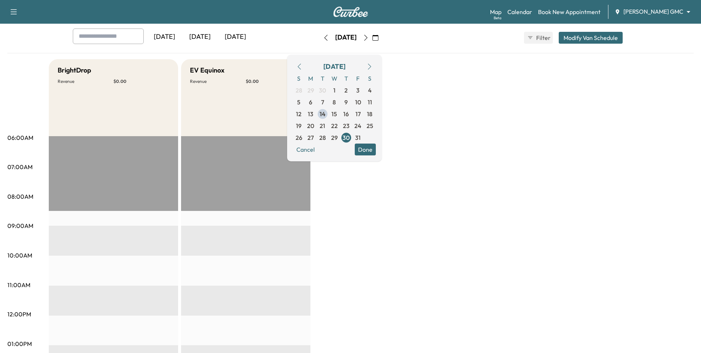
scroll to position [37, 0]
click at [369, 36] on icon "button" at bounding box center [366, 38] width 6 height 6
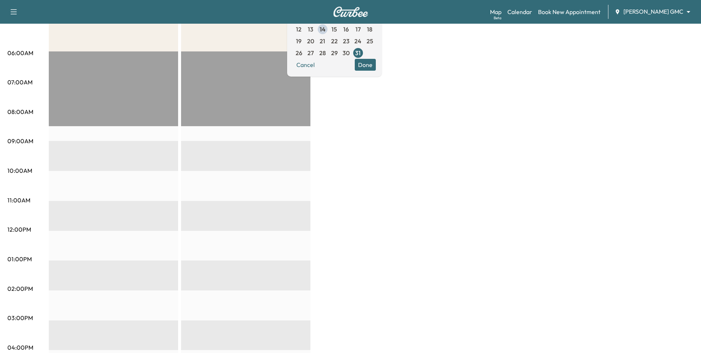
scroll to position [121, 0]
click at [638, 8] on body "Support Log Out Map Beta Calendar Book New Appointment [PERSON_NAME] GMC ******…" at bounding box center [353, 55] width 707 height 353
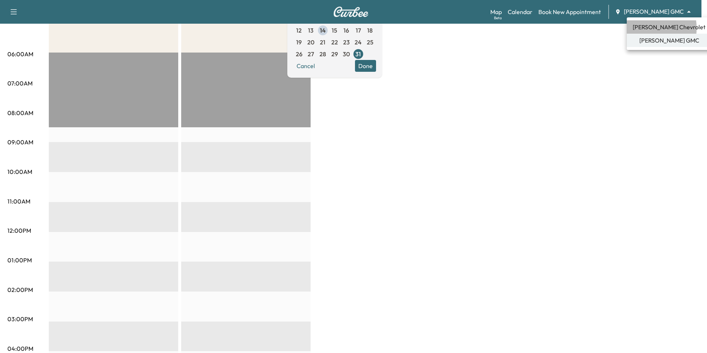
click at [644, 28] on span "[PERSON_NAME] Chevrolet" at bounding box center [668, 27] width 73 height 9
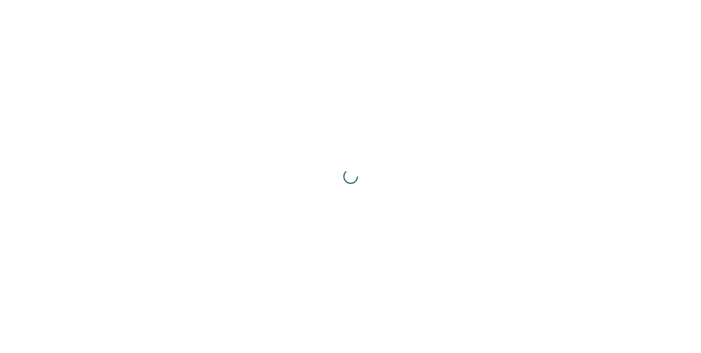
scroll to position [0, 0]
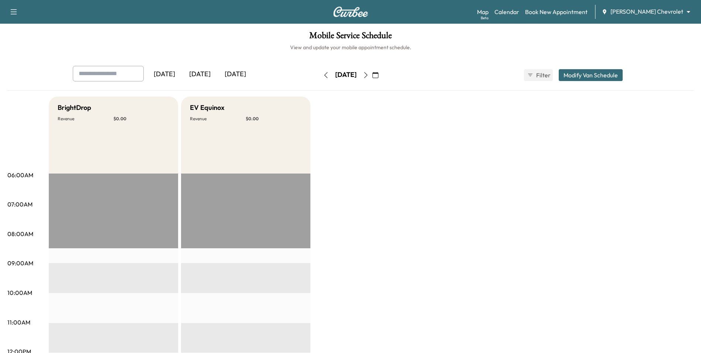
click at [323, 74] on icon "button" at bounding box center [326, 75] width 6 height 6
click at [323, 75] on icon "button" at bounding box center [326, 75] width 6 height 6
click at [324, 77] on icon "button" at bounding box center [325, 75] width 3 height 6
click at [323, 75] on icon "button" at bounding box center [326, 75] width 6 height 6
click at [323, 77] on icon "button" at bounding box center [326, 75] width 6 height 6
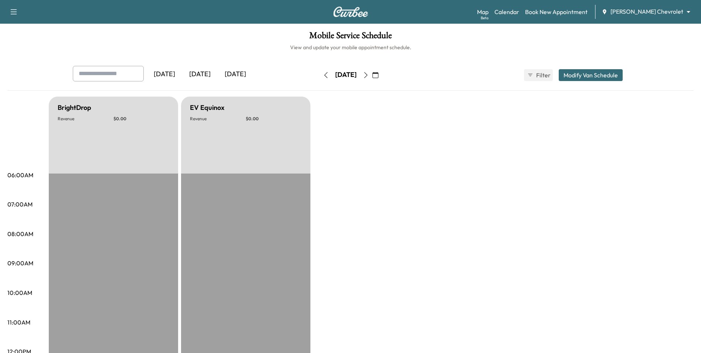
click at [323, 75] on icon "button" at bounding box center [326, 75] width 6 height 6
click at [323, 77] on icon "button" at bounding box center [326, 75] width 6 height 6
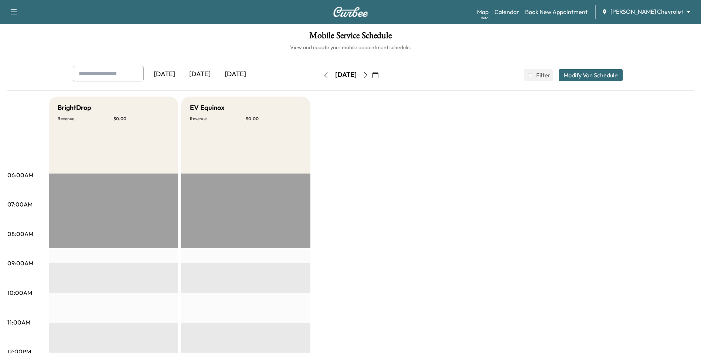
click at [323, 74] on icon "button" at bounding box center [326, 75] width 6 height 6
click at [323, 75] on icon "button" at bounding box center [326, 75] width 6 height 6
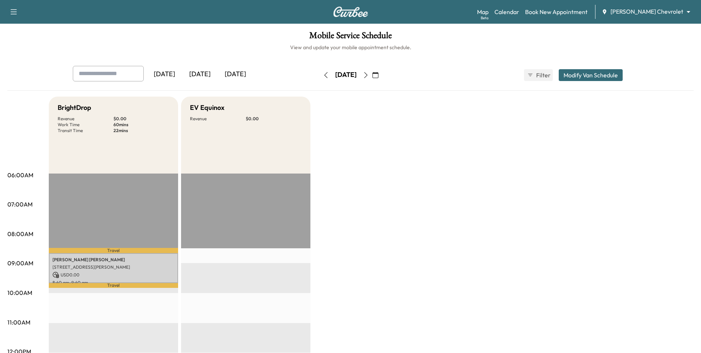
click at [379, 76] on icon "button" at bounding box center [376, 75] width 6 height 6
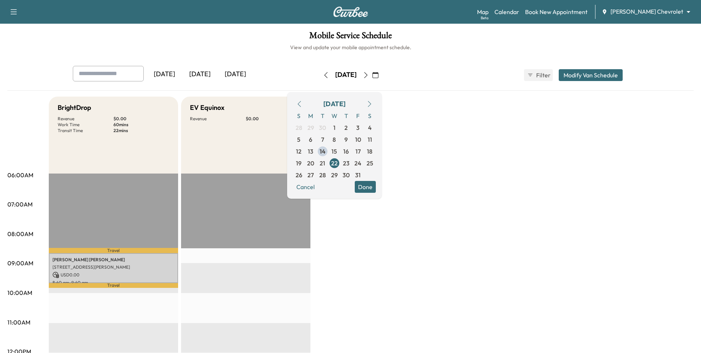
click at [326, 152] on span "14" at bounding box center [323, 151] width 6 height 9
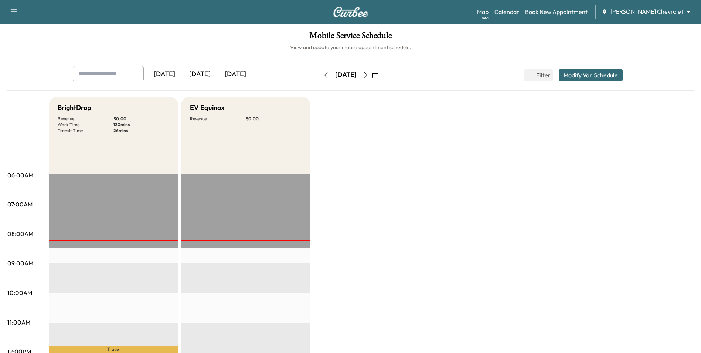
click at [379, 73] on icon "button" at bounding box center [376, 75] width 6 height 6
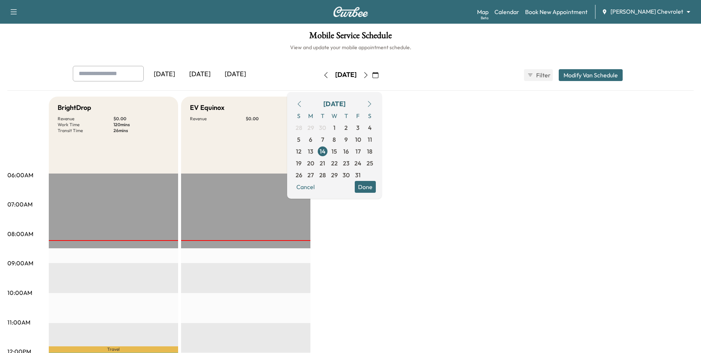
click at [664, 1] on div "Support Log Out Map Beta Calendar Book New Appointment [PERSON_NAME] Chevrolet …" at bounding box center [350, 12] width 701 height 24
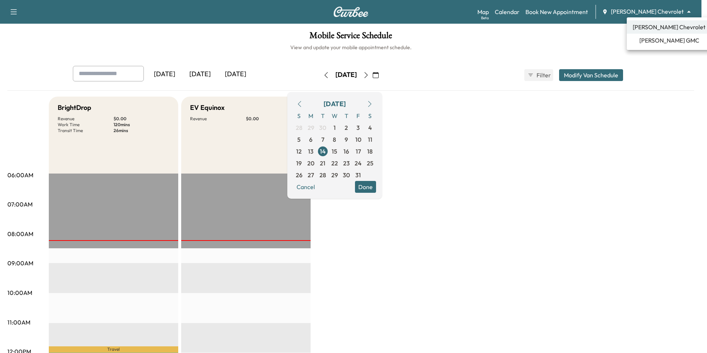
click at [665, 10] on body "Support Log Out Map Beta Calendar Book New Appointment [PERSON_NAME] Chevrolet …" at bounding box center [353, 176] width 707 height 353
click at [661, 37] on span "[PERSON_NAME] GMC" at bounding box center [669, 40] width 60 height 9
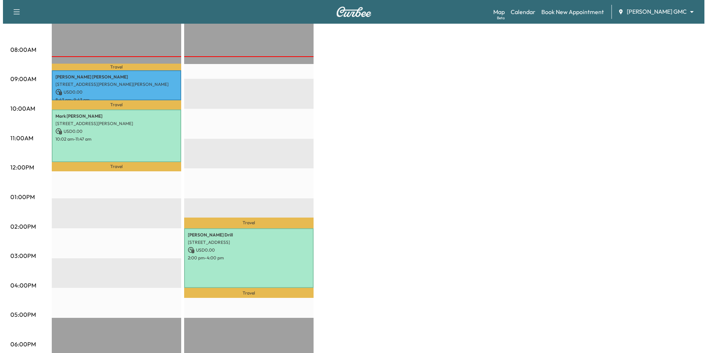
scroll to position [185, 0]
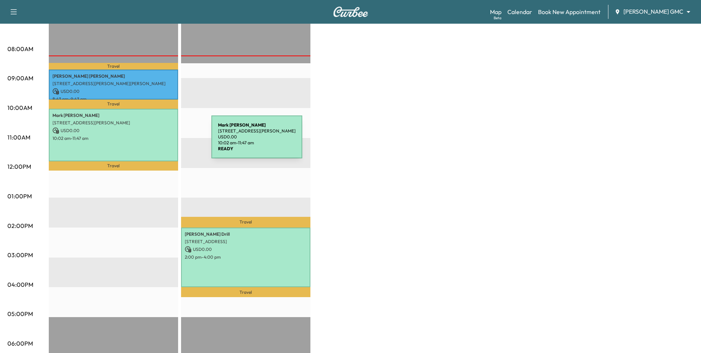
click at [156, 141] on div "[PERSON_NAME] [STREET_ADDRESS][PERSON_NAME] USD 0.00 10:02 am - 11:47 am" at bounding box center [113, 135] width 129 height 52
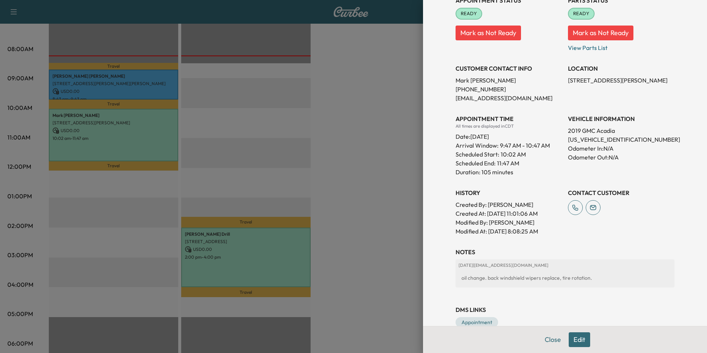
scroll to position [131, 0]
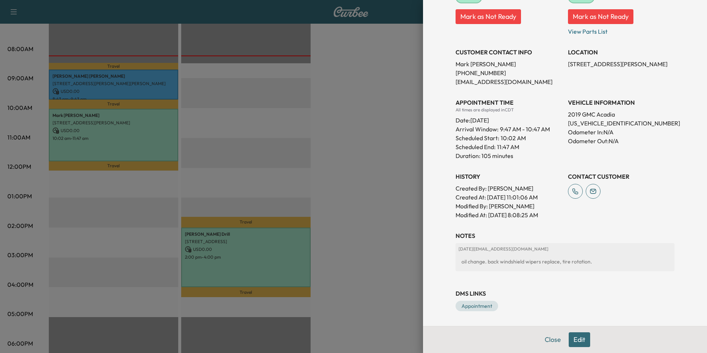
click at [362, 252] on div at bounding box center [353, 176] width 707 height 353
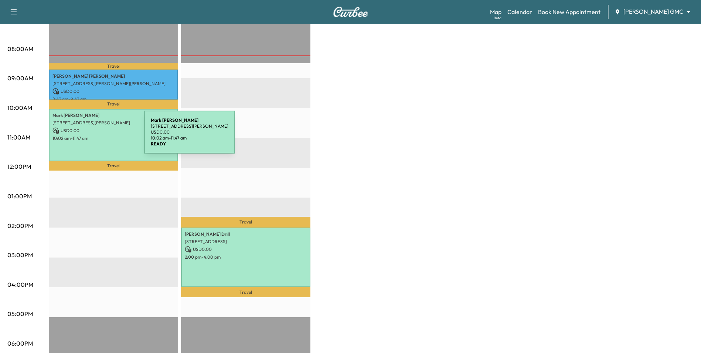
click at [91, 135] on p "10:02 am - 11:47 am" at bounding box center [113, 138] width 122 height 6
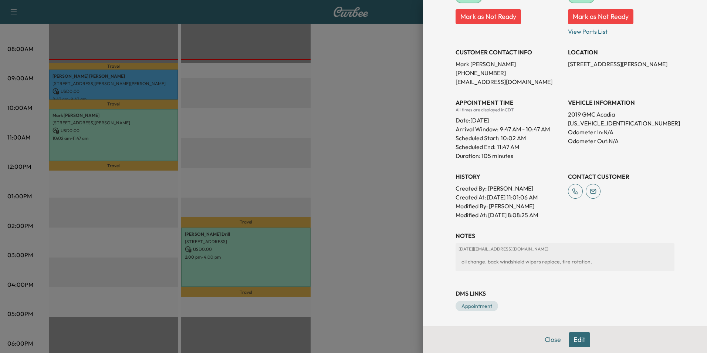
click at [364, 190] on div at bounding box center [353, 176] width 707 height 353
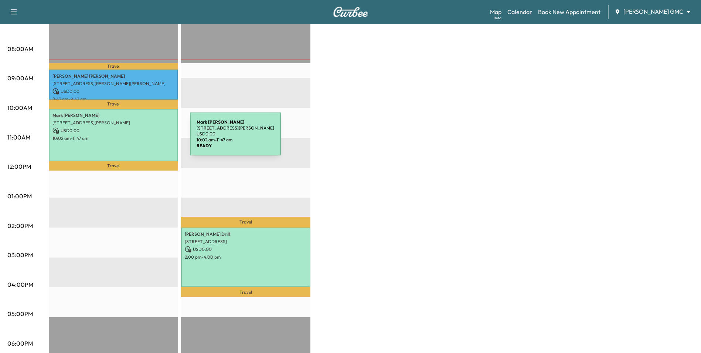
click at [135, 138] on p "10:02 am - 11:47 am" at bounding box center [113, 138] width 122 height 6
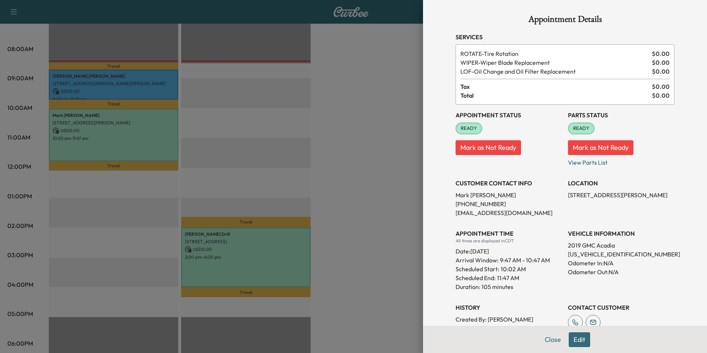
click at [388, 183] on div at bounding box center [353, 176] width 707 height 353
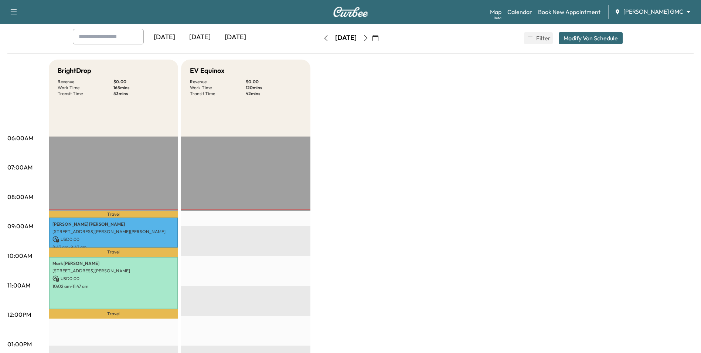
scroll to position [0, 0]
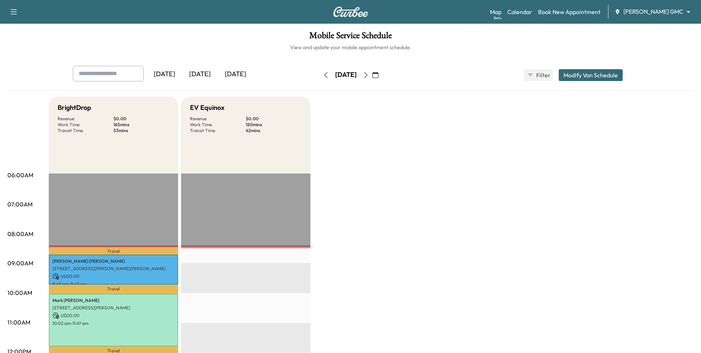
click at [379, 76] on icon "button" at bounding box center [376, 75] width 6 height 6
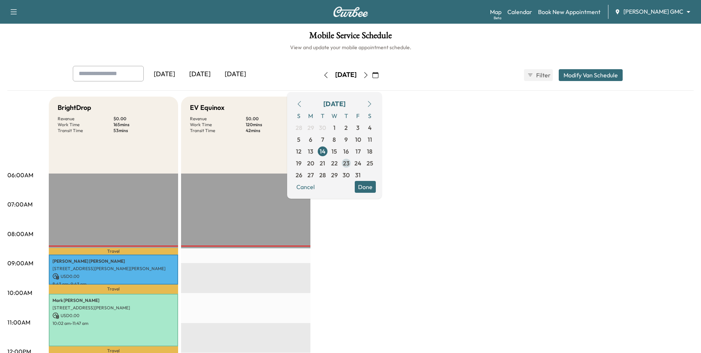
click at [350, 163] on span "23" at bounding box center [346, 163] width 7 height 9
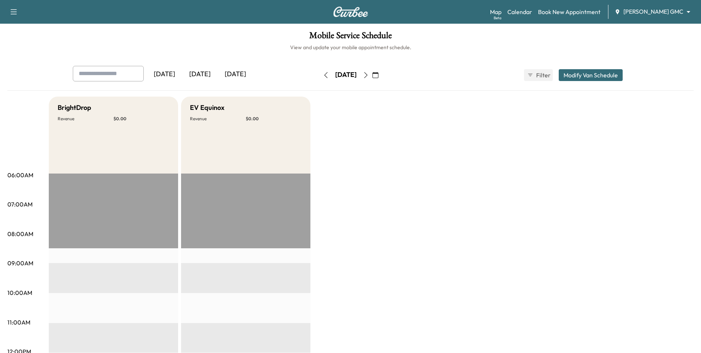
click at [379, 75] on icon "button" at bounding box center [376, 75] width 6 height 6
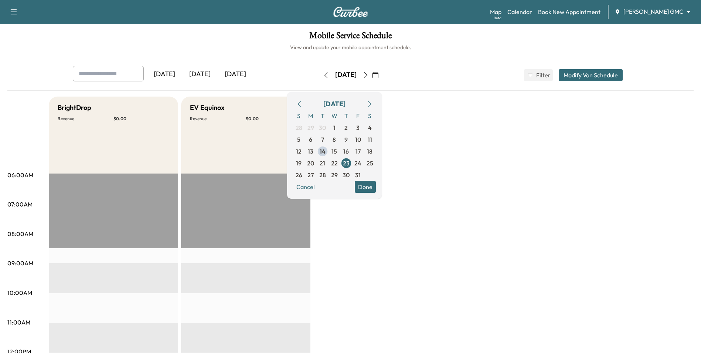
click at [326, 152] on span "14" at bounding box center [323, 151] width 6 height 9
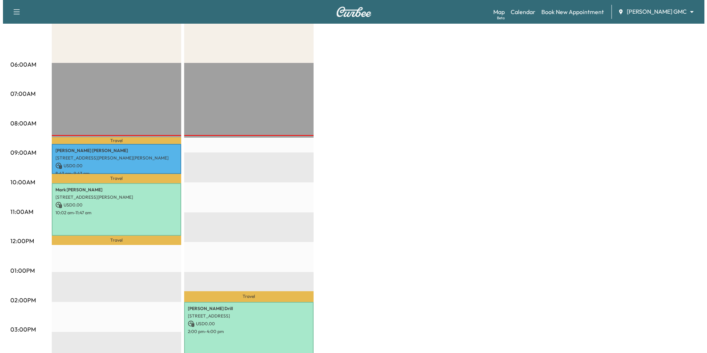
scroll to position [111, 0]
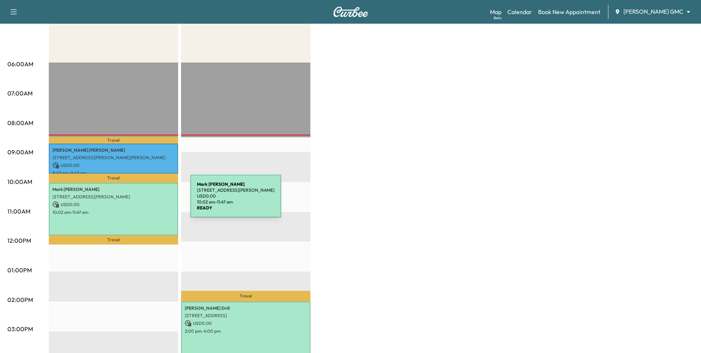
click at [135, 201] on p "USD 0.00" at bounding box center [113, 204] width 122 height 7
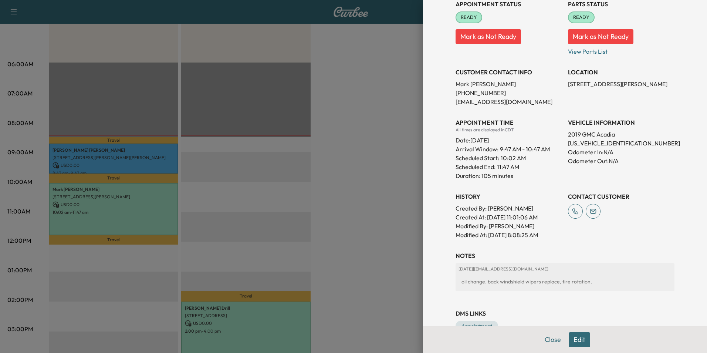
click at [571, 341] on button "Edit" at bounding box center [579, 339] width 21 height 15
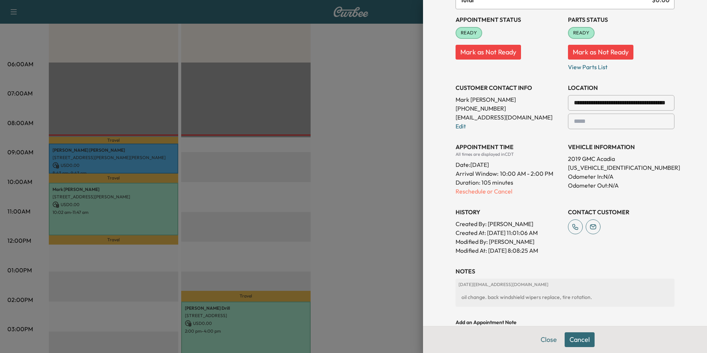
scroll to position [126, 0]
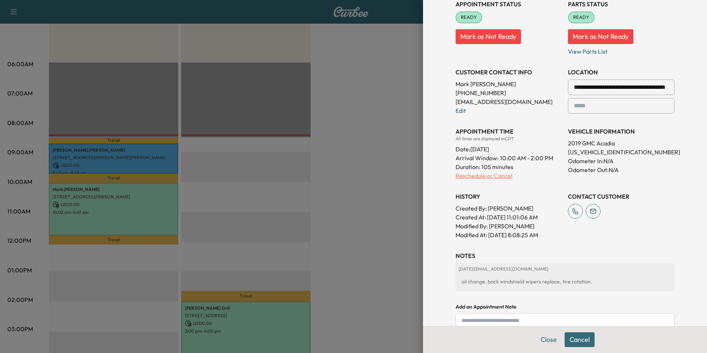
click at [466, 176] on p "Reschedule or Cancel" at bounding box center [508, 175] width 106 height 9
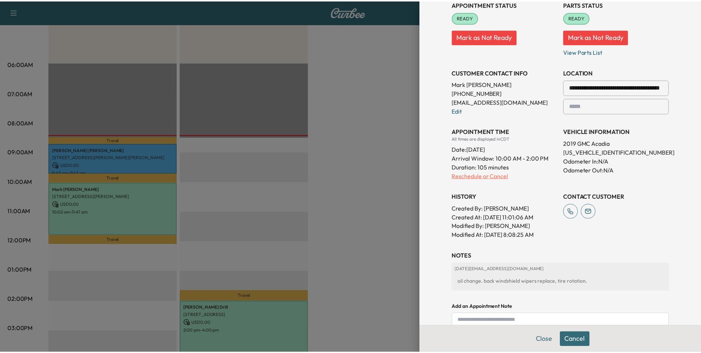
scroll to position [0, 0]
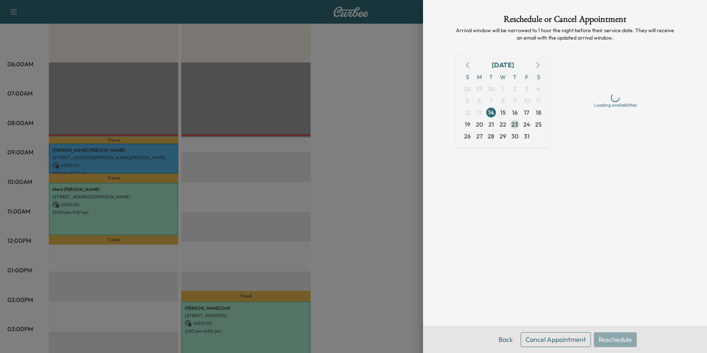
click at [512, 121] on span "23" at bounding box center [514, 124] width 7 height 9
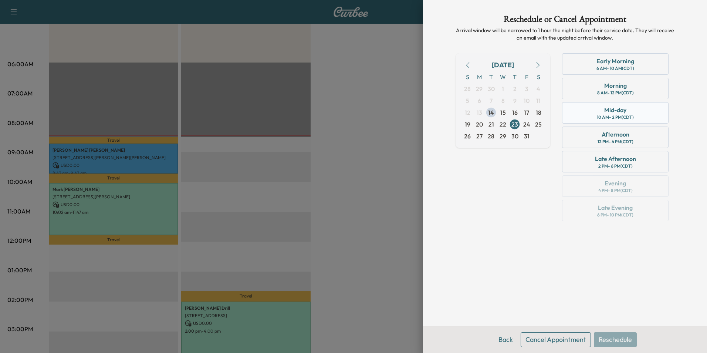
click at [630, 112] on div "Mid-day 10 AM - 2 PM (CDT)" at bounding box center [615, 112] width 106 height 21
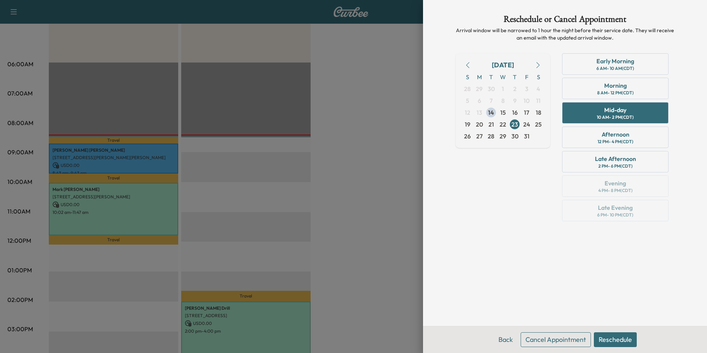
click at [621, 341] on button "Reschedule" at bounding box center [615, 339] width 43 height 15
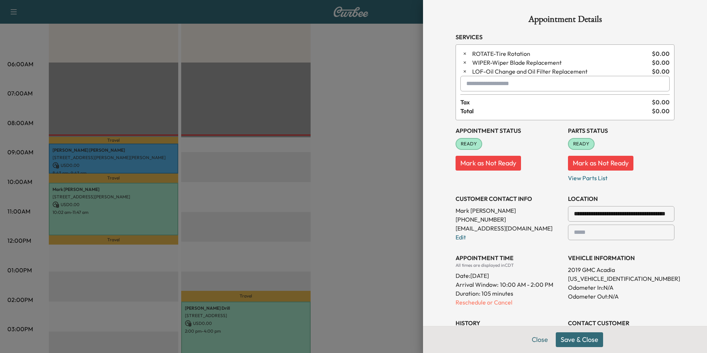
click at [583, 342] on button "Save & Close" at bounding box center [579, 339] width 47 height 15
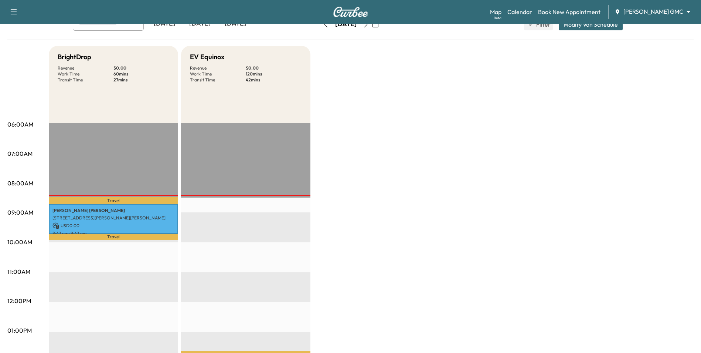
scroll to position [37, 0]
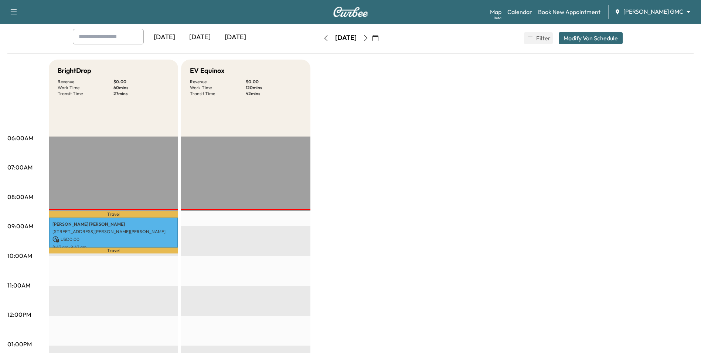
click at [379, 40] on icon "button" at bounding box center [376, 38] width 6 height 6
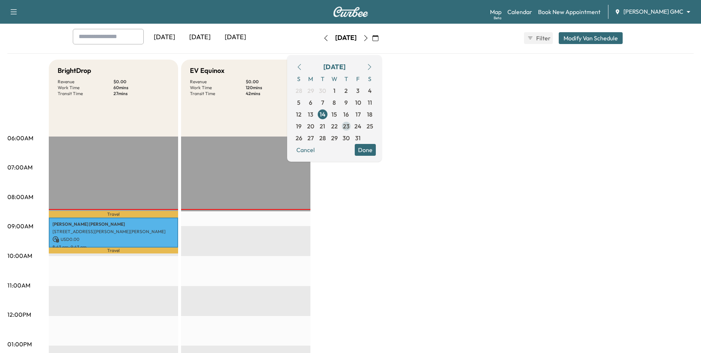
click at [350, 129] on span "23" at bounding box center [346, 126] width 7 height 9
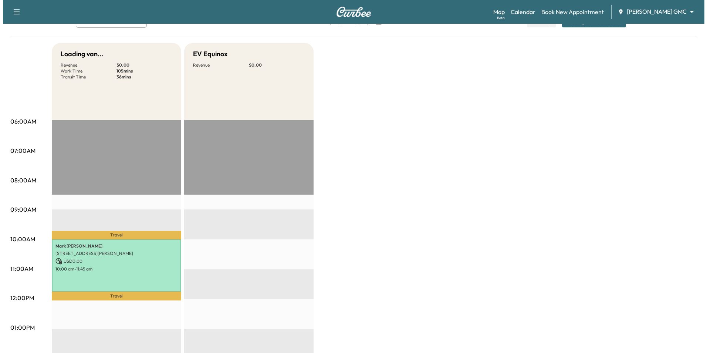
scroll to position [148, 0]
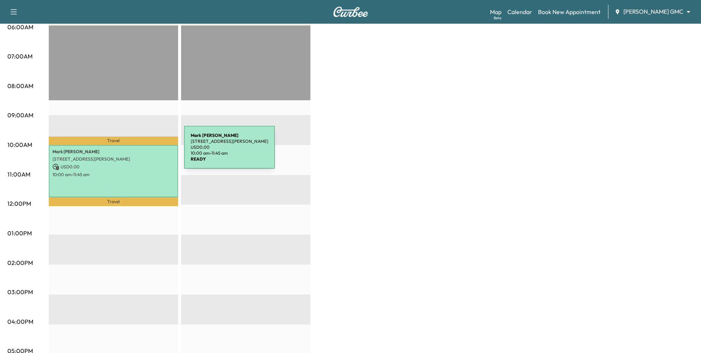
click at [129, 152] on p "[PERSON_NAME]" at bounding box center [113, 152] width 122 height 6
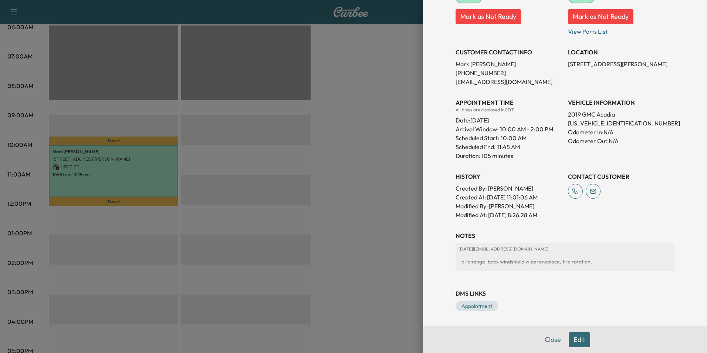
click at [573, 337] on button "Edit" at bounding box center [579, 339] width 21 height 15
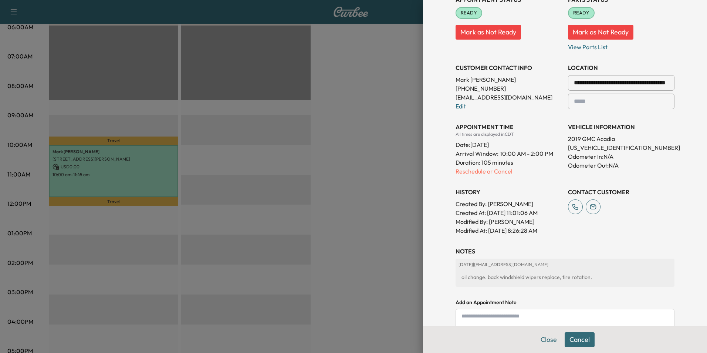
scroll to position [146, 0]
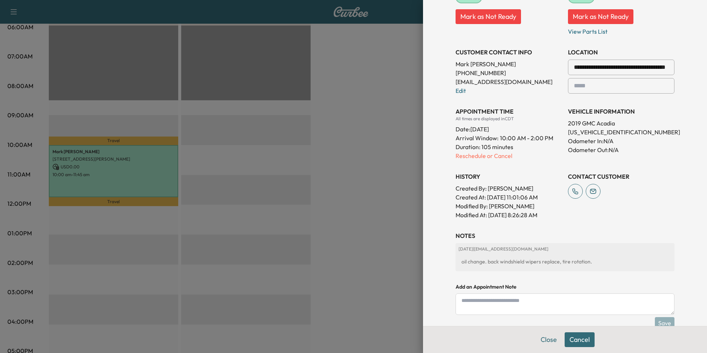
click at [537, 299] on textarea at bounding box center [564, 303] width 219 height 21
type textarea "**********"
click at [662, 322] on button "Save" at bounding box center [665, 323] width 20 height 12
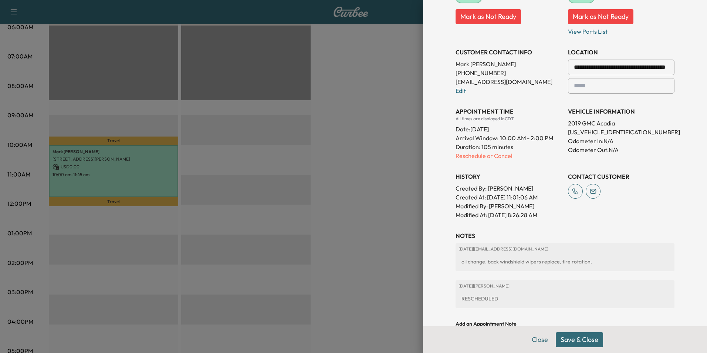
click at [581, 342] on button "Save & Close" at bounding box center [579, 339] width 47 height 15
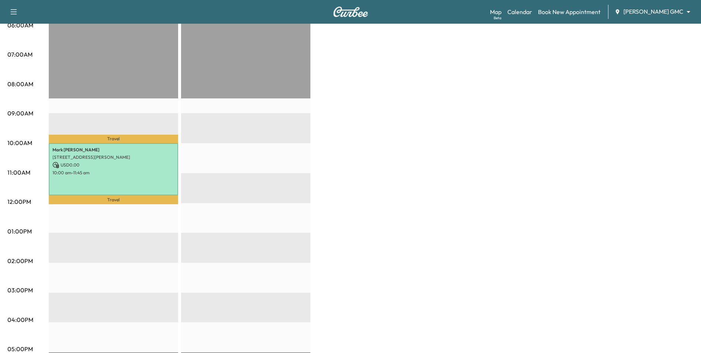
scroll to position [185, 0]
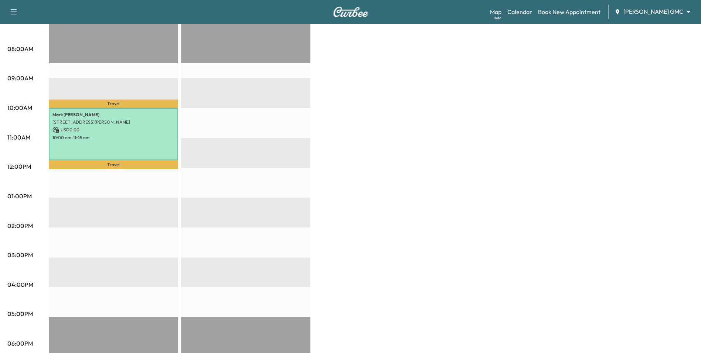
click at [350, 248] on div "BrightDrop Revenue $ 0.00 Work Time 105 mins Transit Time 36 mins Travel [PERSO…" at bounding box center [371, 189] width 645 height 554
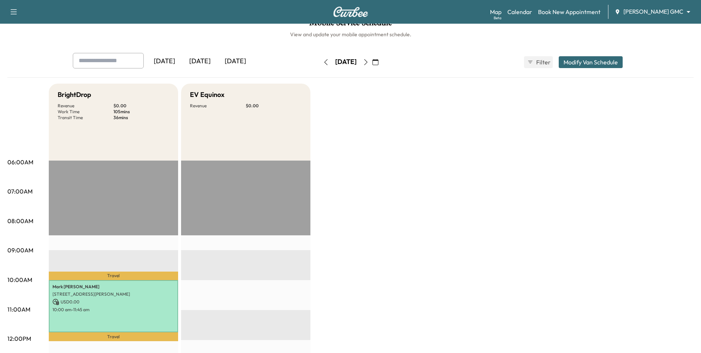
scroll to position [0, 0]
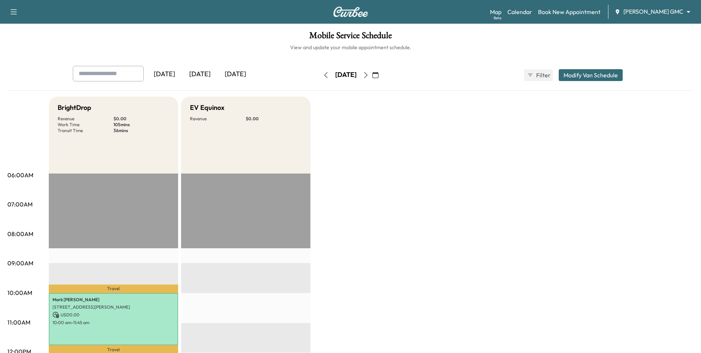
click at [382, 76] on button "button" at bounding box center [375, 75] width 13 height 12
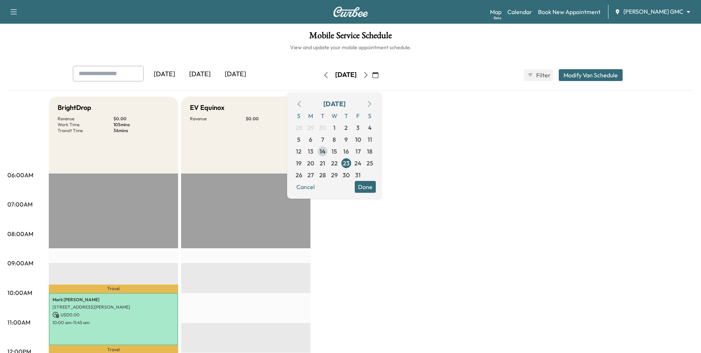
click at [326, 149] on span "14" at bounding box center [323, 151] width 6 height 9
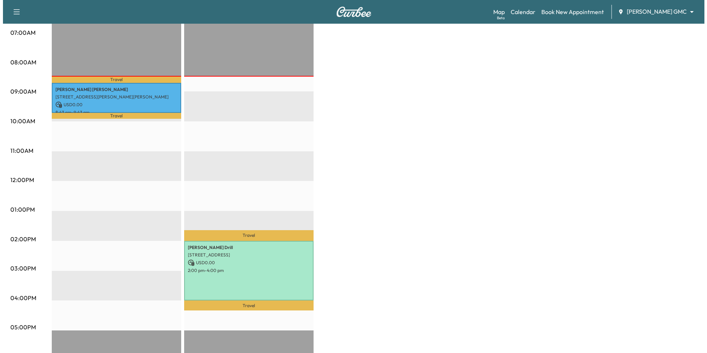
scroll to position [185, 0]
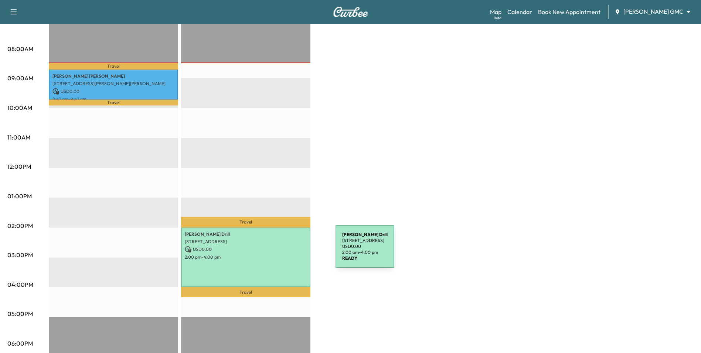
click at [280, 251] on div "[PERSON_NAME] Drill [STREET_ADDRESS] USD 0.00 2:00 pm - 4:00 pm" at bounding box center [245, 257] width 129 height 60
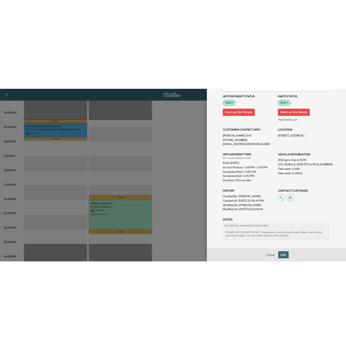
scroll to position [129, 0]
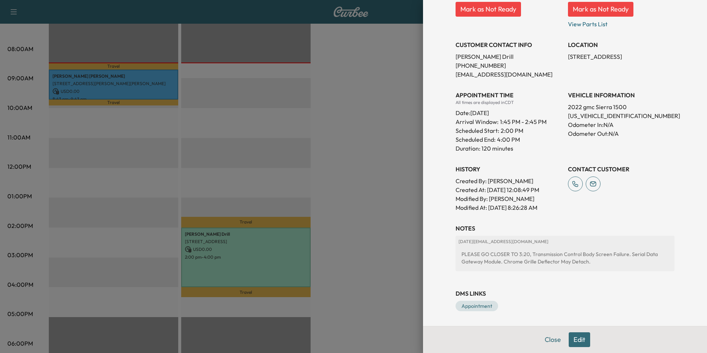
click at [374, 235] on div at bounding box center [353, 176] width 707 height 353
